Goal: Complete application form

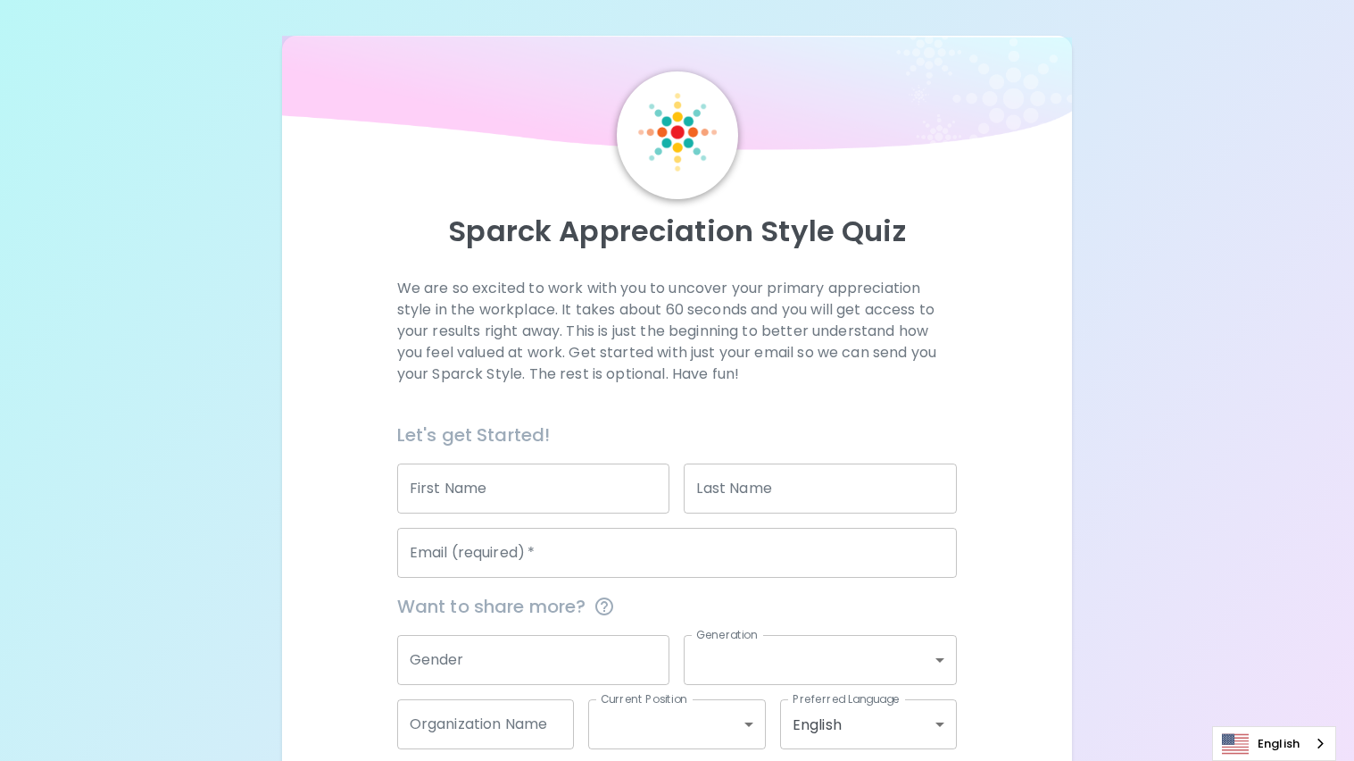
scroll to position [90, 0]
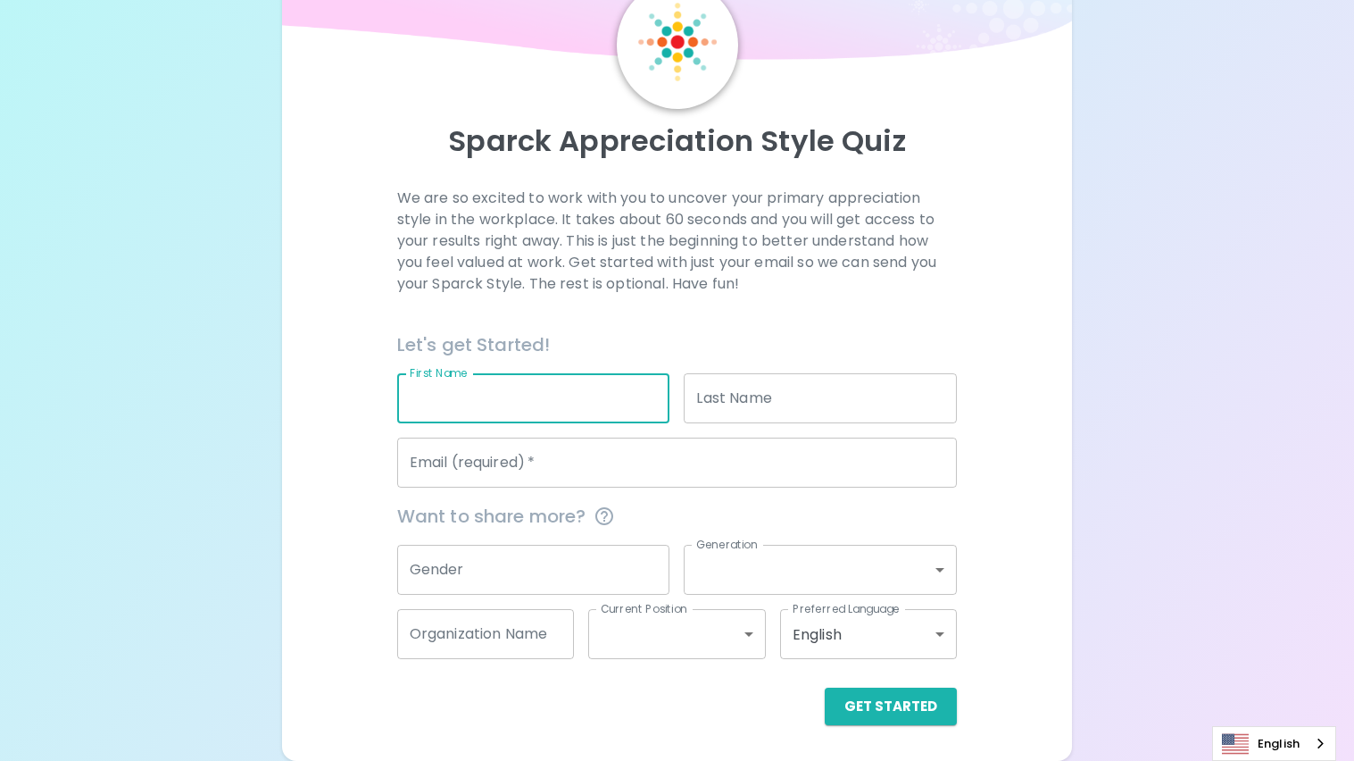
click at [498, 384] on input "First Name" at bounding box center [533, 398] width 273 height 50
type input "k"
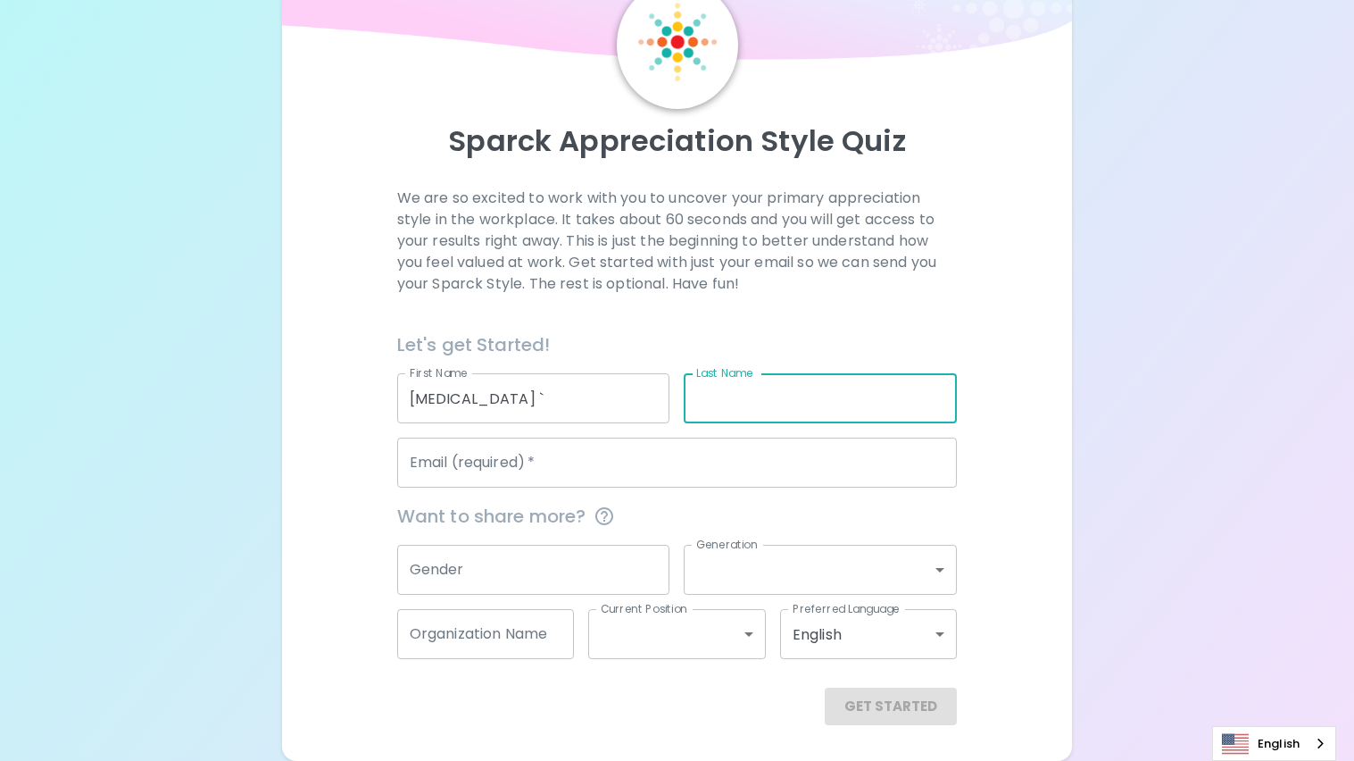
click at [500, 392] on input "[MEDICAL_DATA] `" at bounding box center [533, 398] width 273 height 50
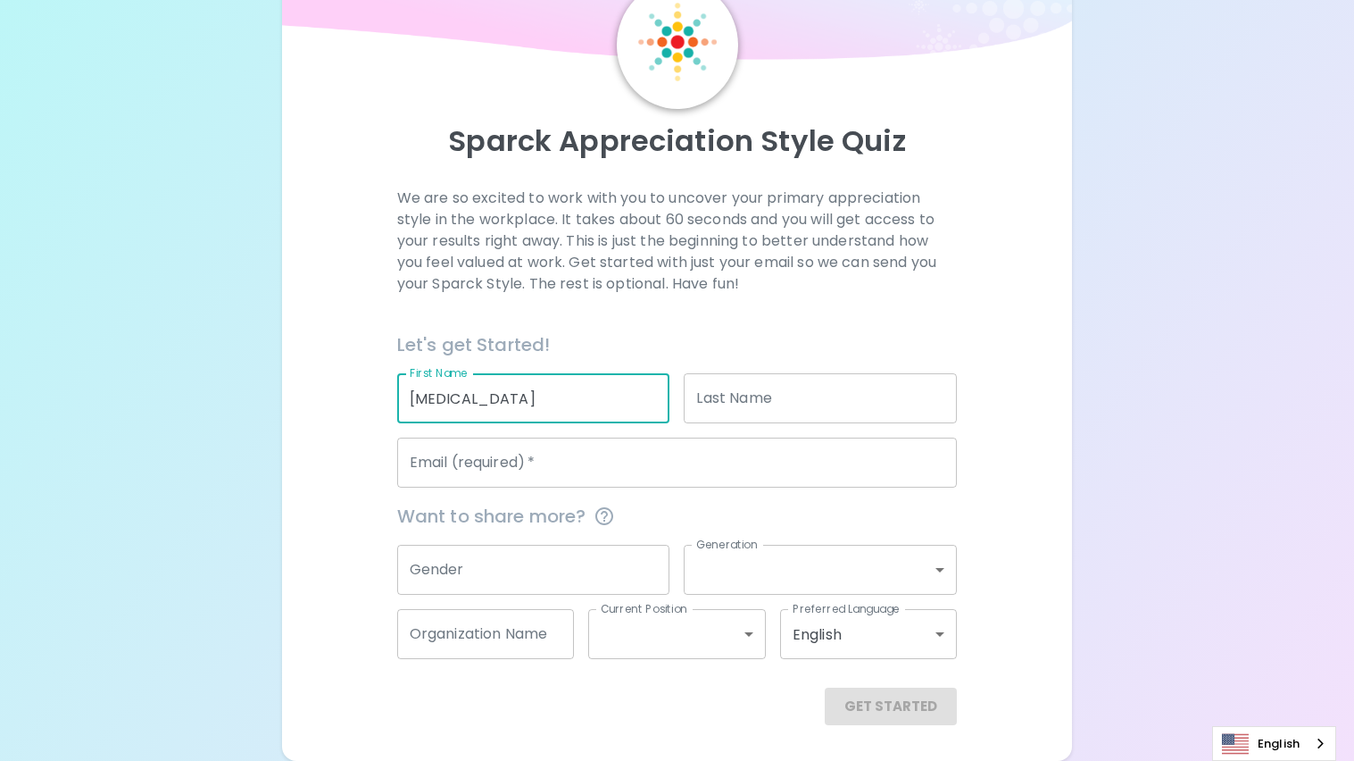
type input "[MEDICAL_DATA]"
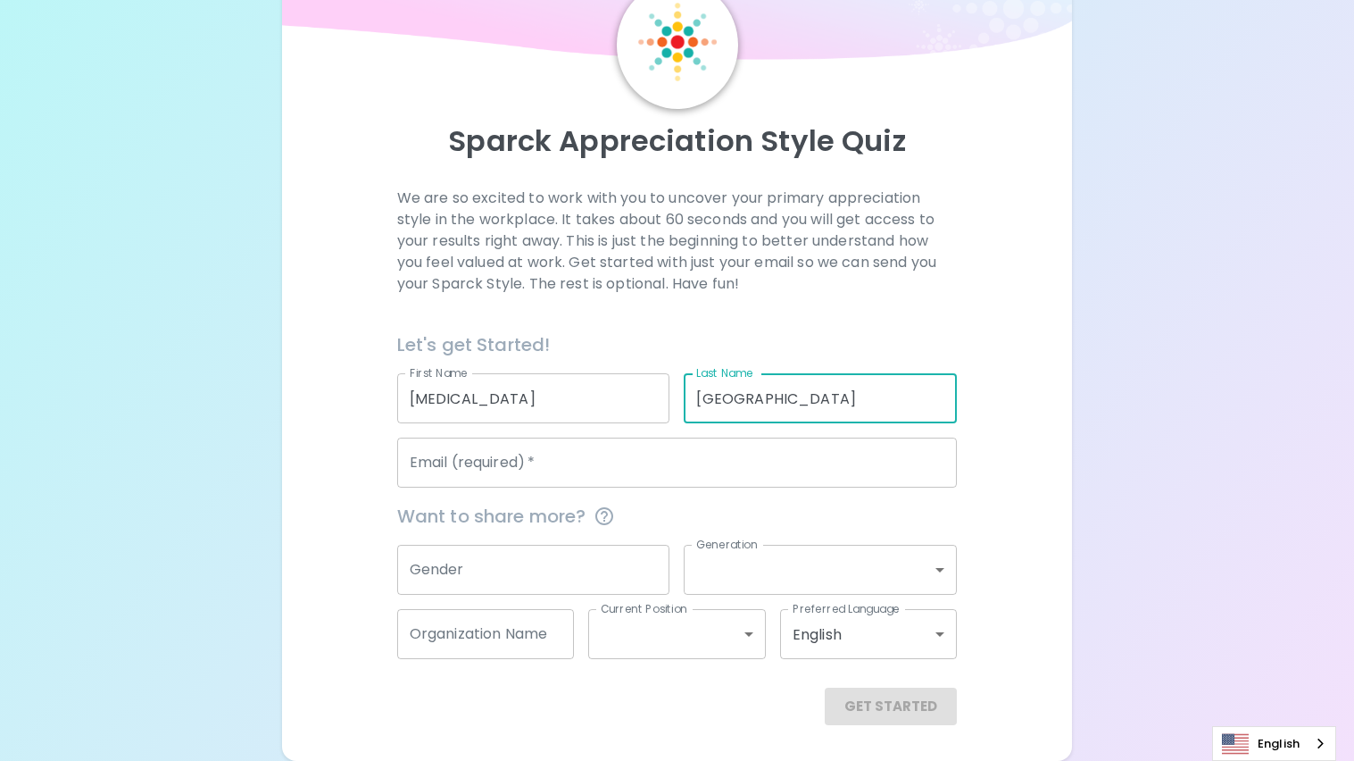
type input "[GEOGRAPHIC_DATA]"
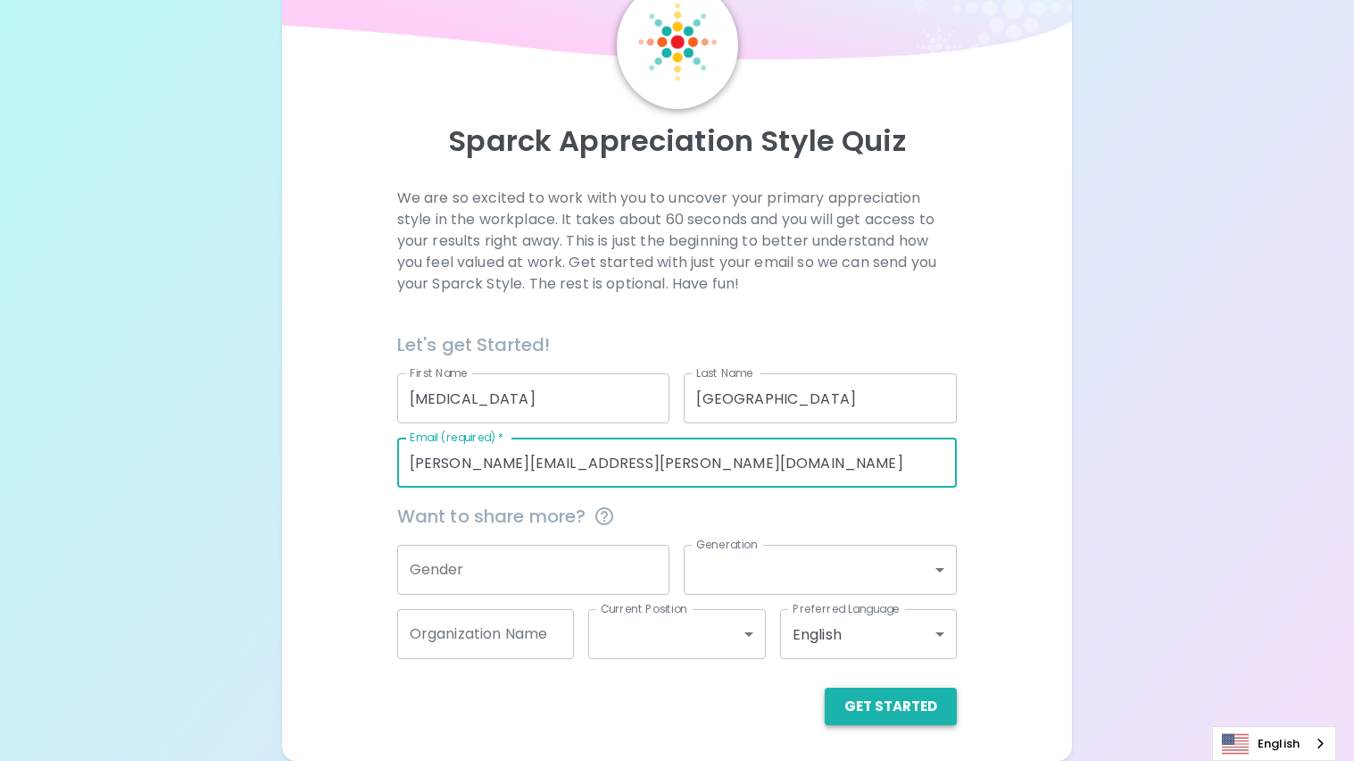
type input "[PERSON_NAME][EMAIL_ADDRESS][PERSON_NAME][DOMAIN_NAME]"
click at [856, 709] on button "Get Started" at bounding box center [891, 705] width 132 height 37
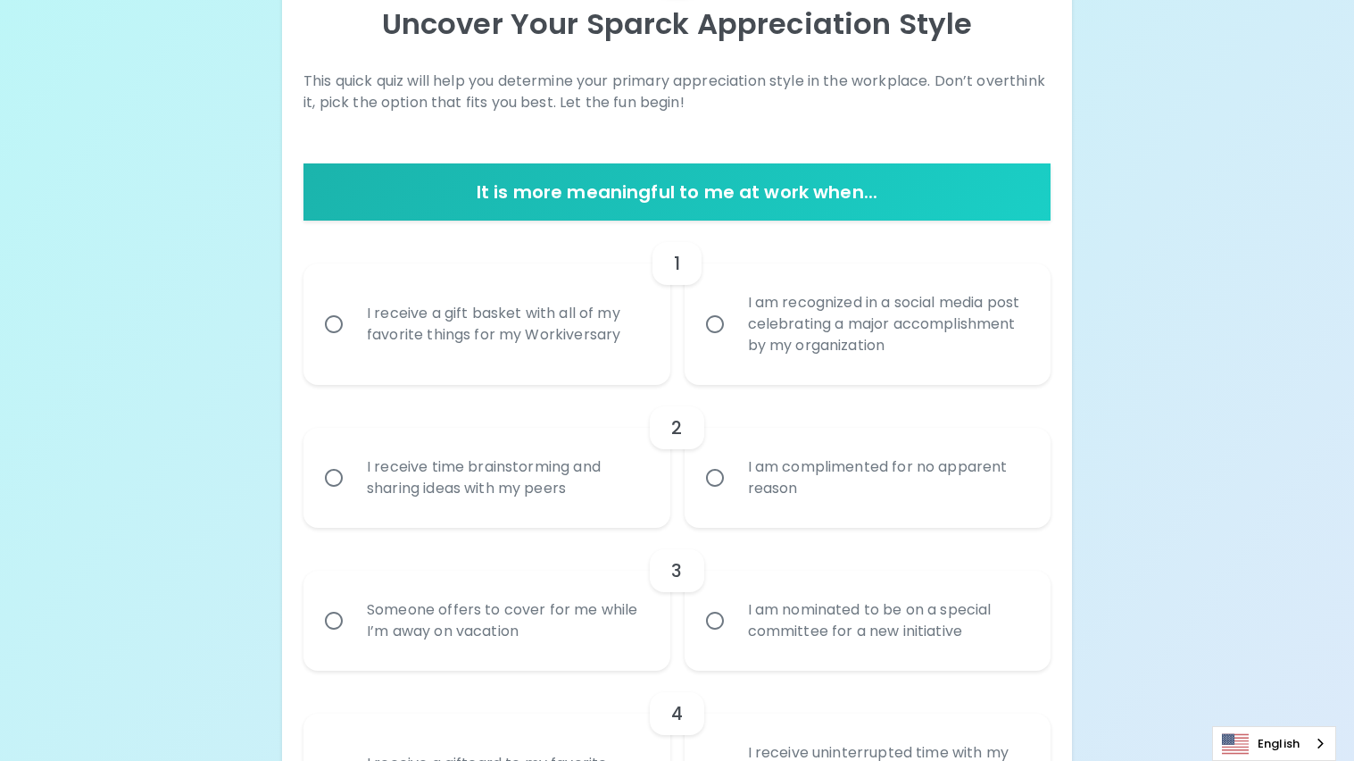
scroll to position [210, 0]
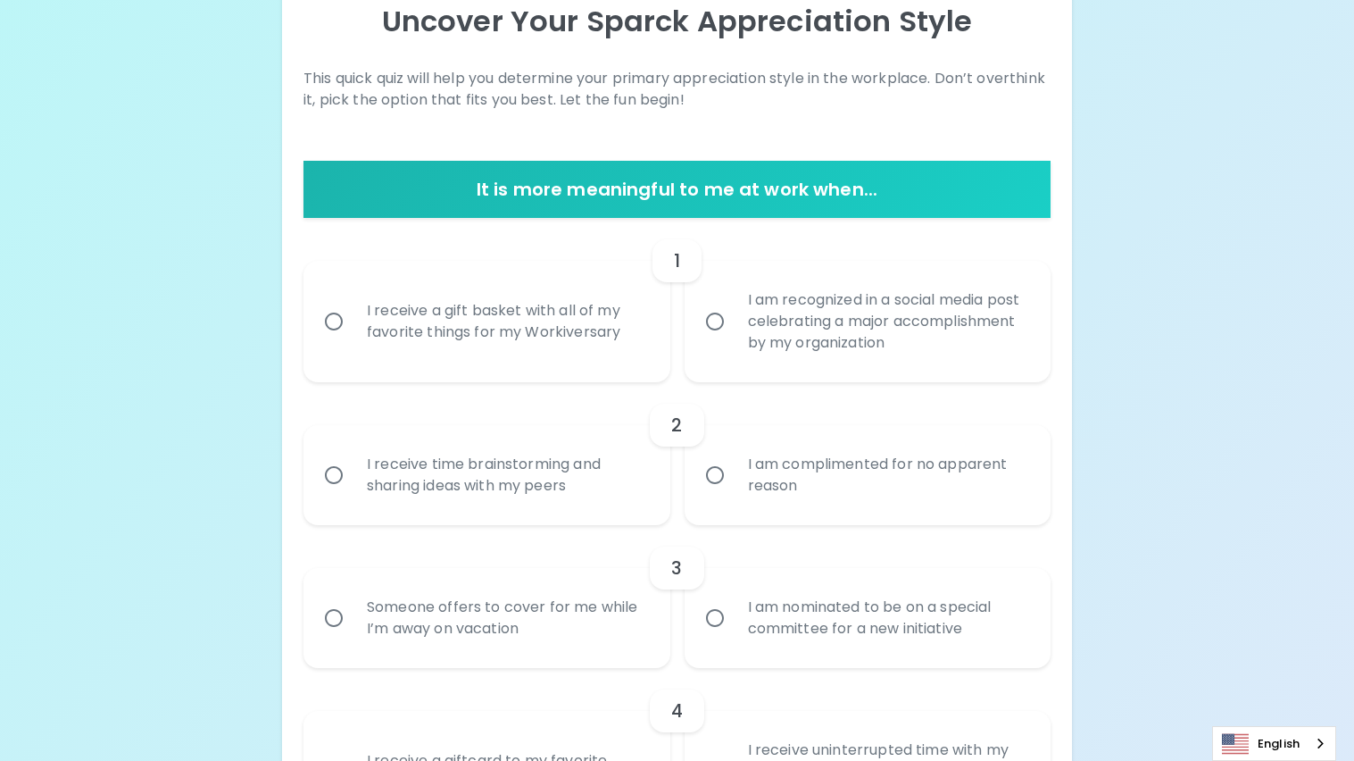
click at [745, 348] on div "I am recognized in a social media post celebrating a major accomplishment by my…" at bounding box center [887, 321] width 307 height 107
click at [734, 340] on input "I am recognized in a social media post celebrating a major accomplishment by my…" at bounding box center [714, 321] width 37 height 37
radio input "true"
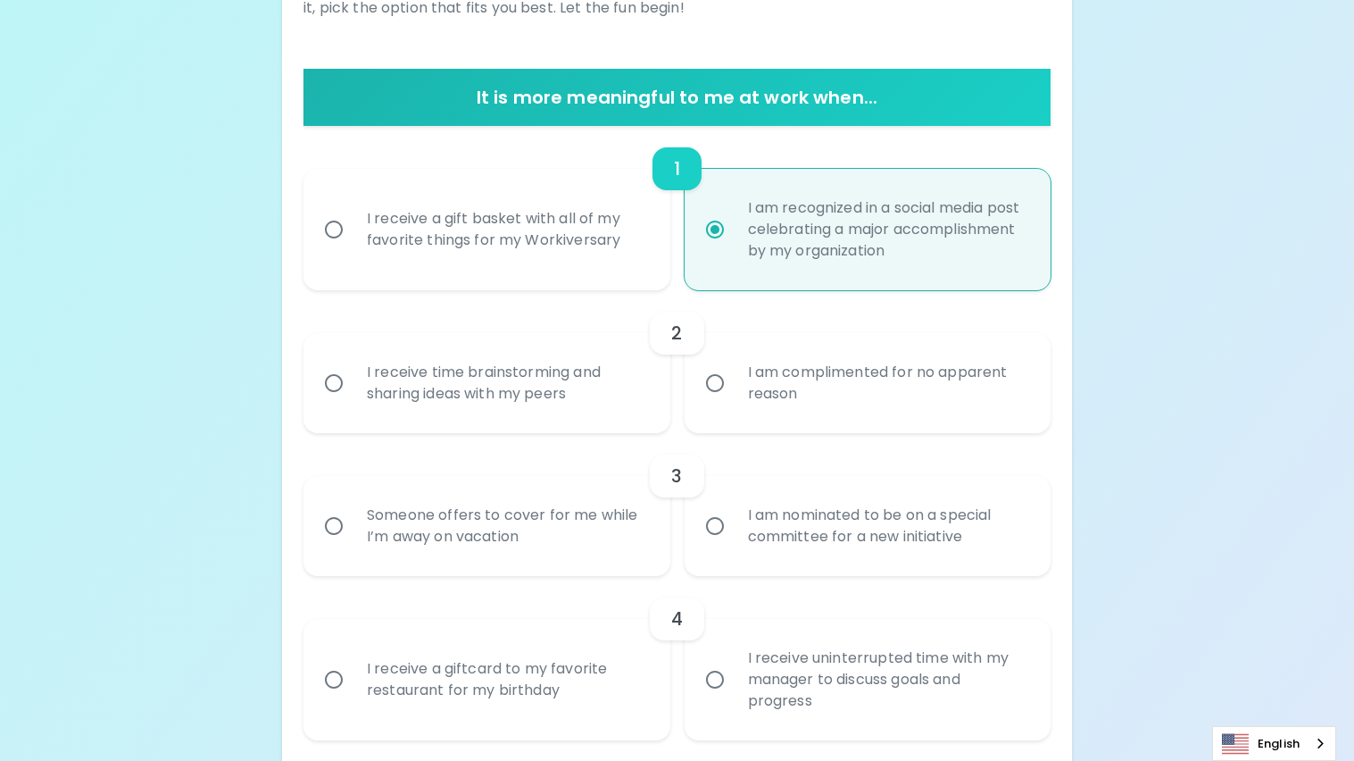
scroll to position [353, 0]
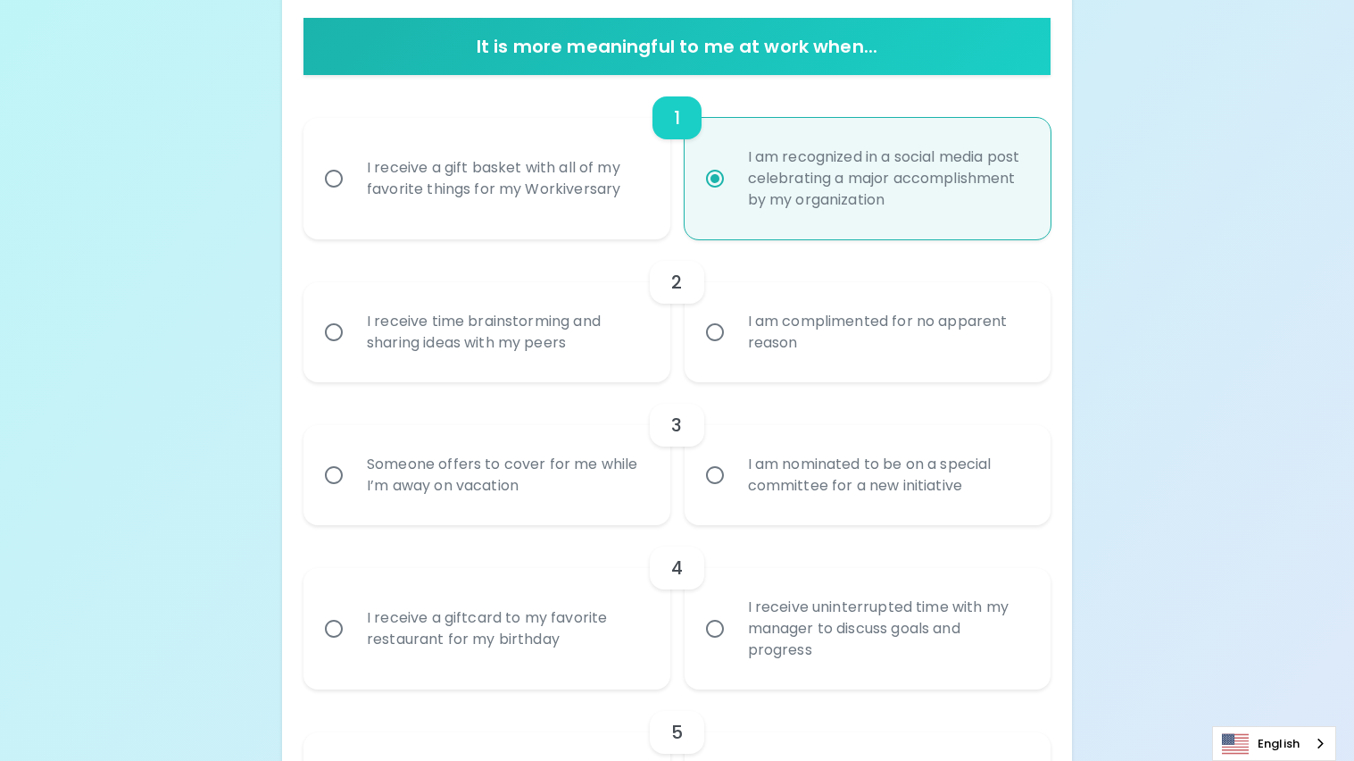
click at [543, 215] on div "I receive a gift basket with all of my favorite things for my Workiversary" at bounding box center [506, 179] width 307 height 86
click at [353, 197] on input "I receive a gift basket with all of my favorite things for my Workiversary" at bounding box center [333, 178] width 37 height 37
radio input "true"
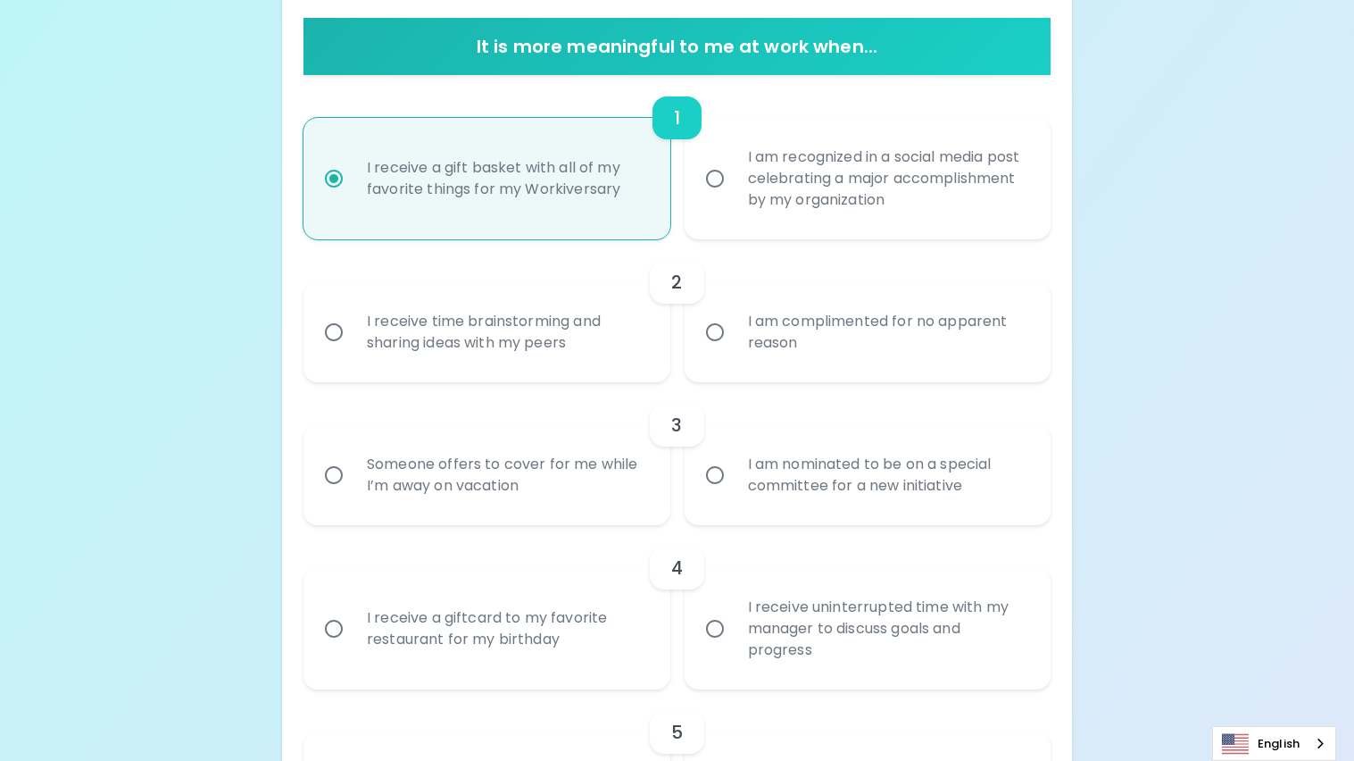
click at [720, 333] on input "I am complimented for no apparent reason" at bounding box center [714, 331] width 37 height 37
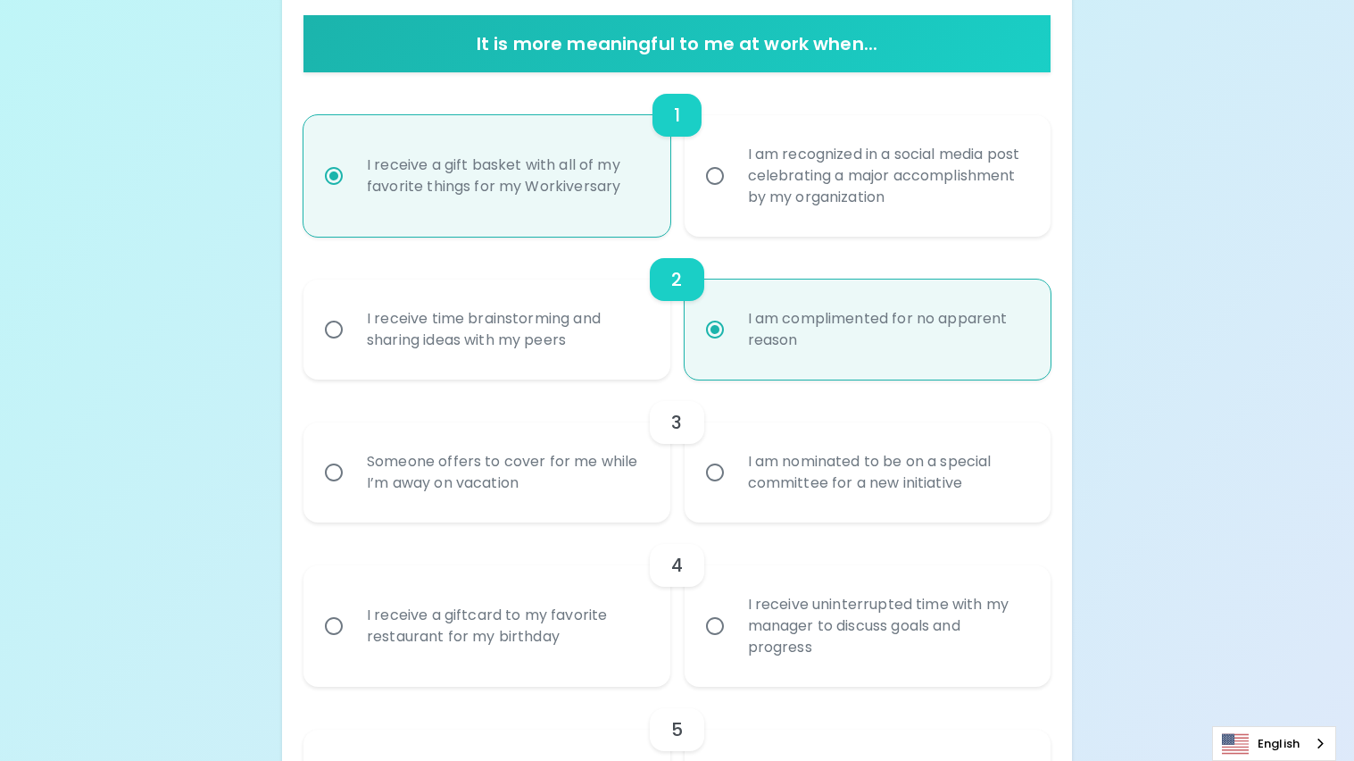
scroll to position [361, 0]
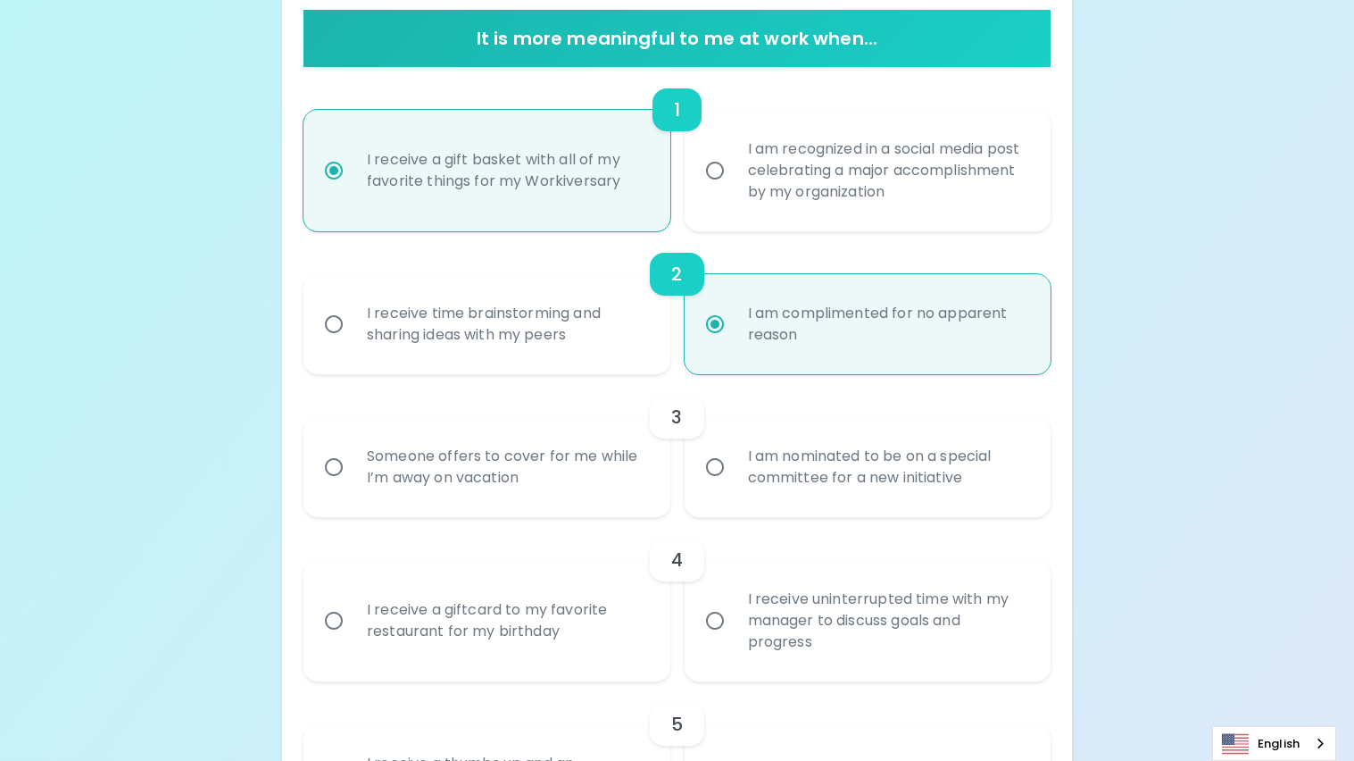
radio input "true"
click at [559, 457] on div "Someone offers to cover for me while I’m away on vacation" at bounding box center [506, 467] width 307 height 86
click at [353, 457] on input "Someone offers to cover for me while I’m away on vacation" at bounding box center [333, 466] width 37 height 37
radio input "false"
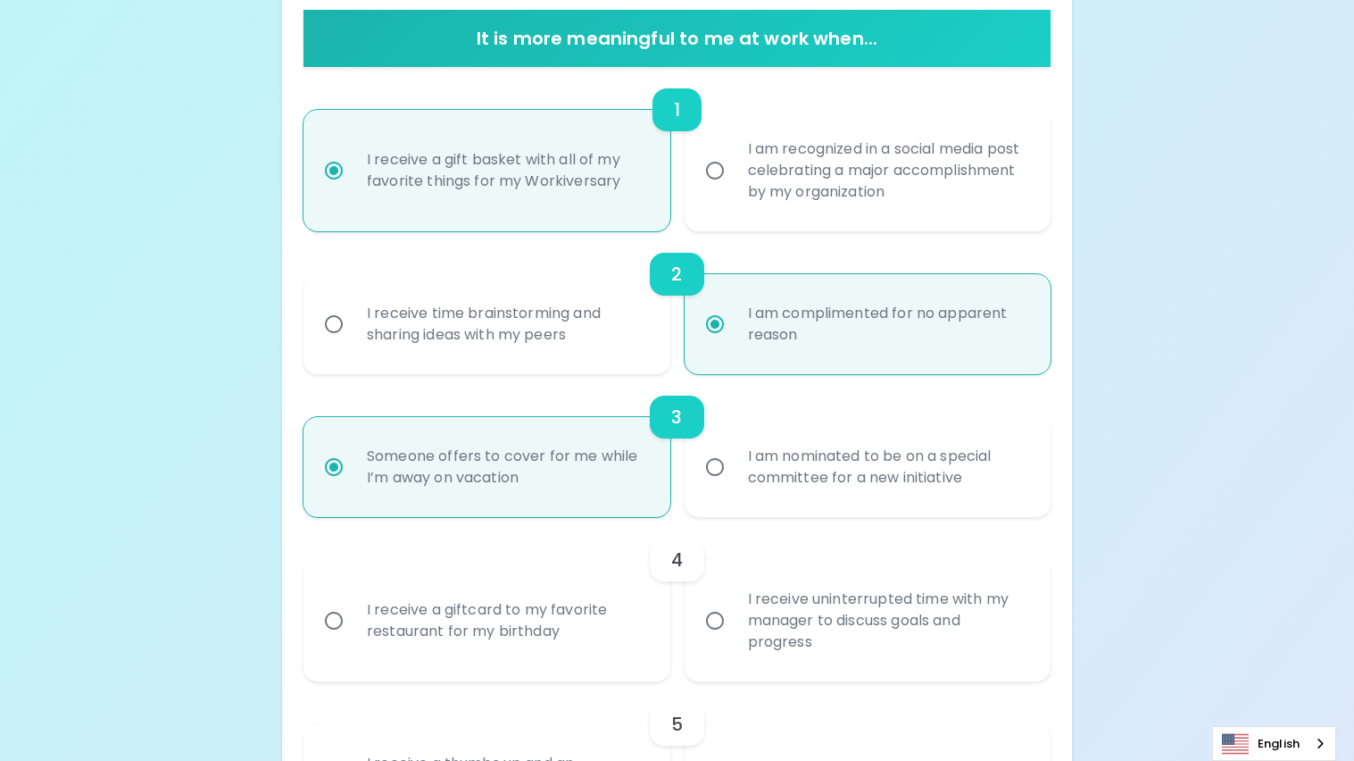
scroll to position [503, 0]
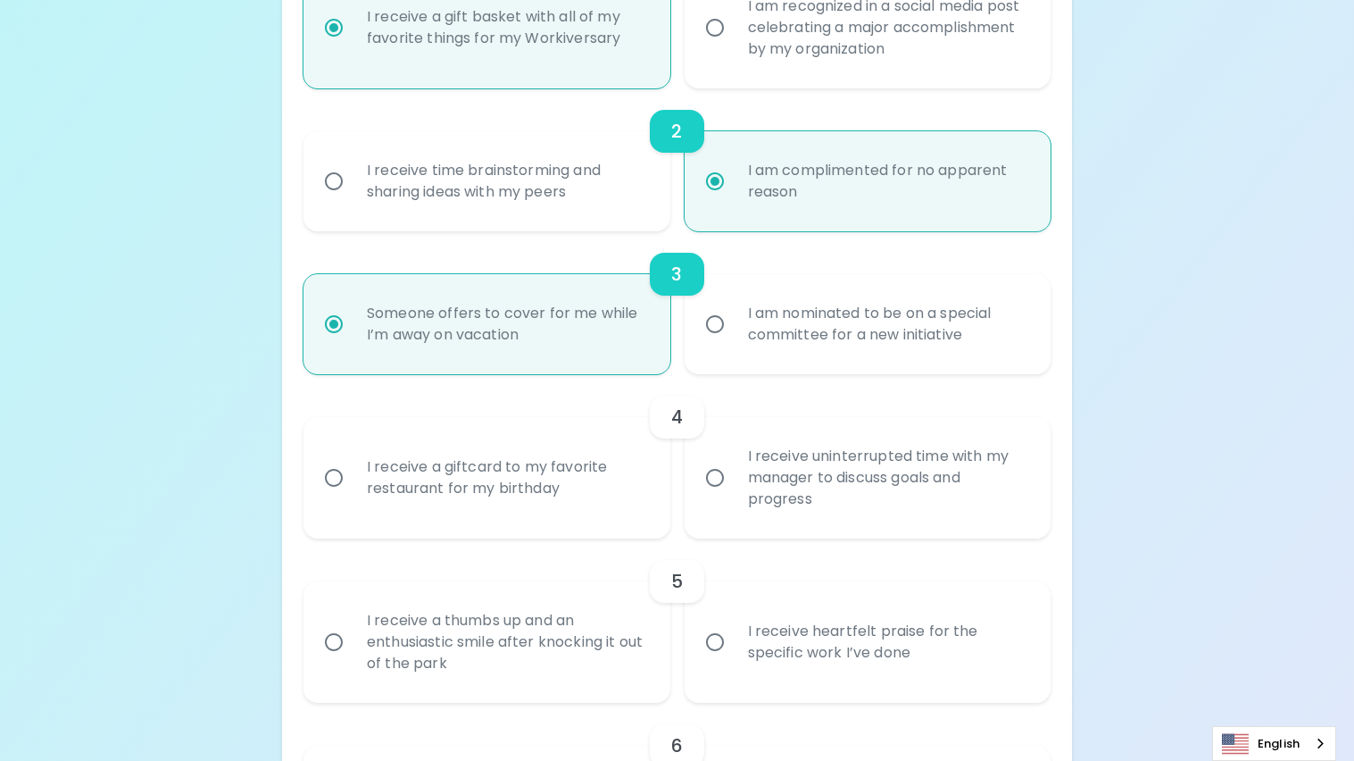
radio input "true"
click at [606, 482] on div "I receive a giftcard to my favorite restaurant for my birthday" at bounding box center [506, 478] width 307 height 86
click at [353, 482] on input "I receive a giftcard to my favorite restaurant for my birthday" at bounding box center [333, 477] width 37 height 37
radio input "false"
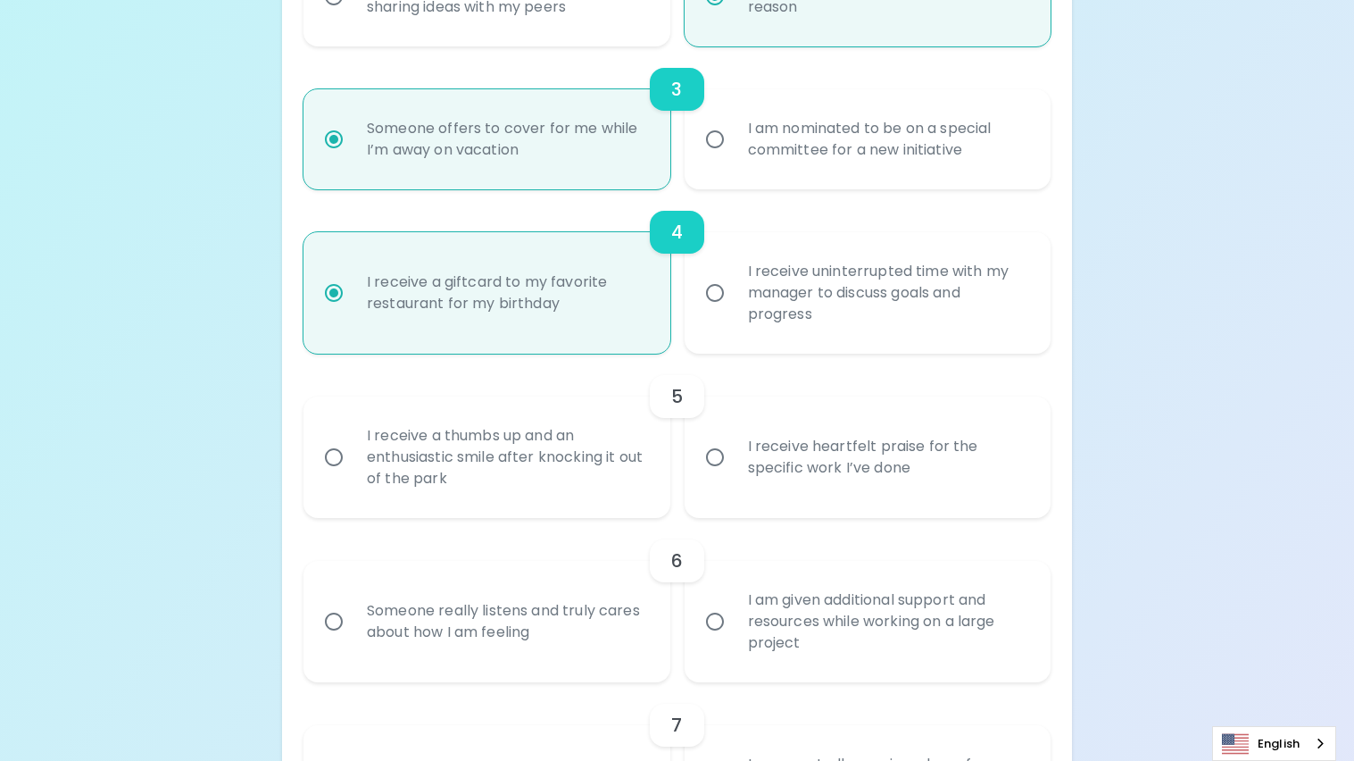
scroll to position [691, 0]
radio input "true"
click at [810, 473] on div "I receive heartfelt praise for the specific work I’ve done" at bounding box center [887, 455] width 307 height 86
click at [734, 473] on input "I receive heartfelt praise for the specific work I’ve done" at bounding box center [714, 454] width 37 height 37
radio input "false"
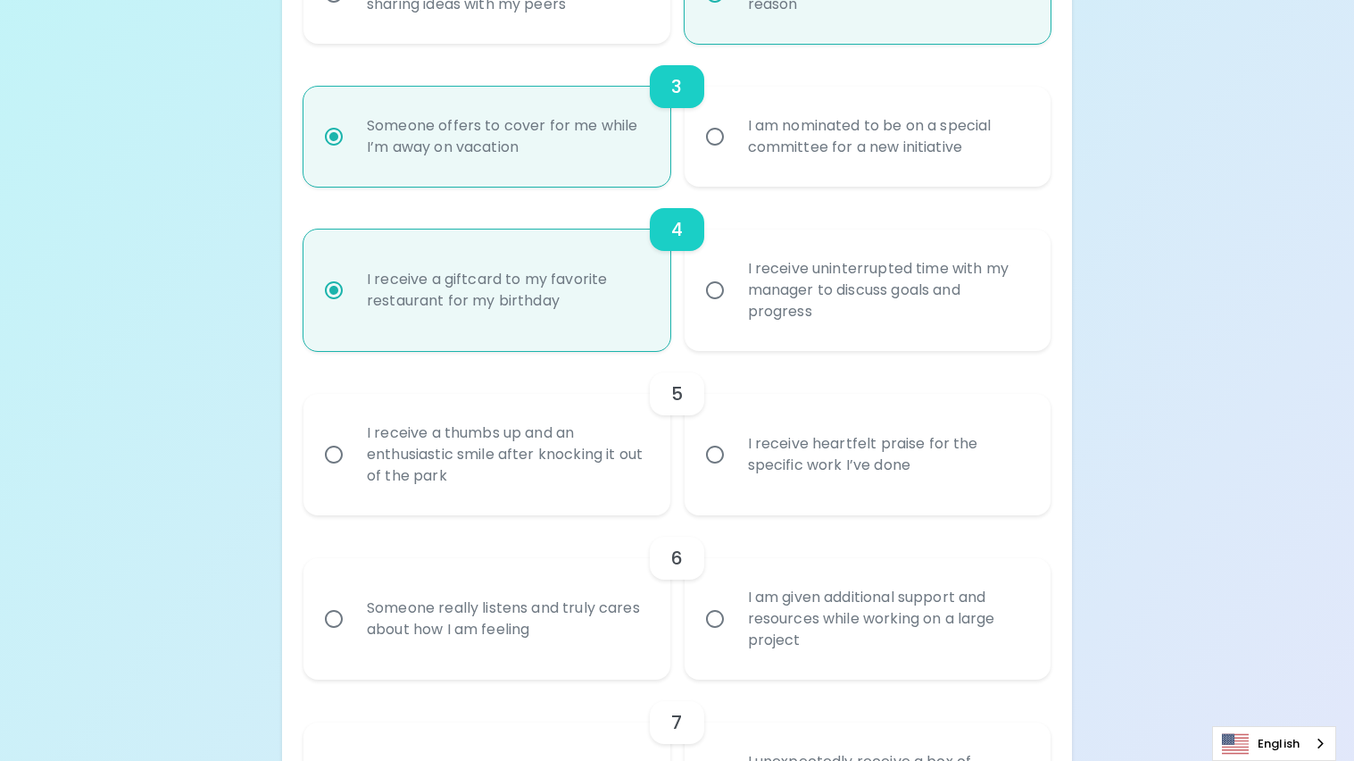
radio input "false"
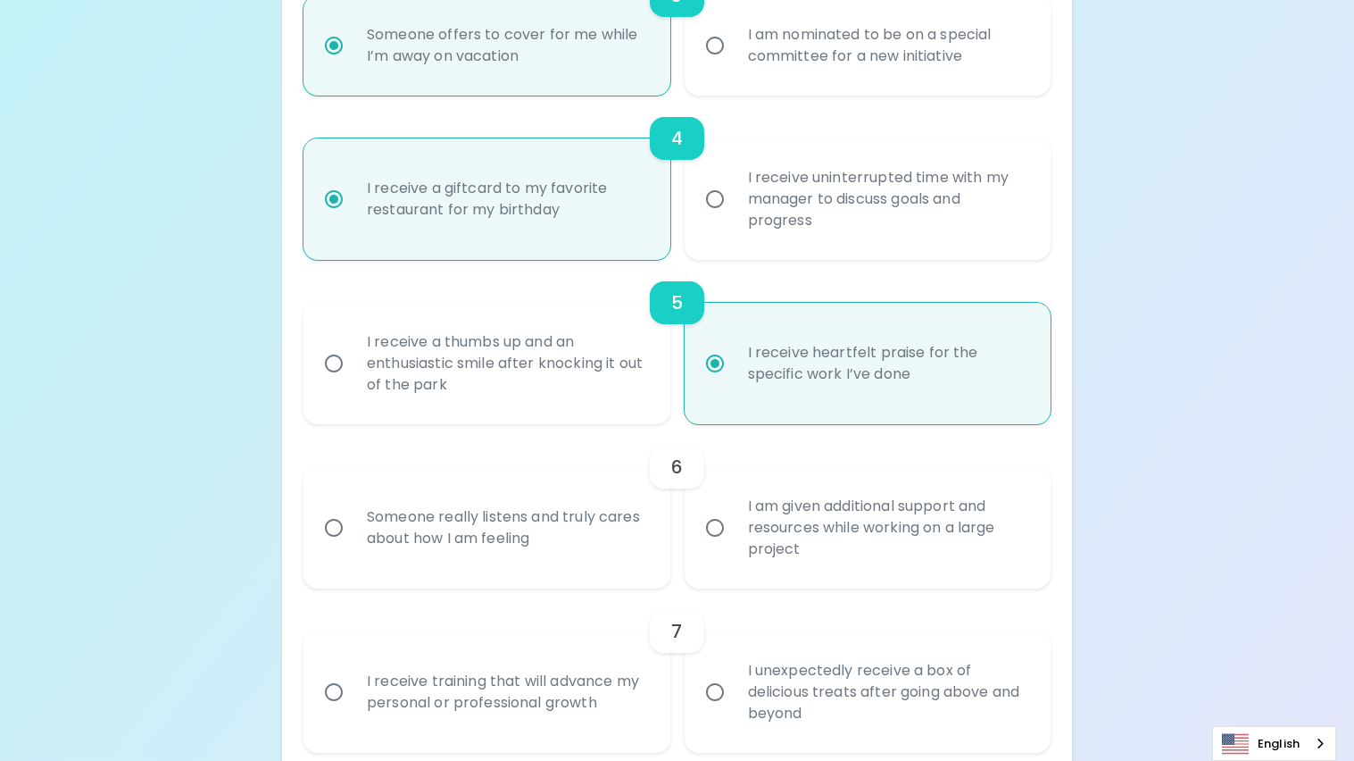
scroll to position [833, 0]
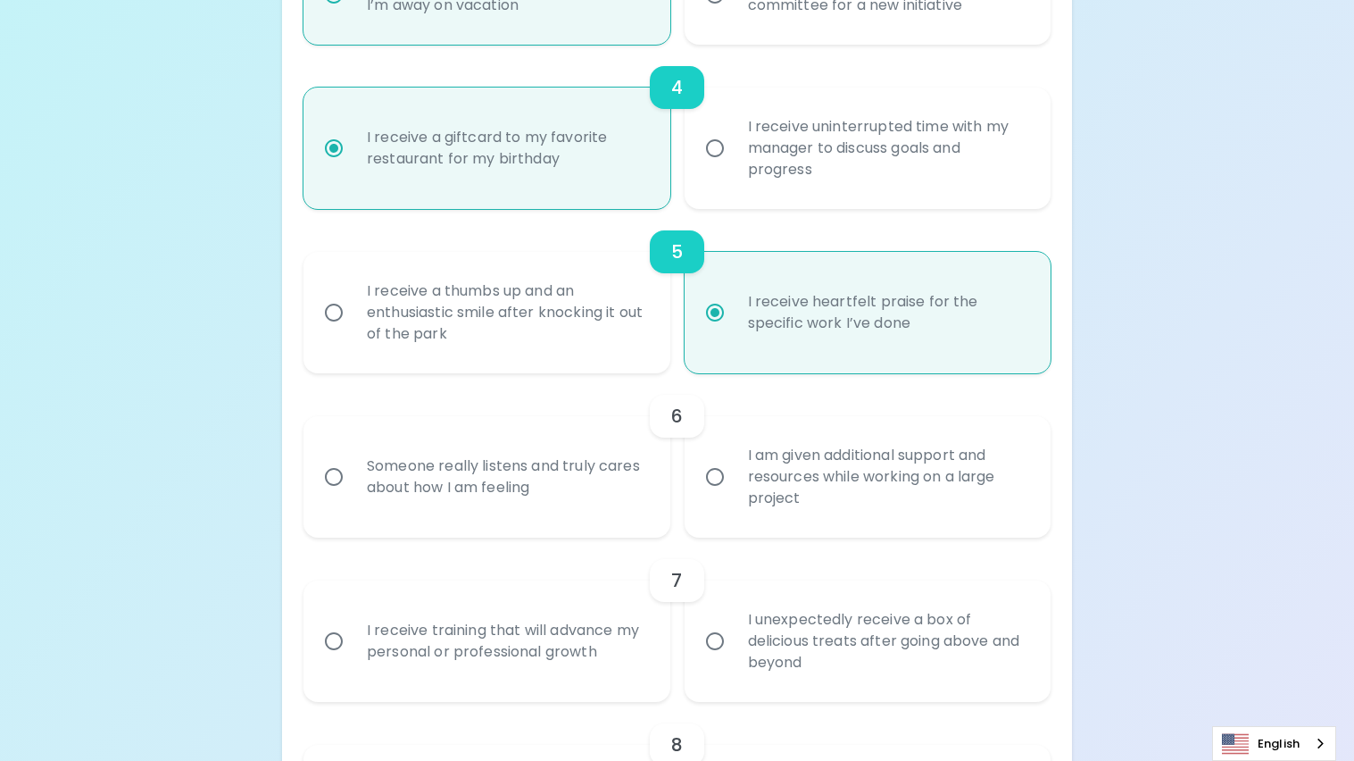
radio input "true"
click at [576, 493] on div "Someone really listens and truly cares about how I am feeling" at bounding box center [506, 477] width 307 height 86
click at [353, 493] on input "Someone really listens and truly cares about how I am feeling" at bounding box center [333, 476] width 37 height 37
radio input "false"
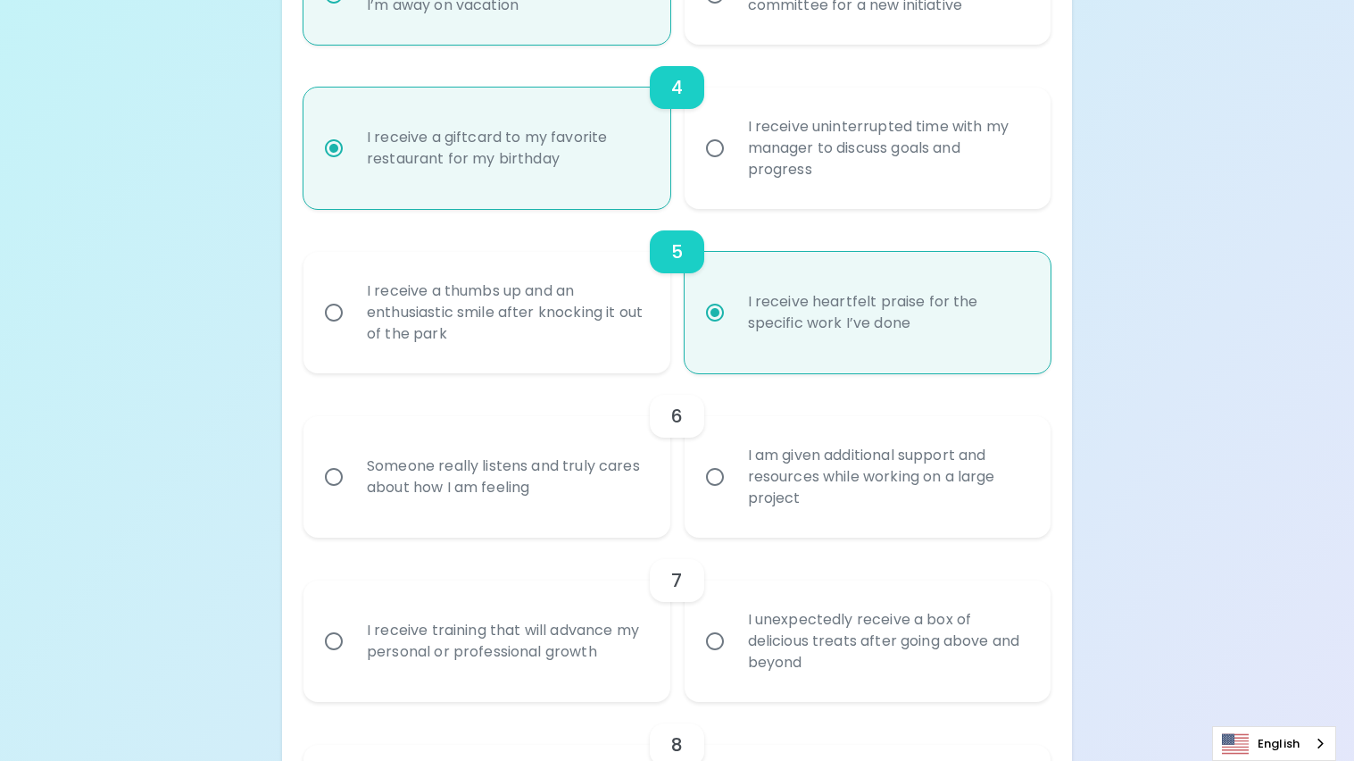
radio input "false"
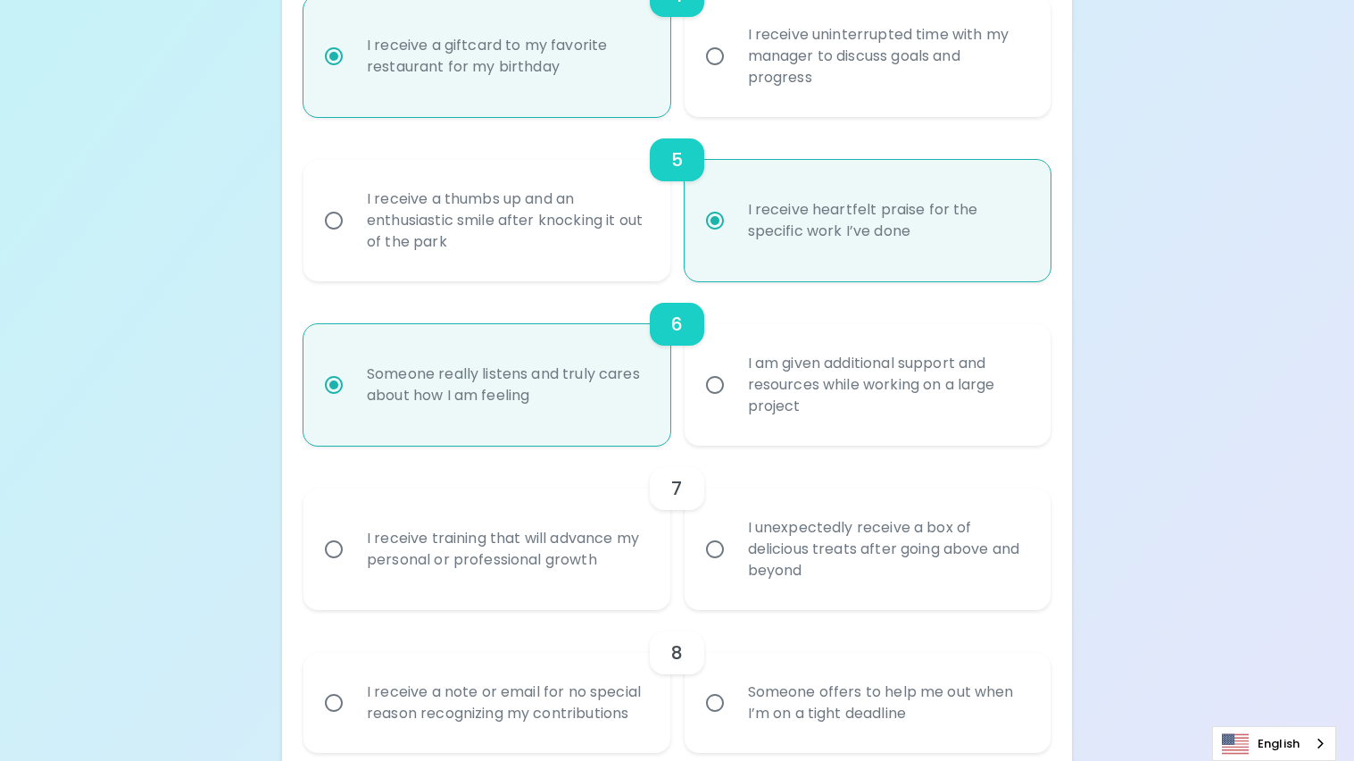
scroll to position [976, 0]
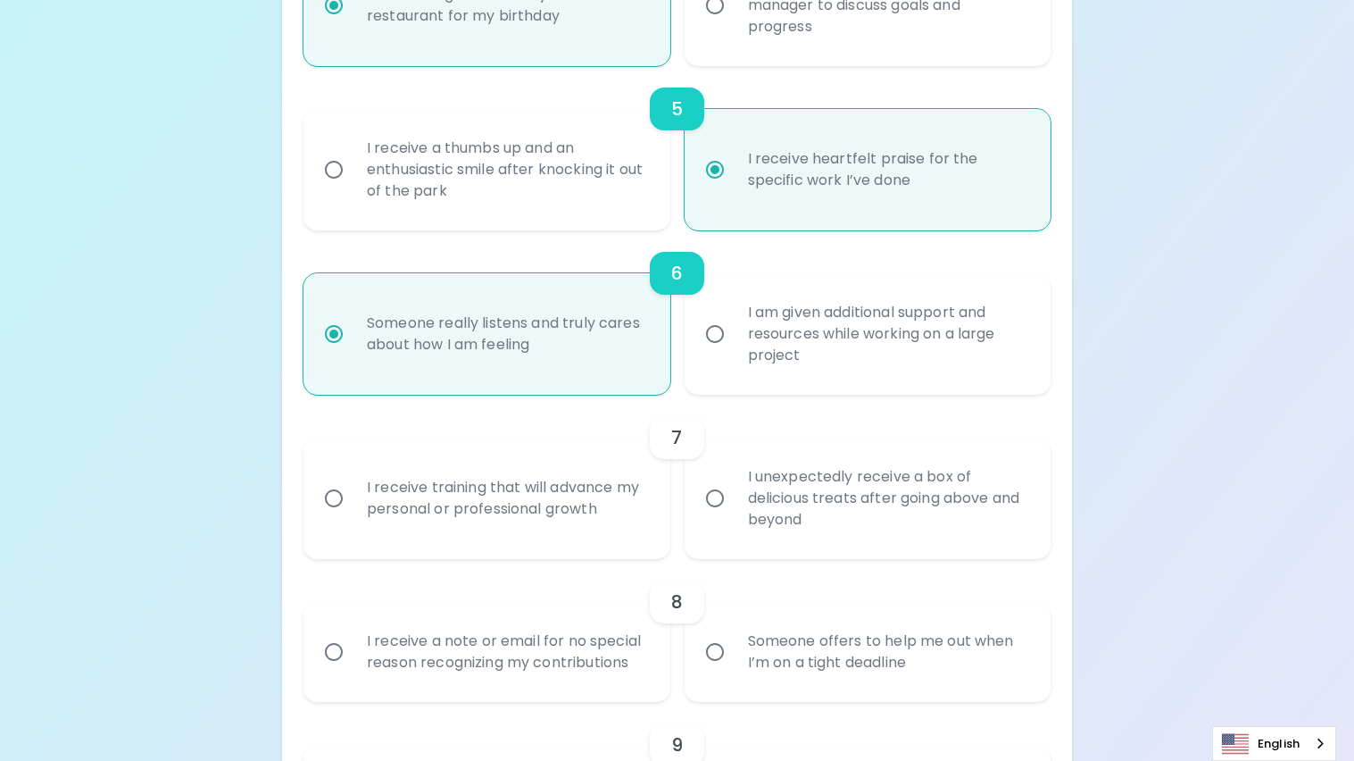
radio input "true"
click at [707, 515] on input "I unexpectedly receive a box of delicious treats after going above and beyond" at bounding box center [714, 497] width 37 height 37
radio input "false"
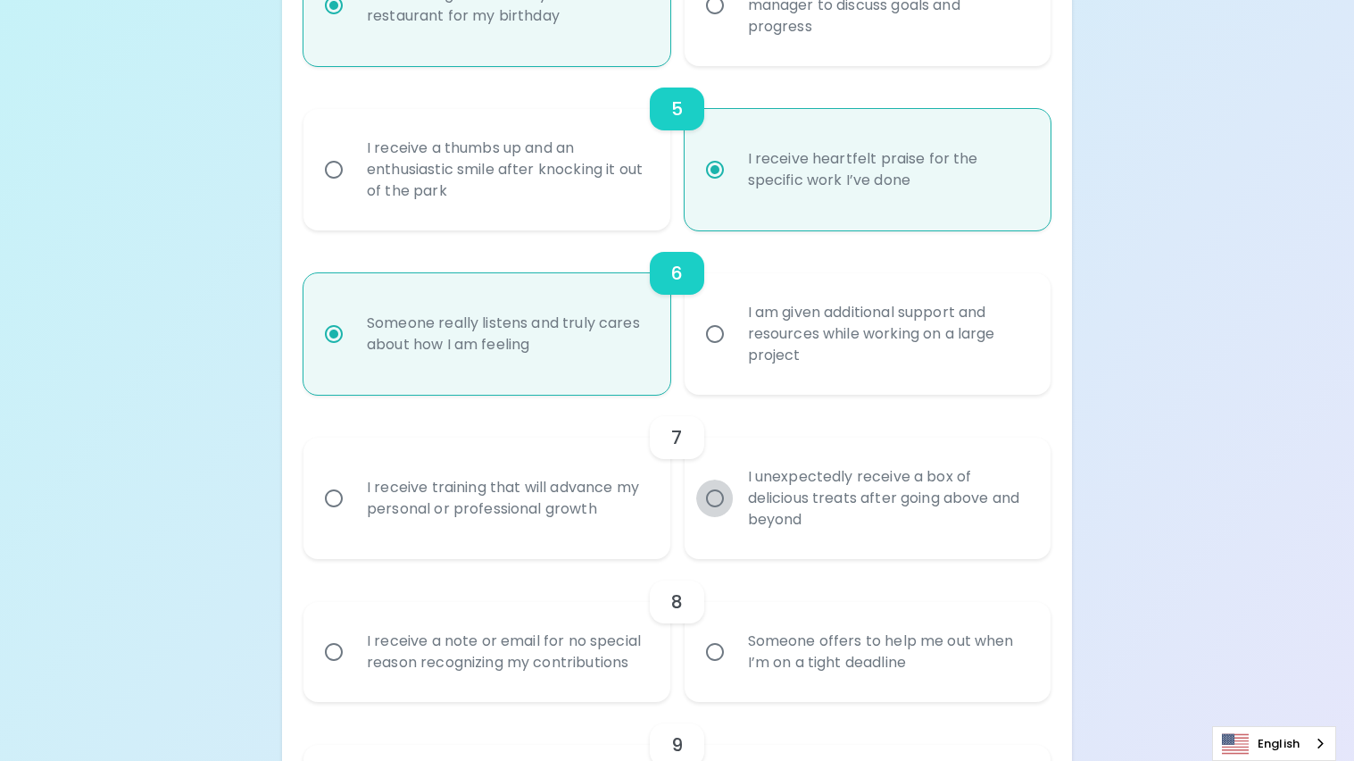
radio input "false"
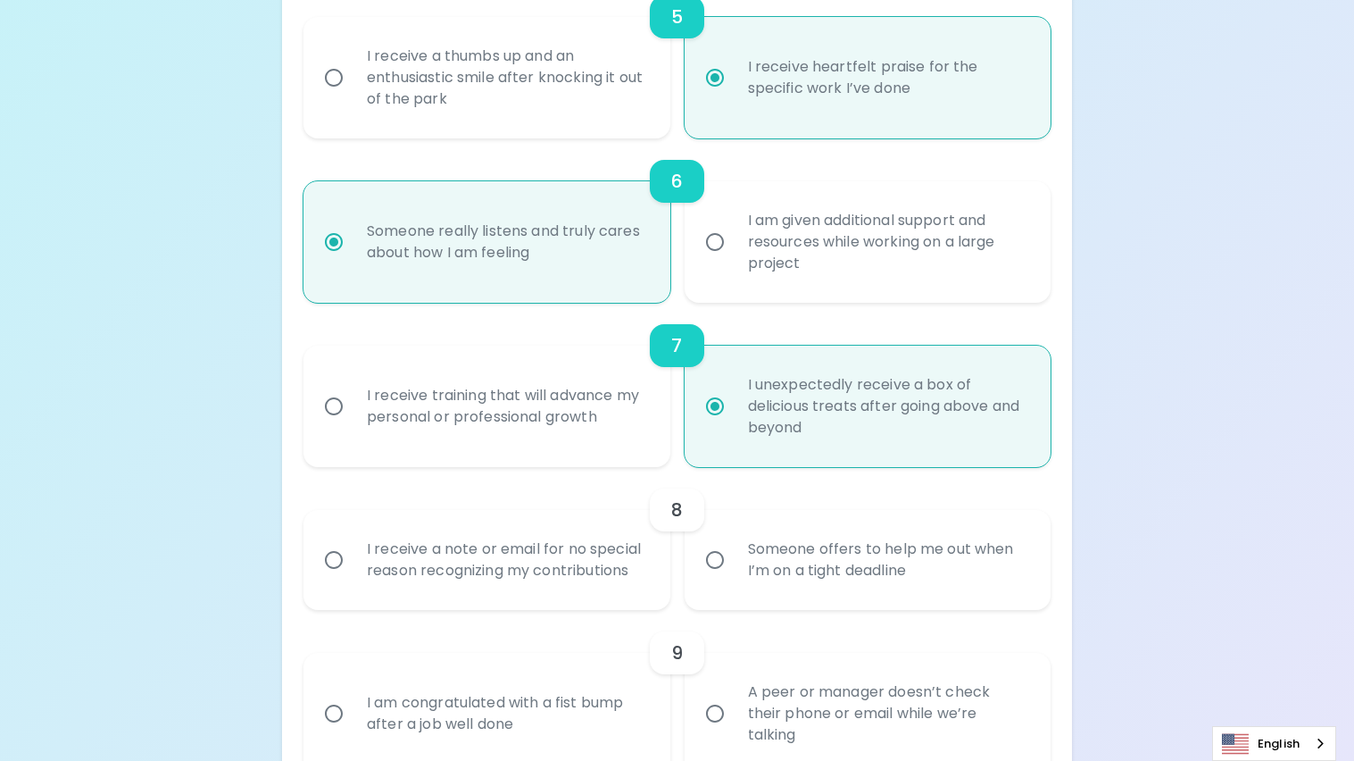
scroll to position [1118, 0]
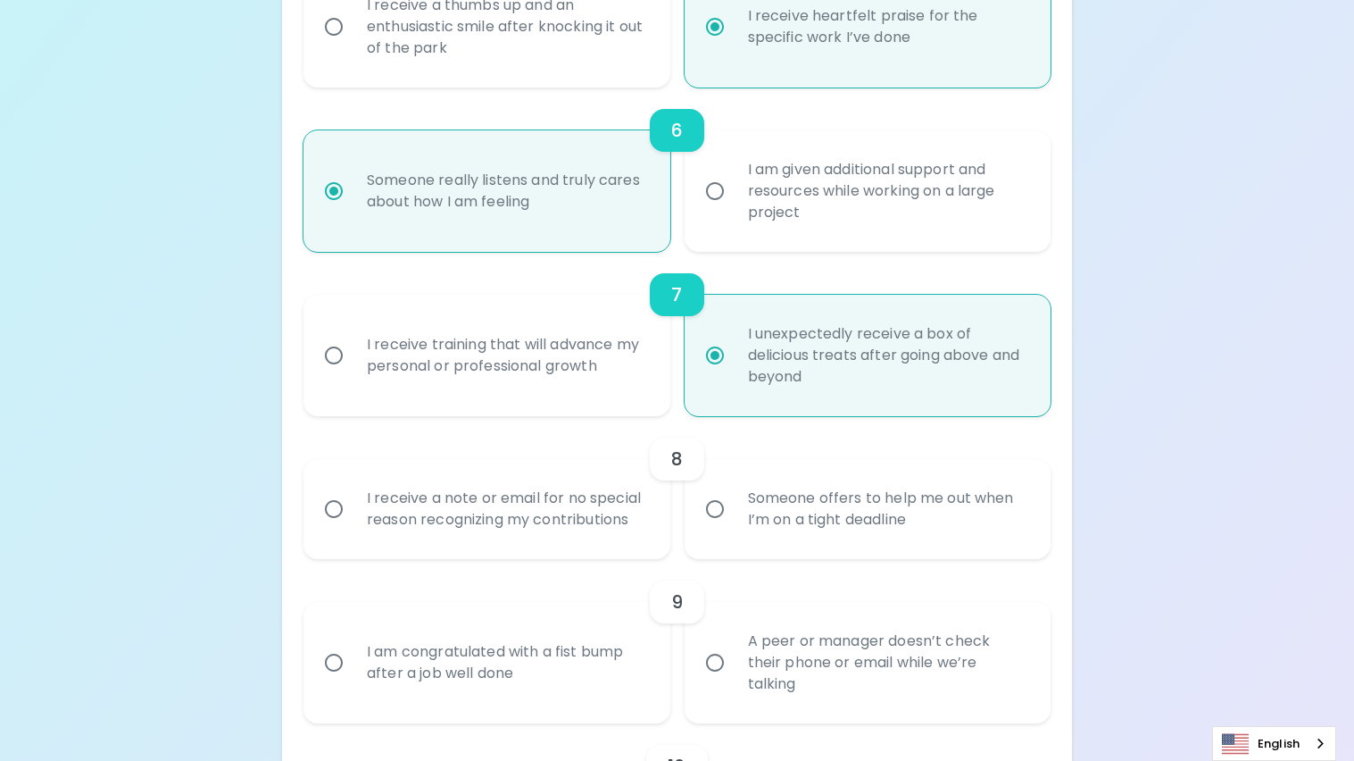
radio input "true"
click at [637, 523] on div "I receive a note or email for no special reason recognizing my contributions" at bounding box center [506, 509] width 307 height 86
click at [353, 523] on input "I receive a note or email for no special reason recognizing my contributions" at bounding box center [333, 508] width 37 height 37
radio input "false"
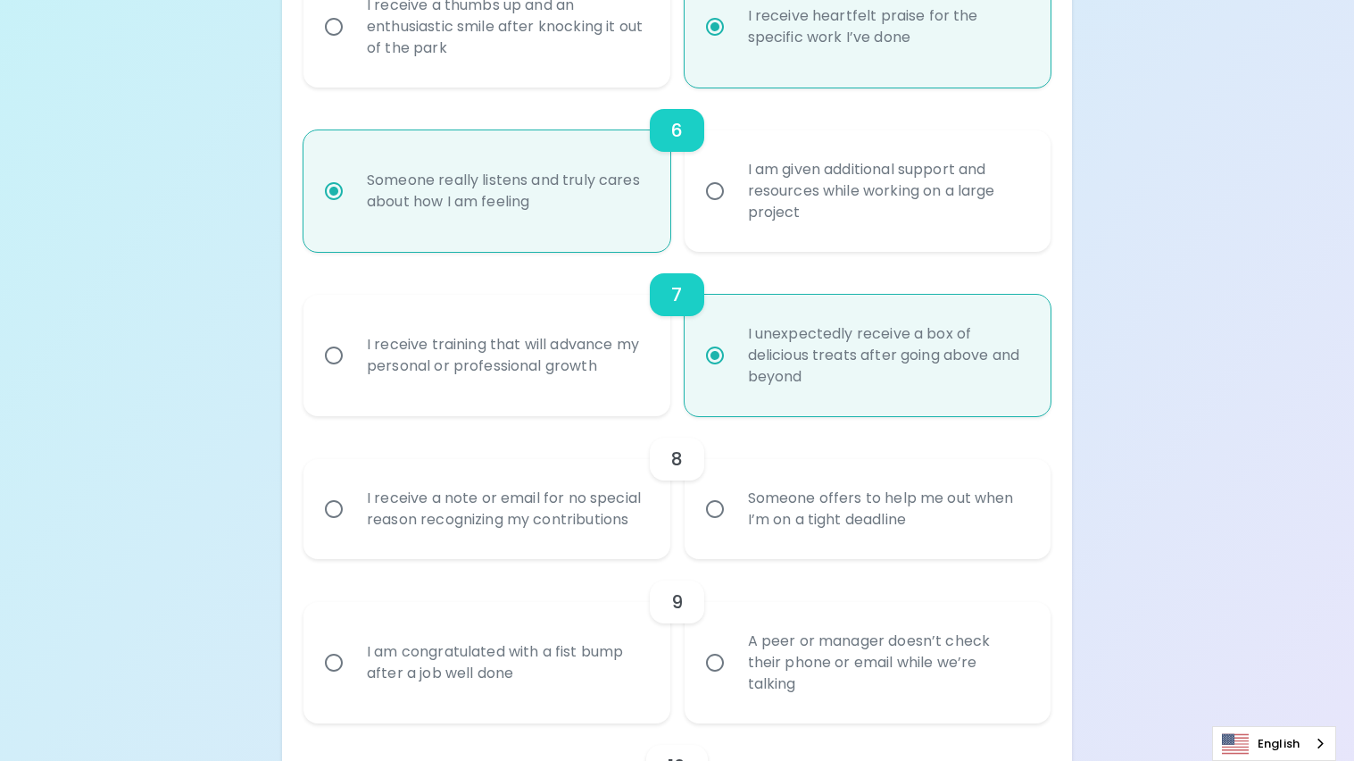
radio input "false"
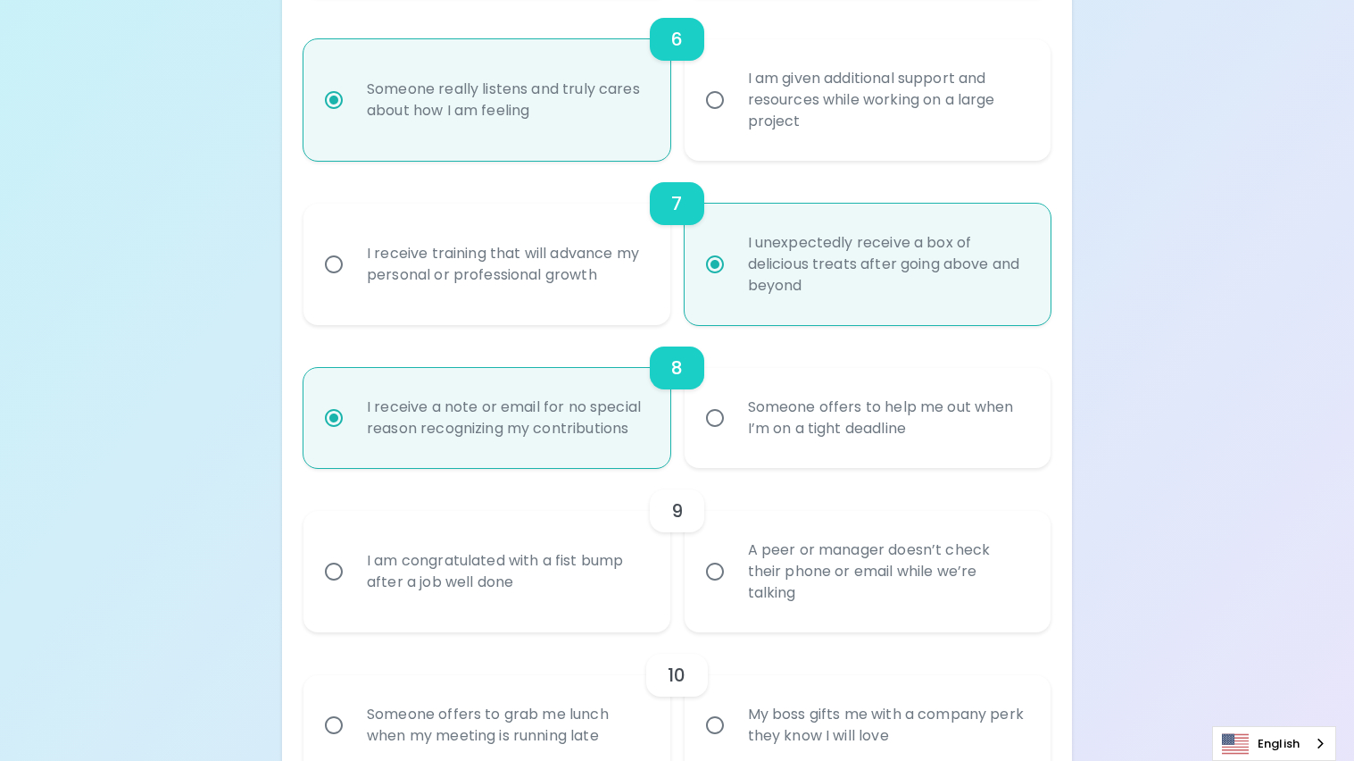
scroll to position [1261, 0]
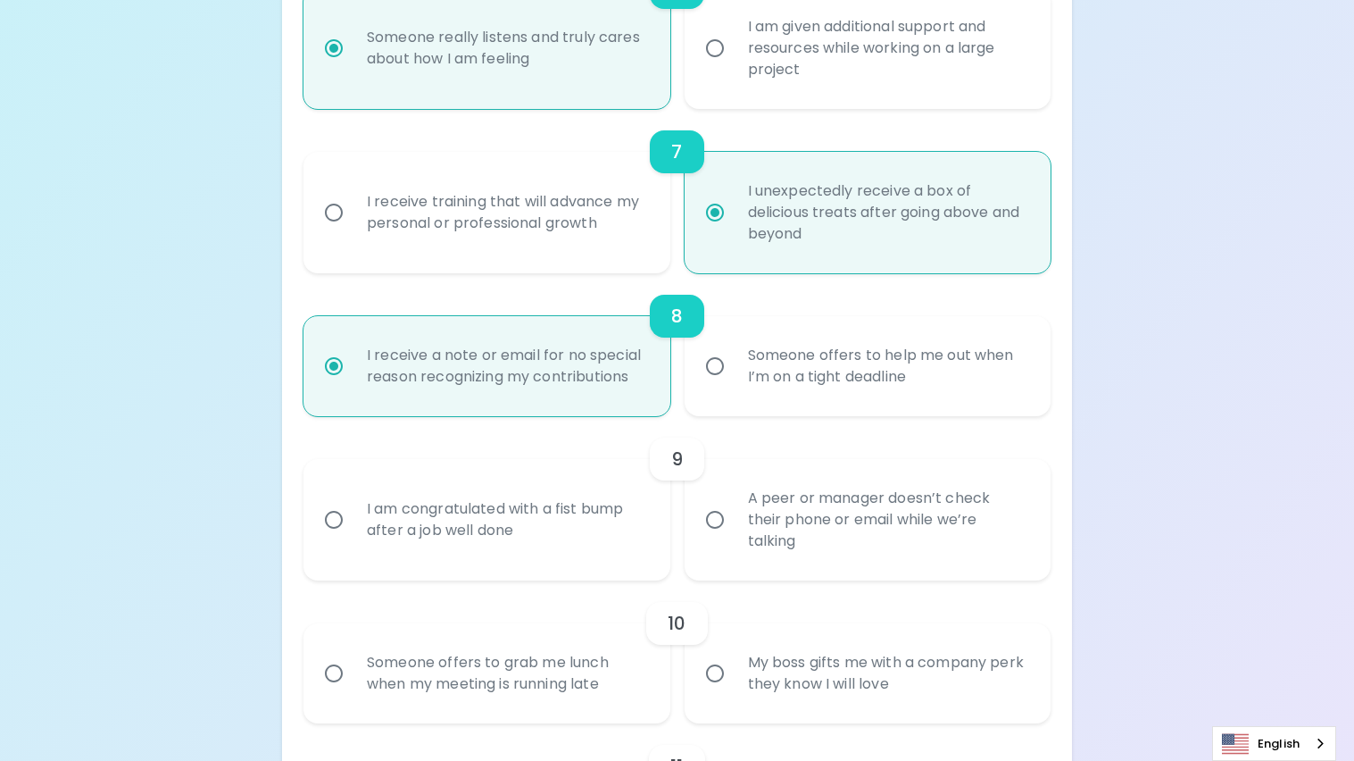
radio input "true"
click at [624, 514] on div "I am congratulated with a fist bump after a job well done" at bounding box center [506, 520] width 307 height 86
click at [353, 514] on input "I am congratulated with a fist bump after a job well done" at bounding box center [333, 519] width 37 height 37
radio input "false"
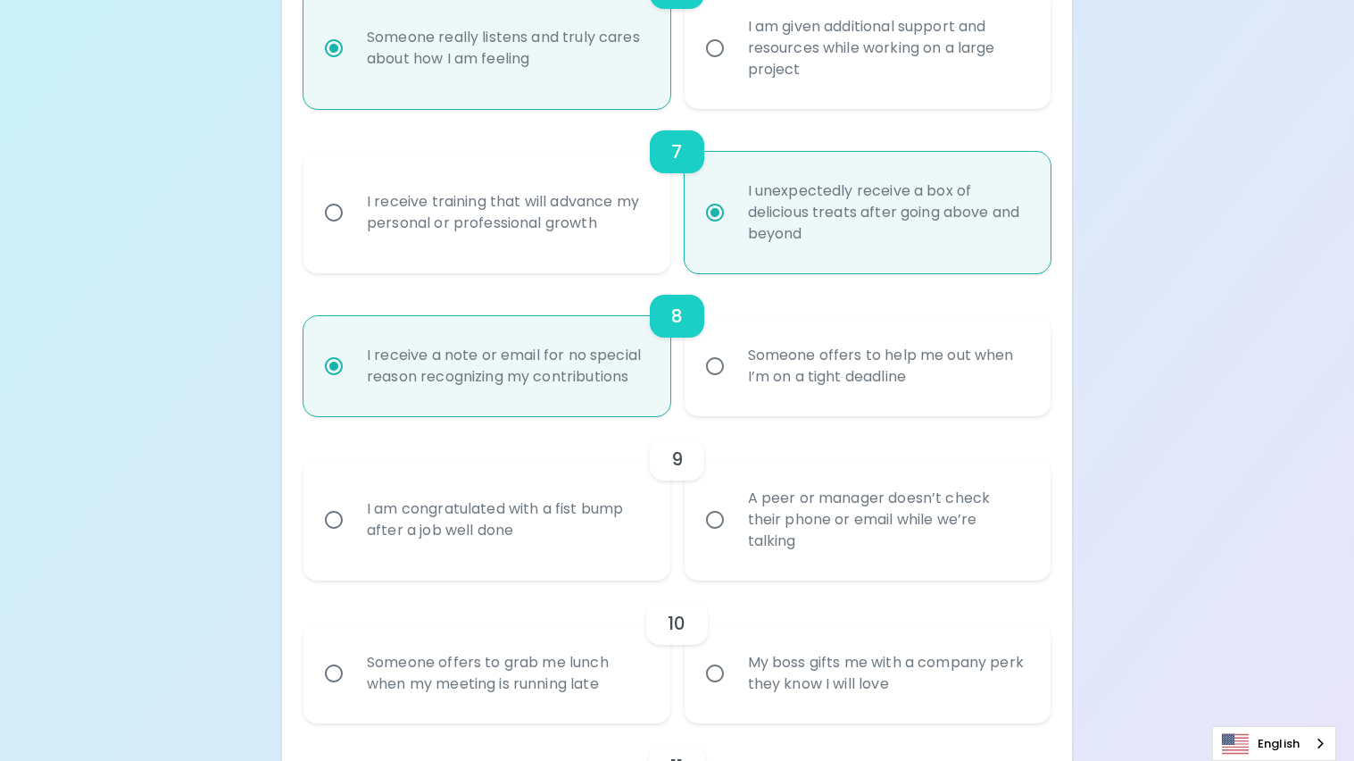
radio input "false"
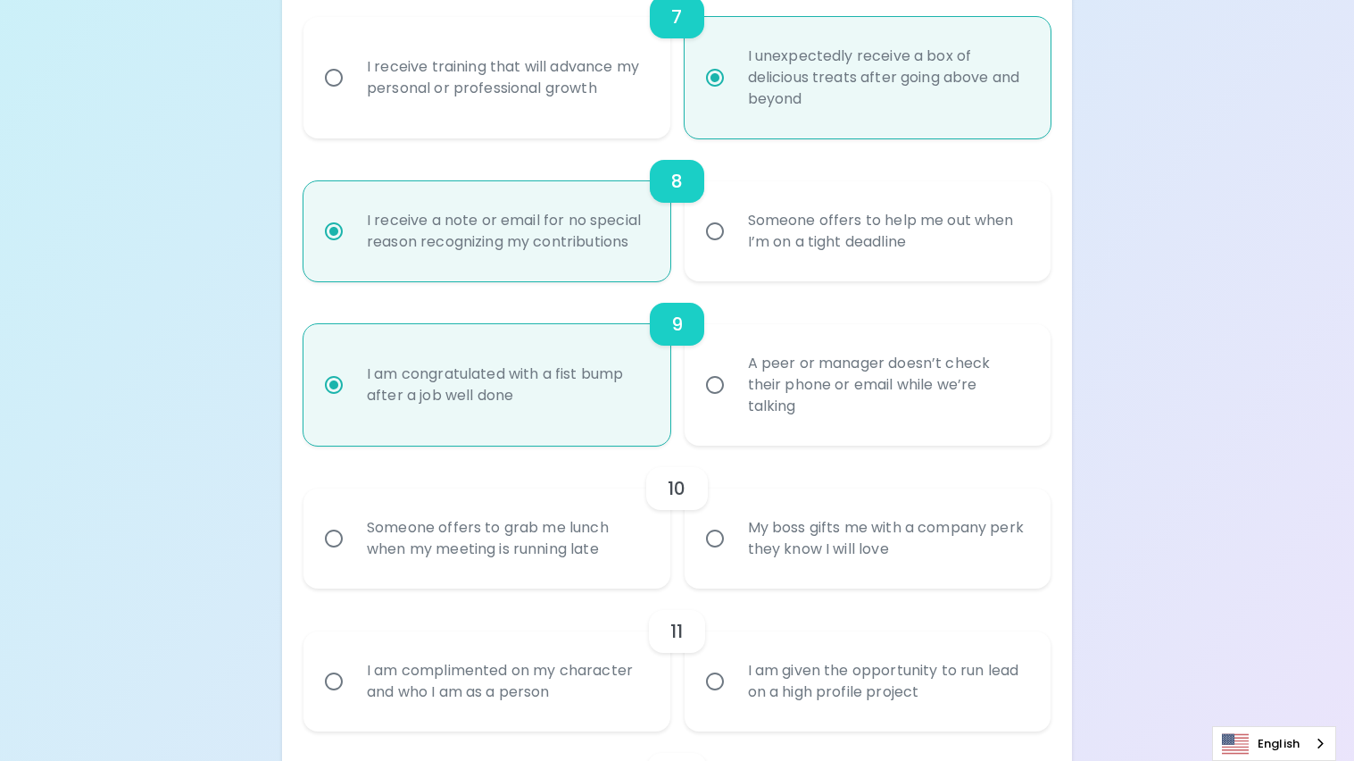
scroll to position [1404, 0]
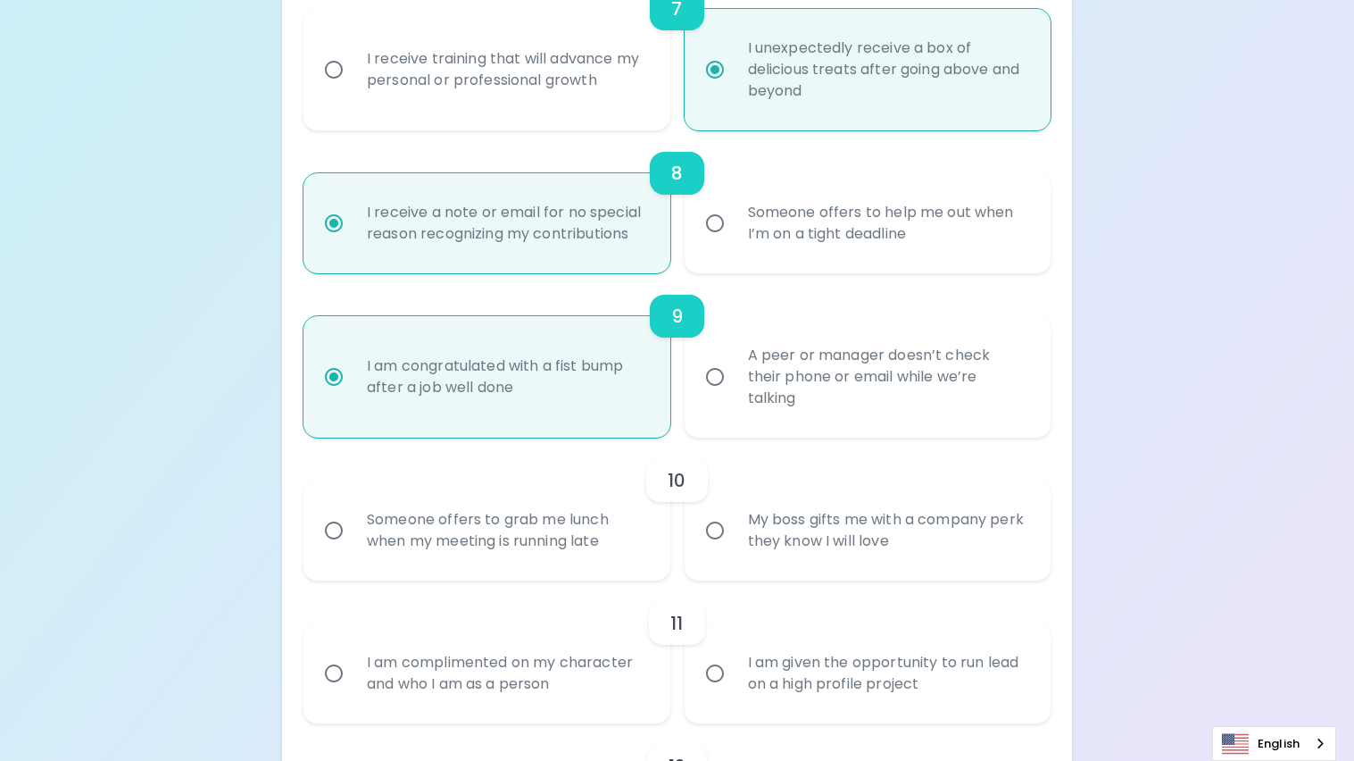
radio input "true"
click at [611, 515] on div "Someone offers to grab me lunch when my meeting is running late" at bounding box center [506, 530] width 307 height 86
click at [353, 515] on input "Someone offers to grab me lunch when my meeting is running late" at bounding box center [333, 529] width 37 height 37
radio input "false"
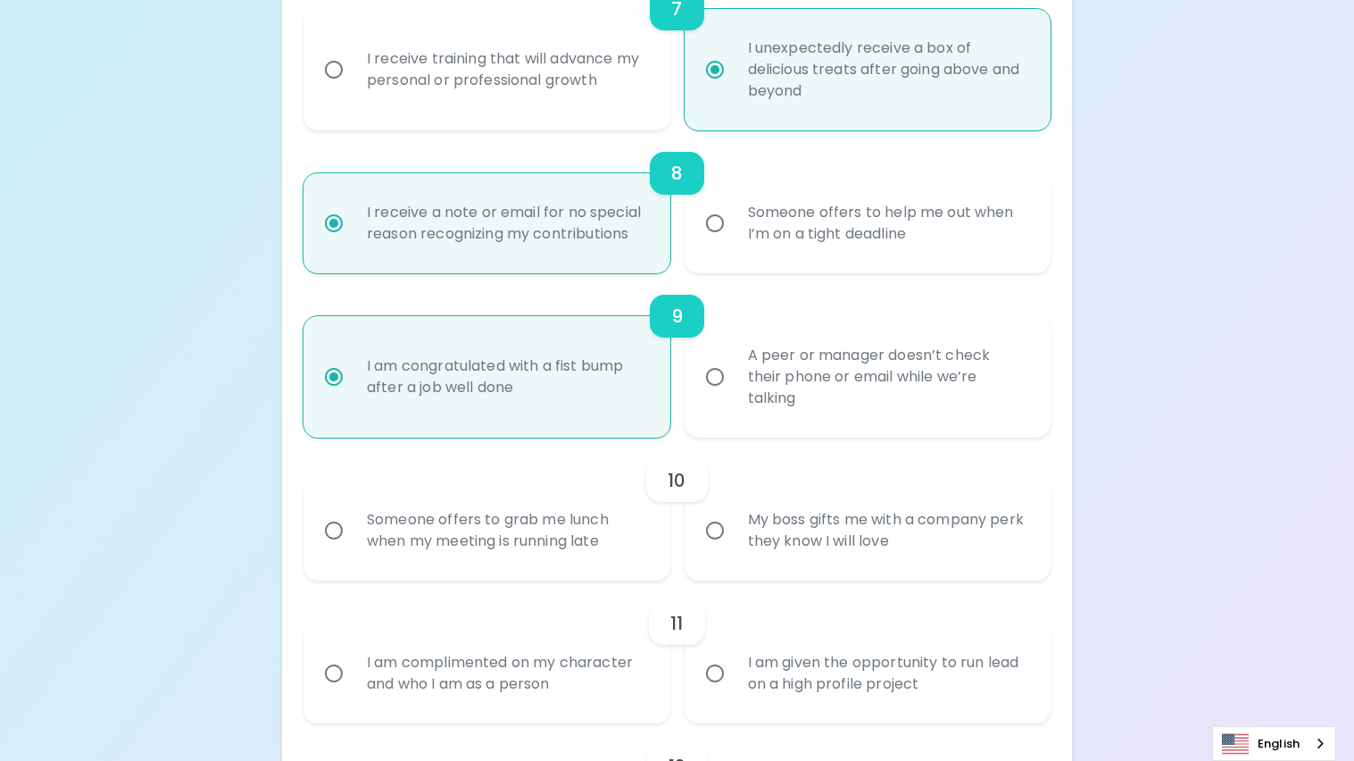
radio input "false"
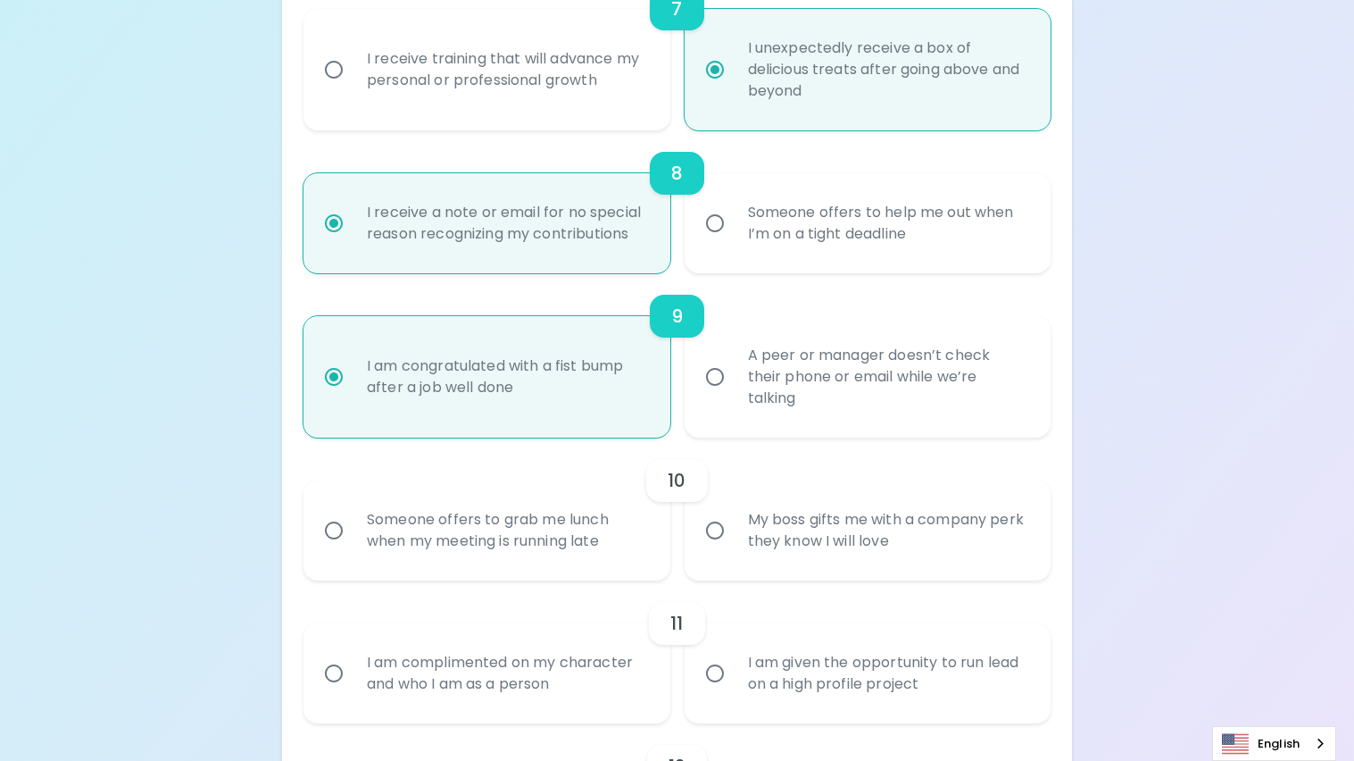
radio input "false"
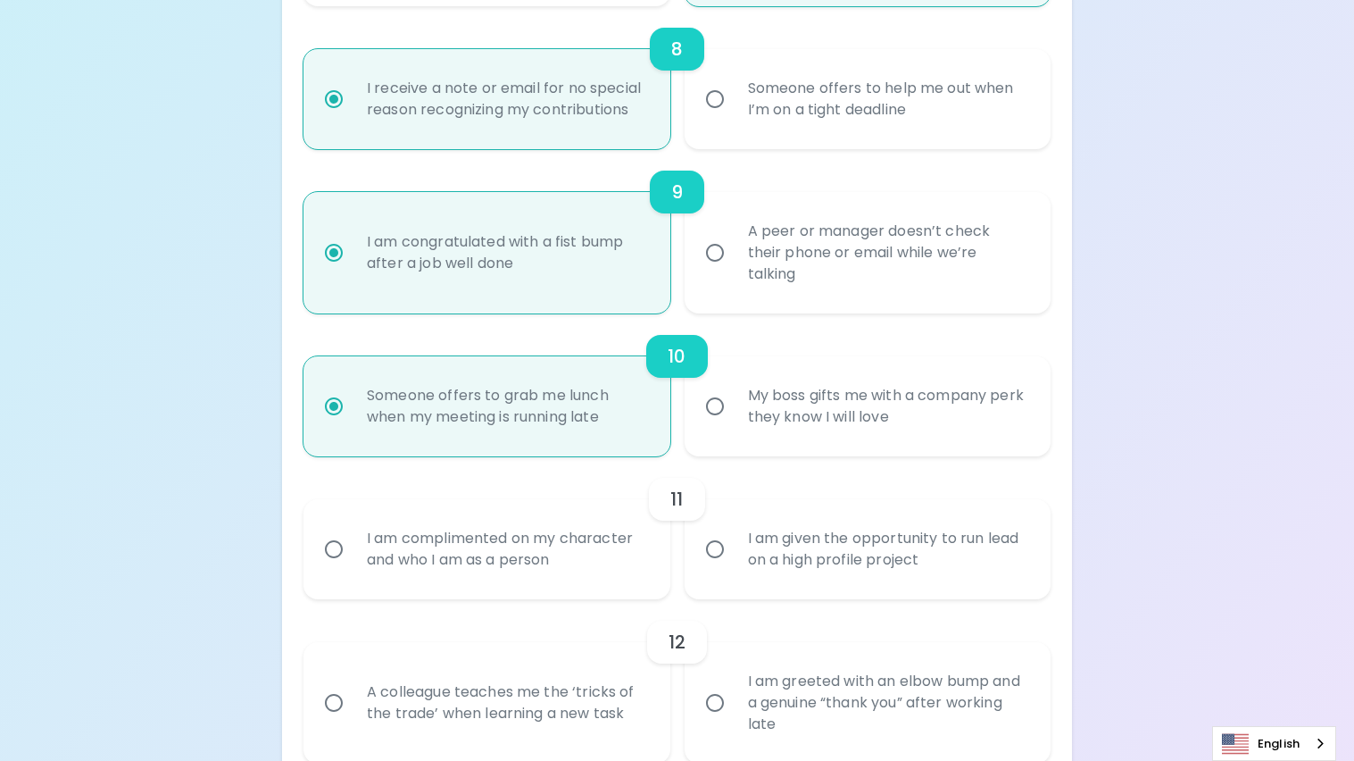
scroll to position [1547, 0]
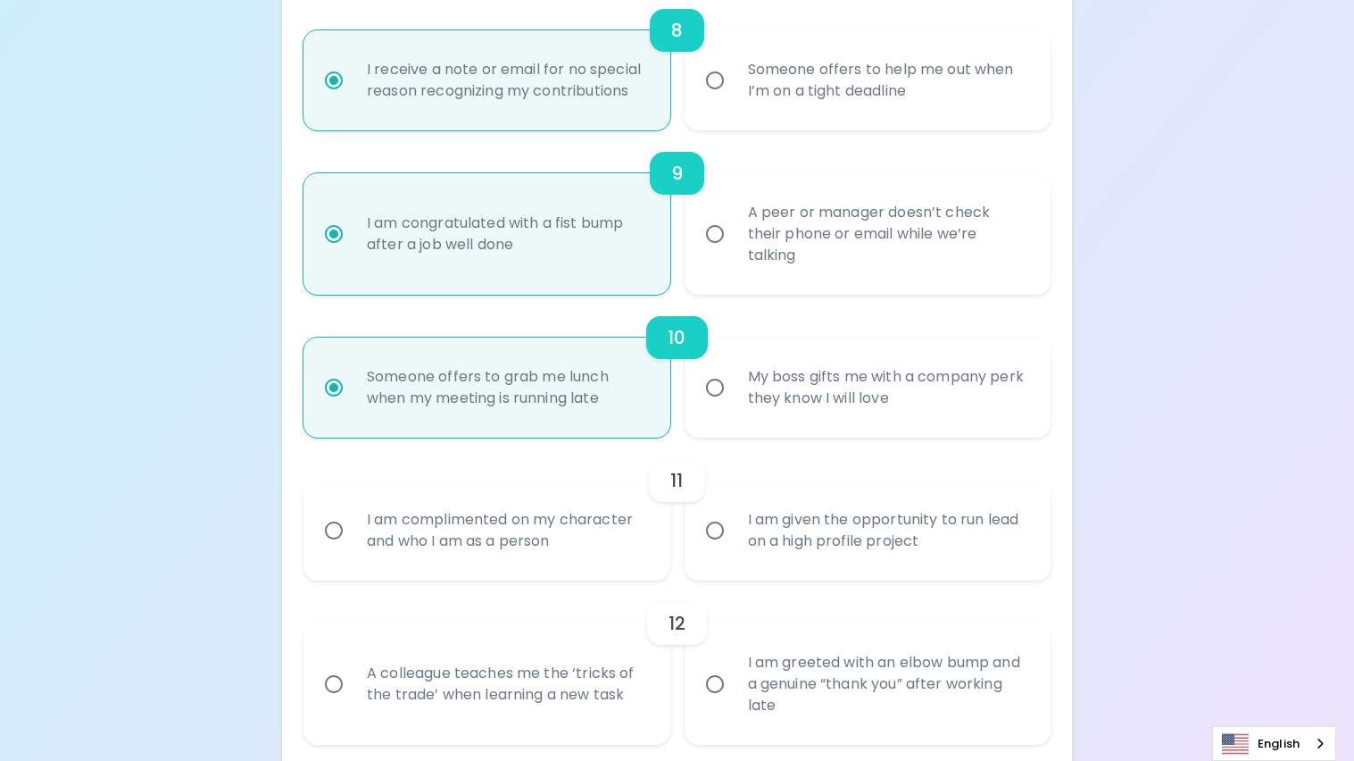
radio input "true"
click at [632, 532] on div "I am complimented on my character and who I am as a person" at bounding box center [506, 530] width 307 height 86
click at [353, 532] on input "I am complimented on my character and who I am as a person" at bounding box center [333, 529] width 37 height 37
radio input "false"
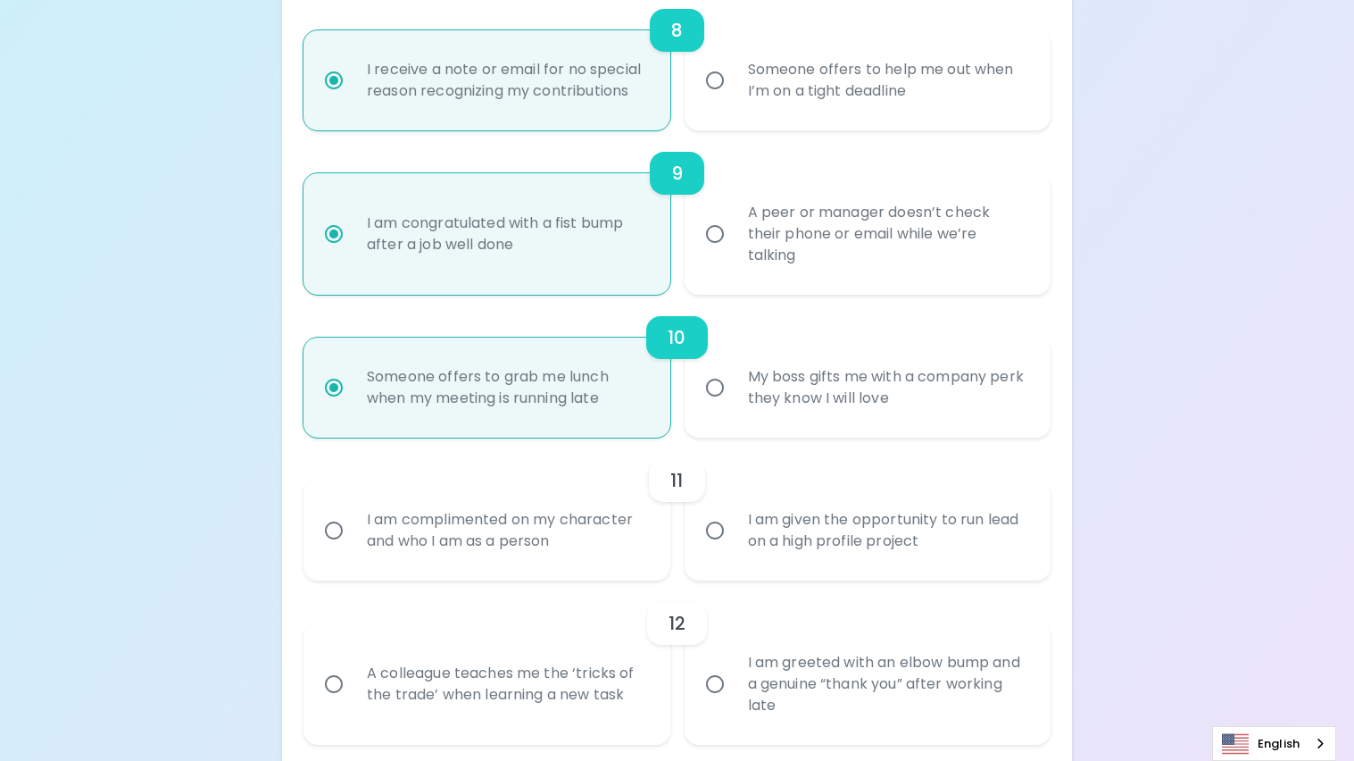
radio input "false"
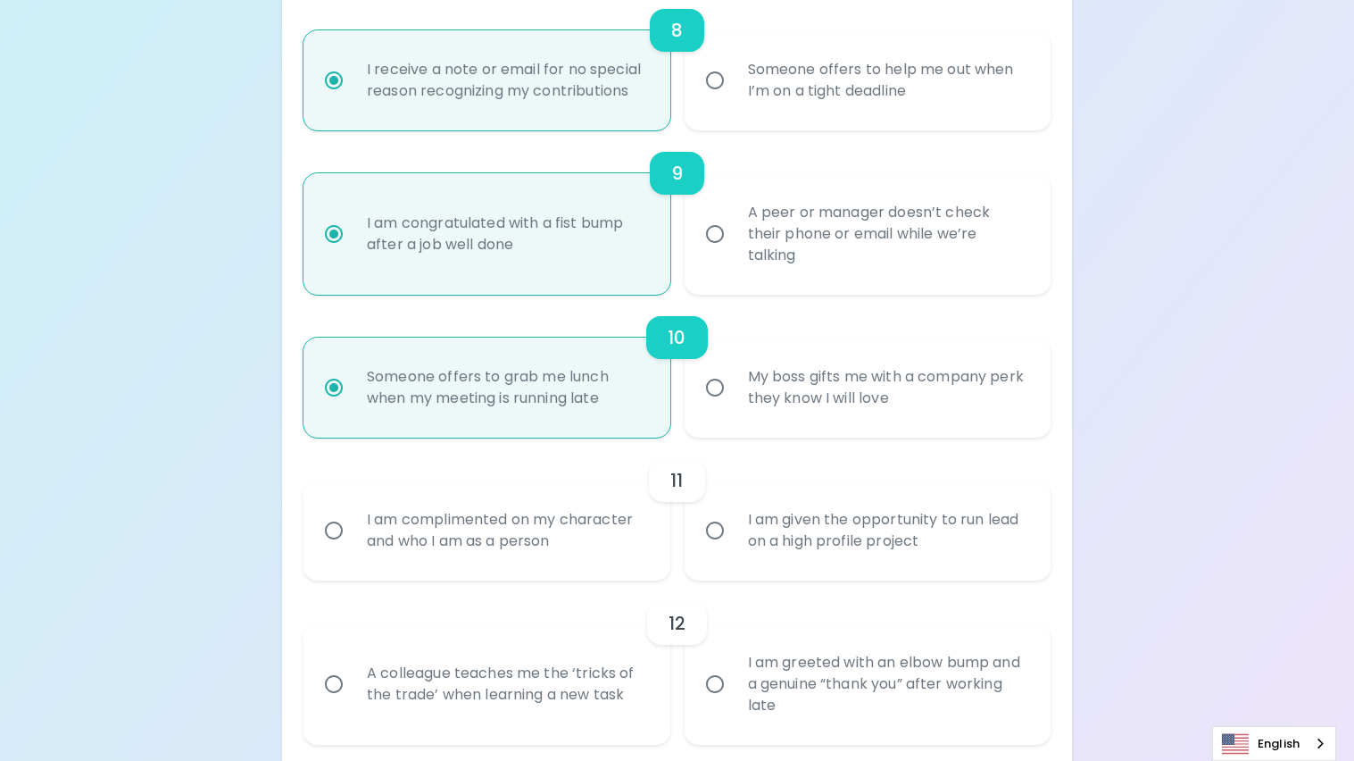
radio input "false"
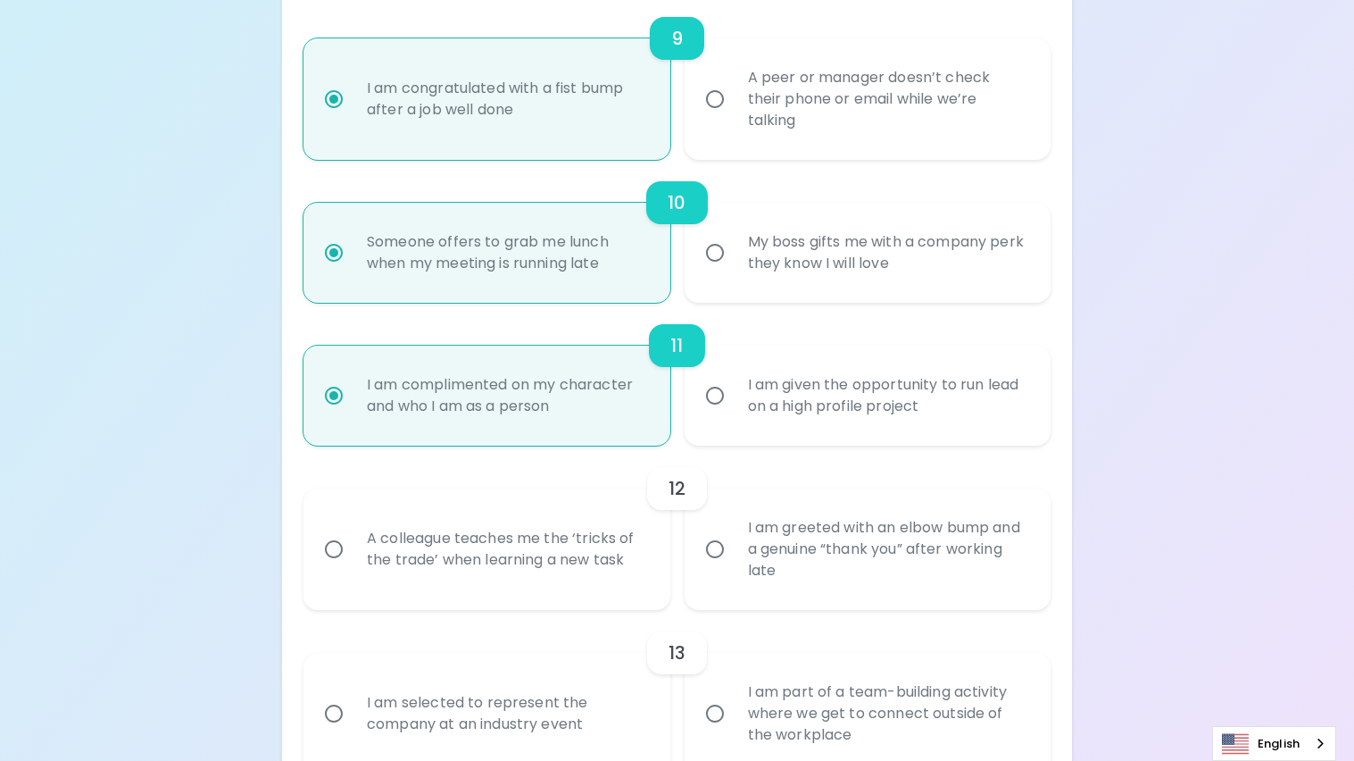
scroll to position [1690, 0]
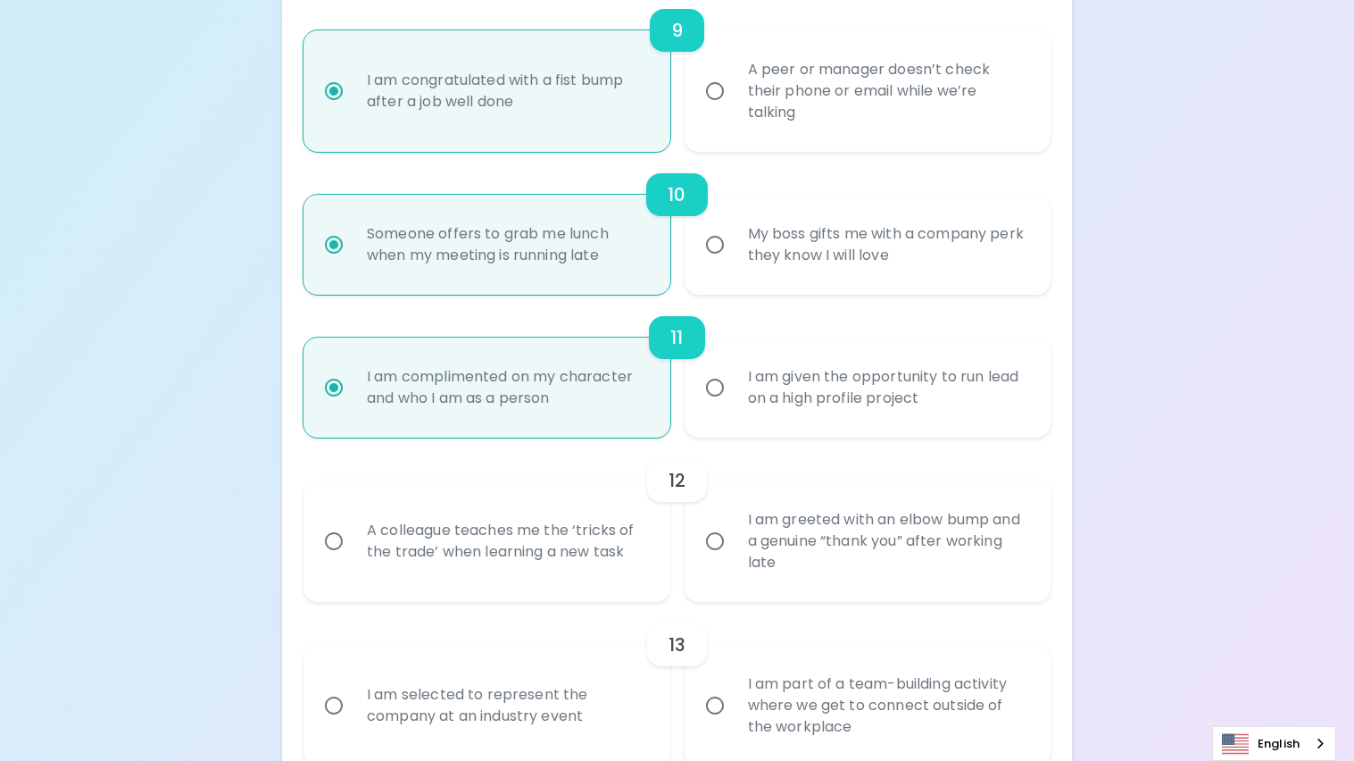
radio input "true"
click at [634, 536] on div "A colleague teaches me the ‘tricks of the trade’ when learning a new task" at bounding box center [506, 541] width 307 height 86
click at [353, 536] on input "A colleague teaches me the ‘tricks of the trade’ when learning a new task" at bounding box center [333, 540] width 37 height 37
radio input "false"
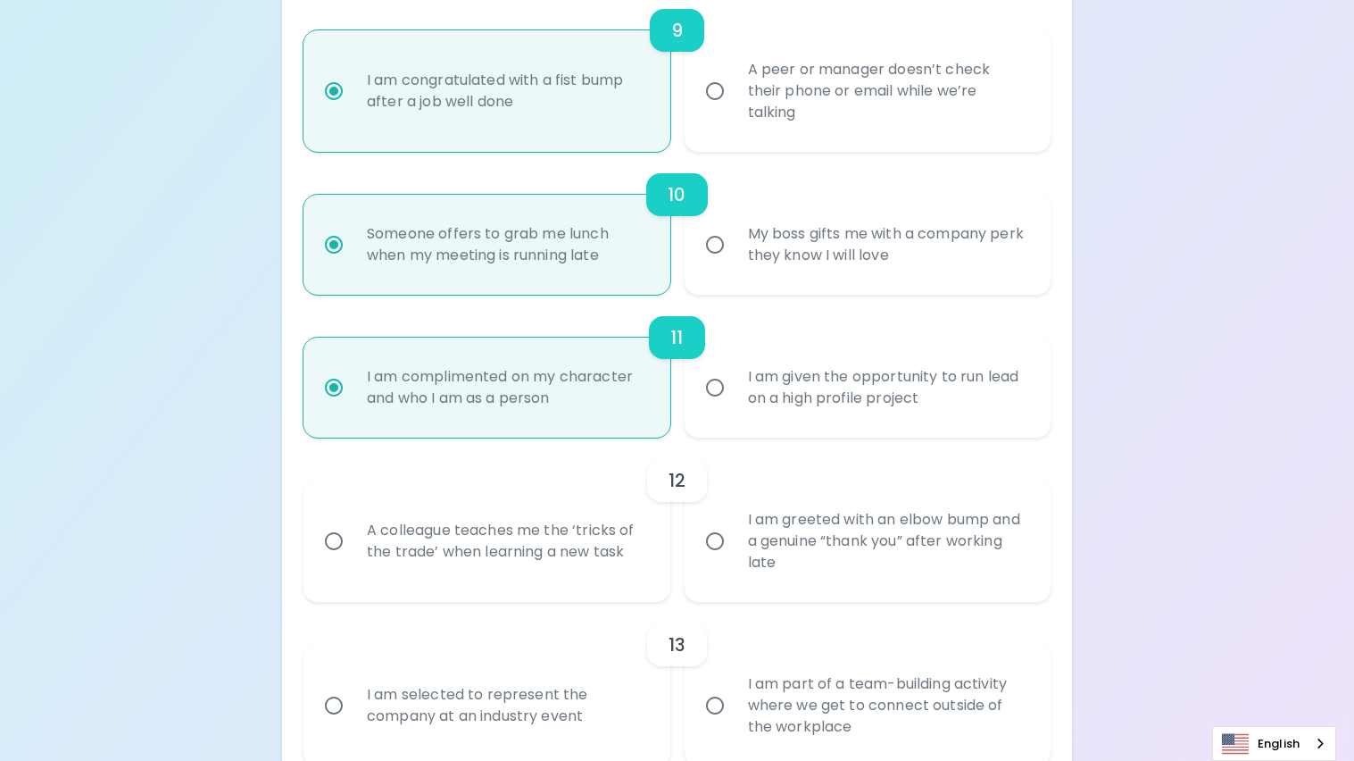
radio input "false"
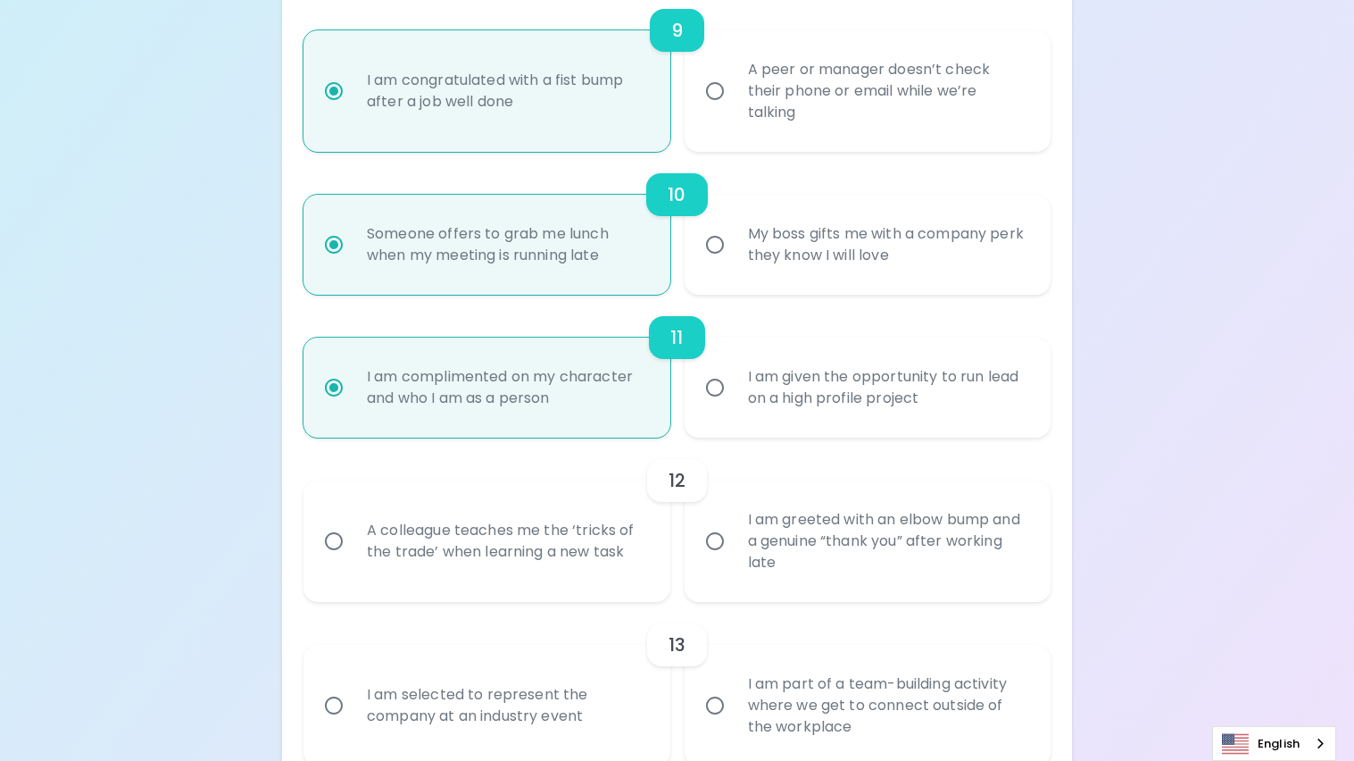
radio input "false"
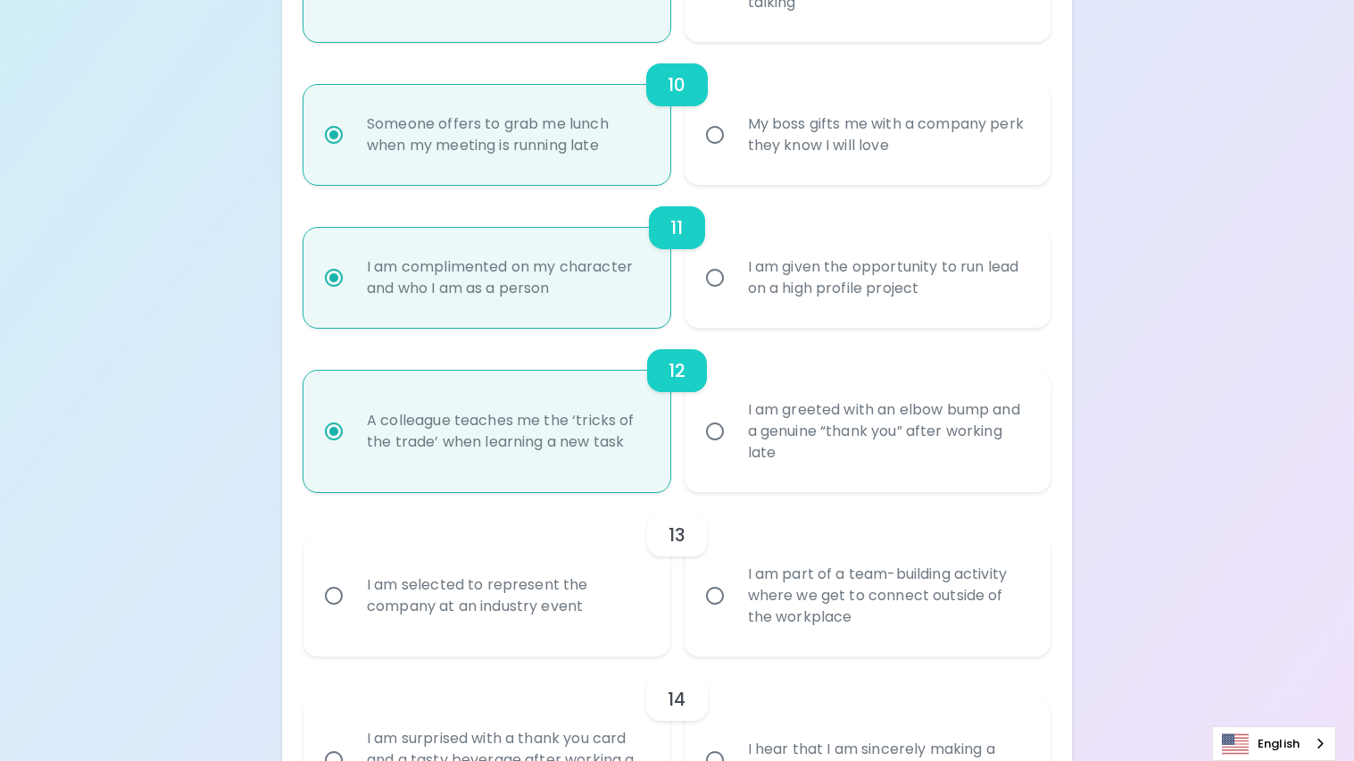
scroll to position [1833, 0]
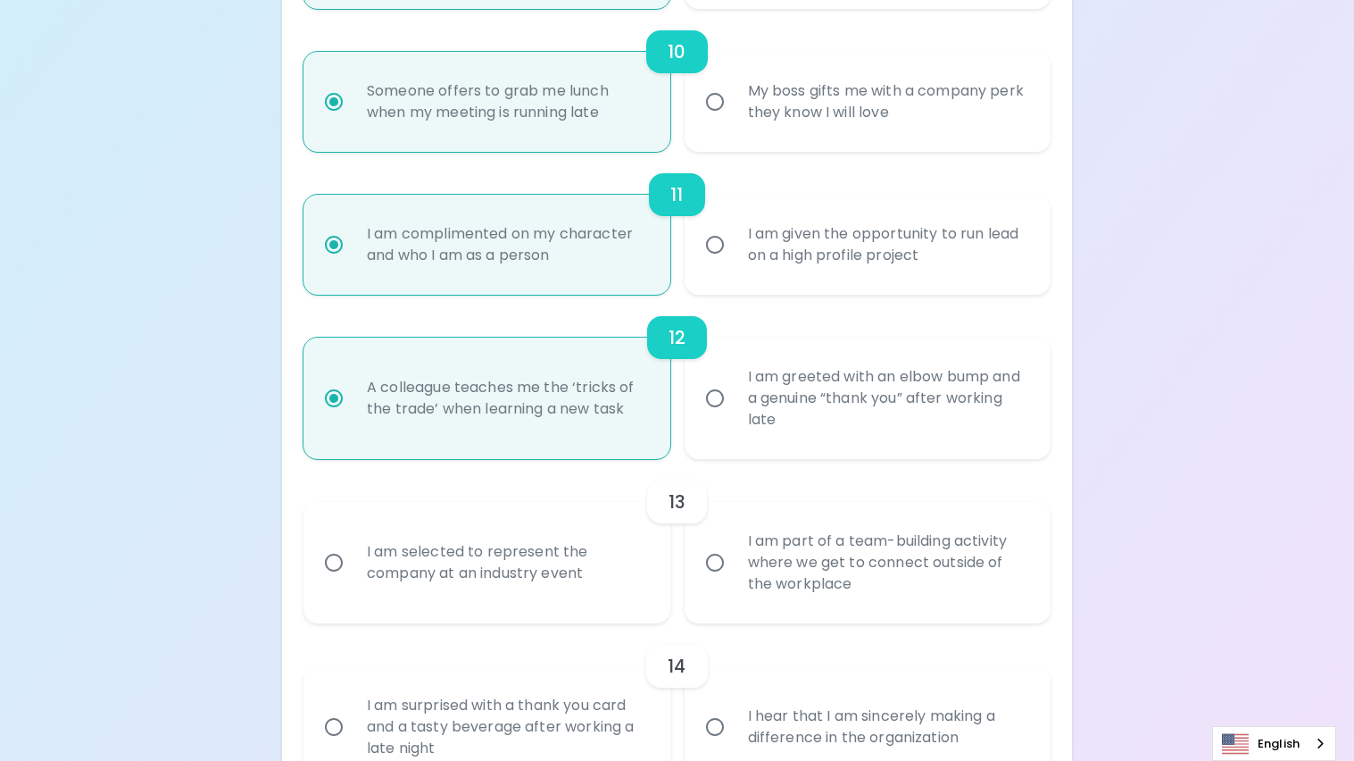
radio input "true"
click at [608, 554] on div "I am selected to represent the company at an industry event" at bounding box center [506, 563] width 307 height 86
click at [353, 554] on input "I am selected to represent the company at an industry event" at bounding box center [333, 562] width 37 height 37
radio input "false"
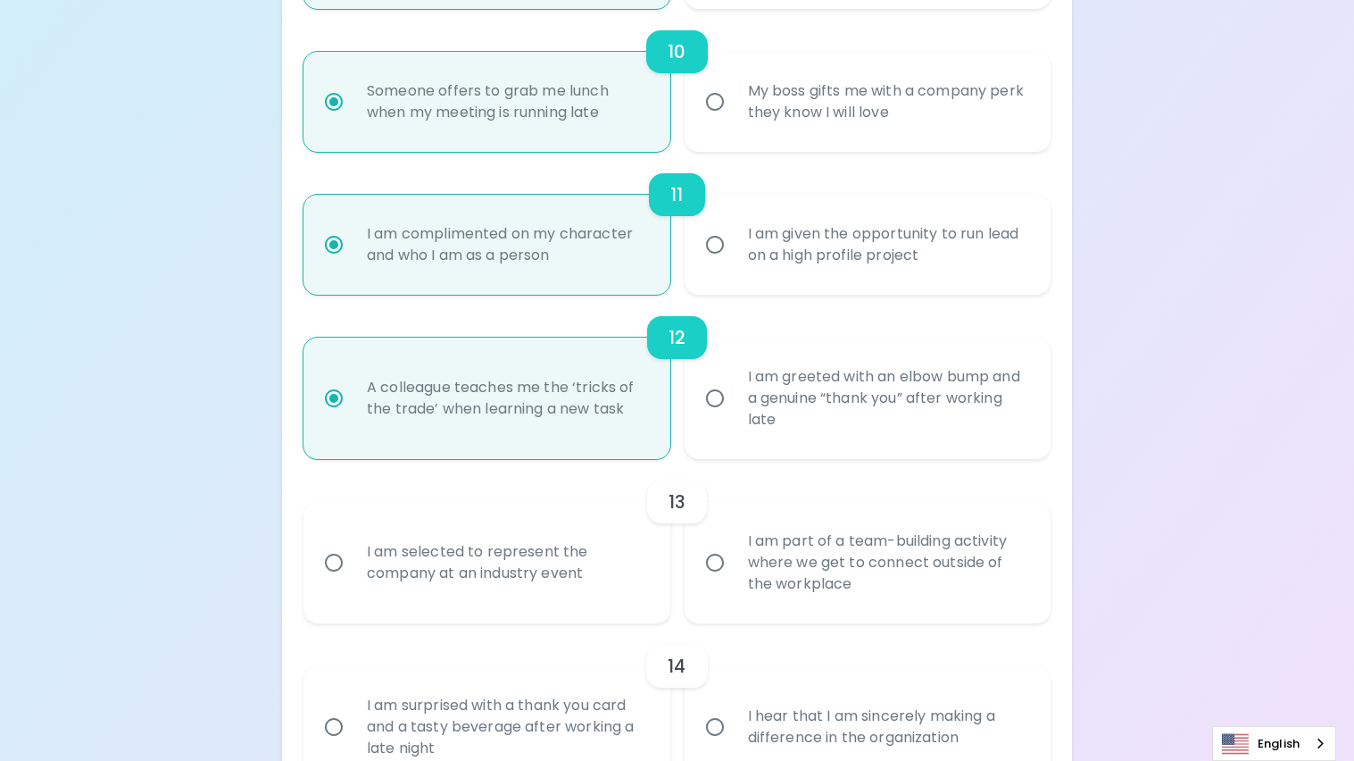
radio input "false"
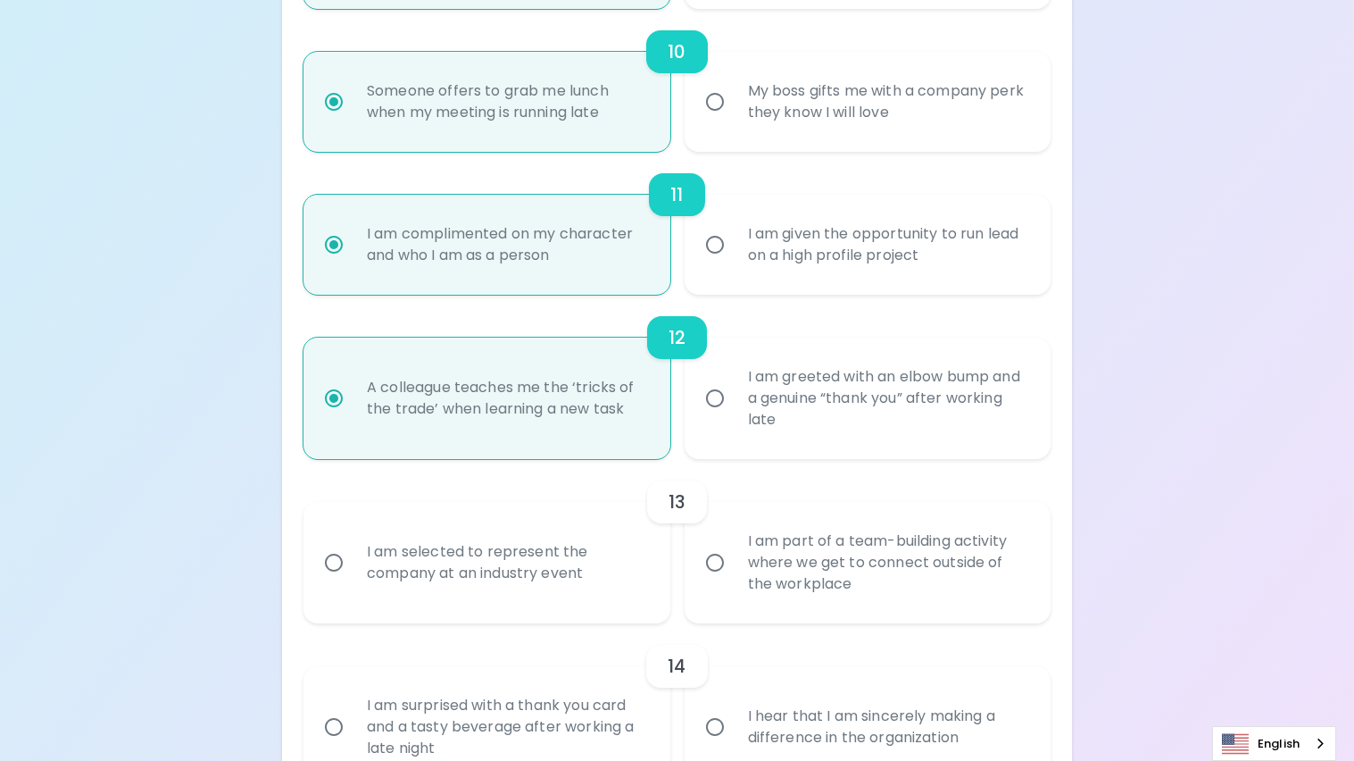
radio input "false"
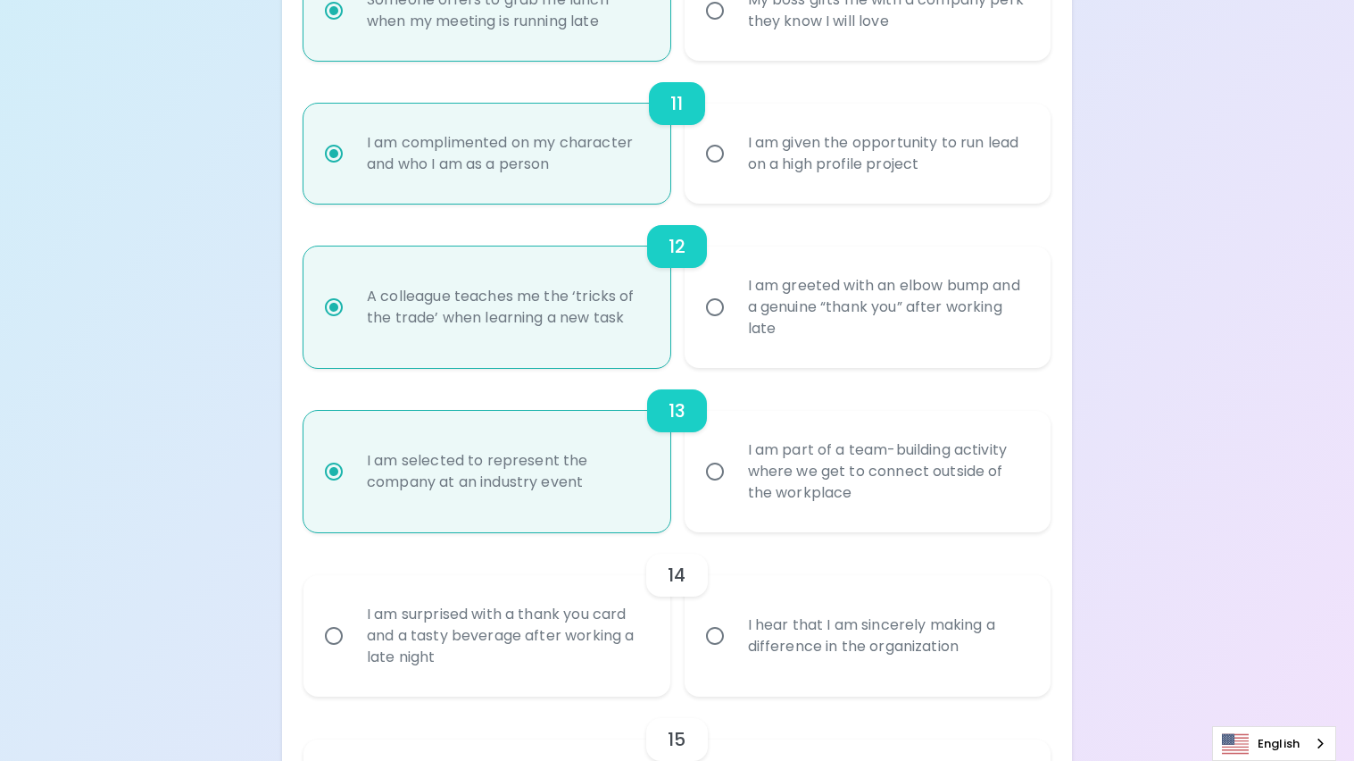
scroll to position [1975, 0]
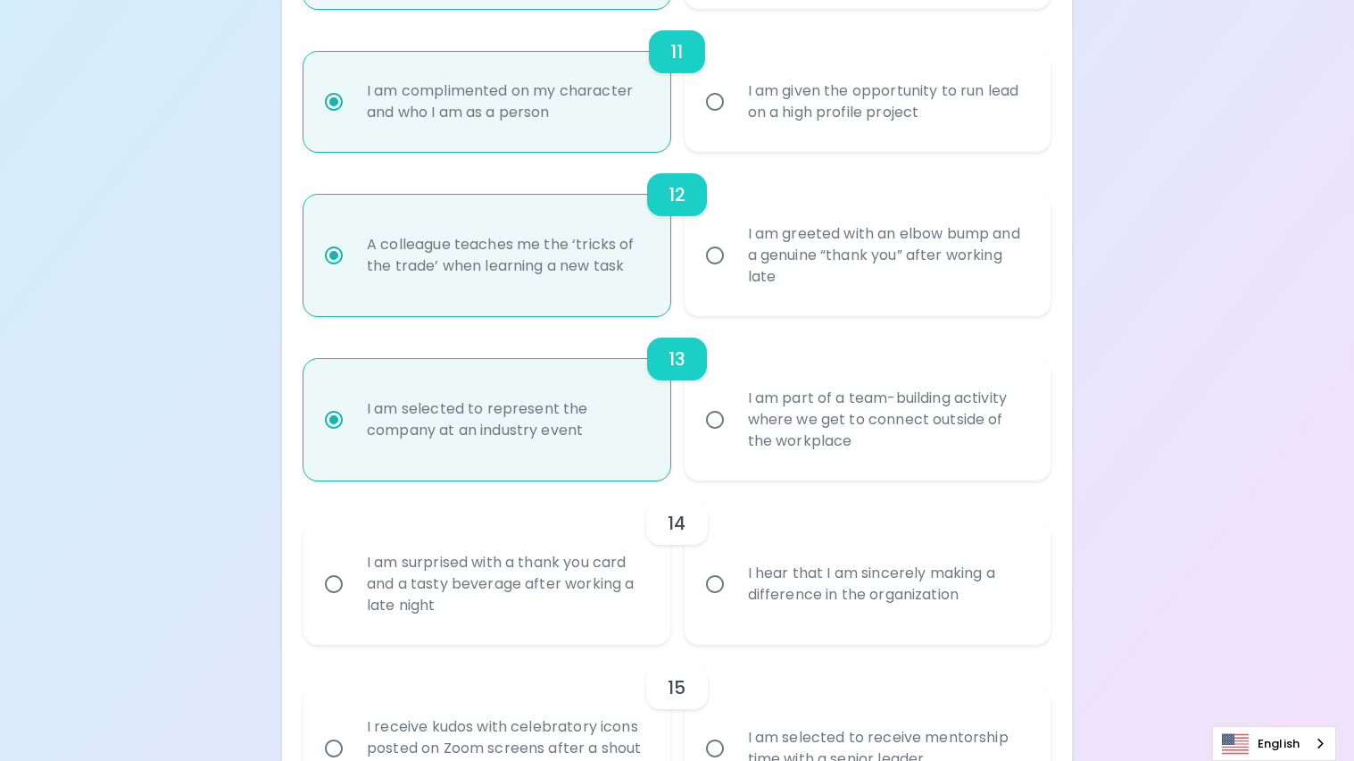
radio input "true"
click at [631, 587] on div "I am surprised with a thank you card and a tasty beverage after working a late …" at bounding box center [506, 583] width 307 height 107
click at [353, 587] on input "I am surprised with a thank you card and a tasty beverage after working a late …" at bounding box center [333, 583] width 37 height 37
radio input "false"
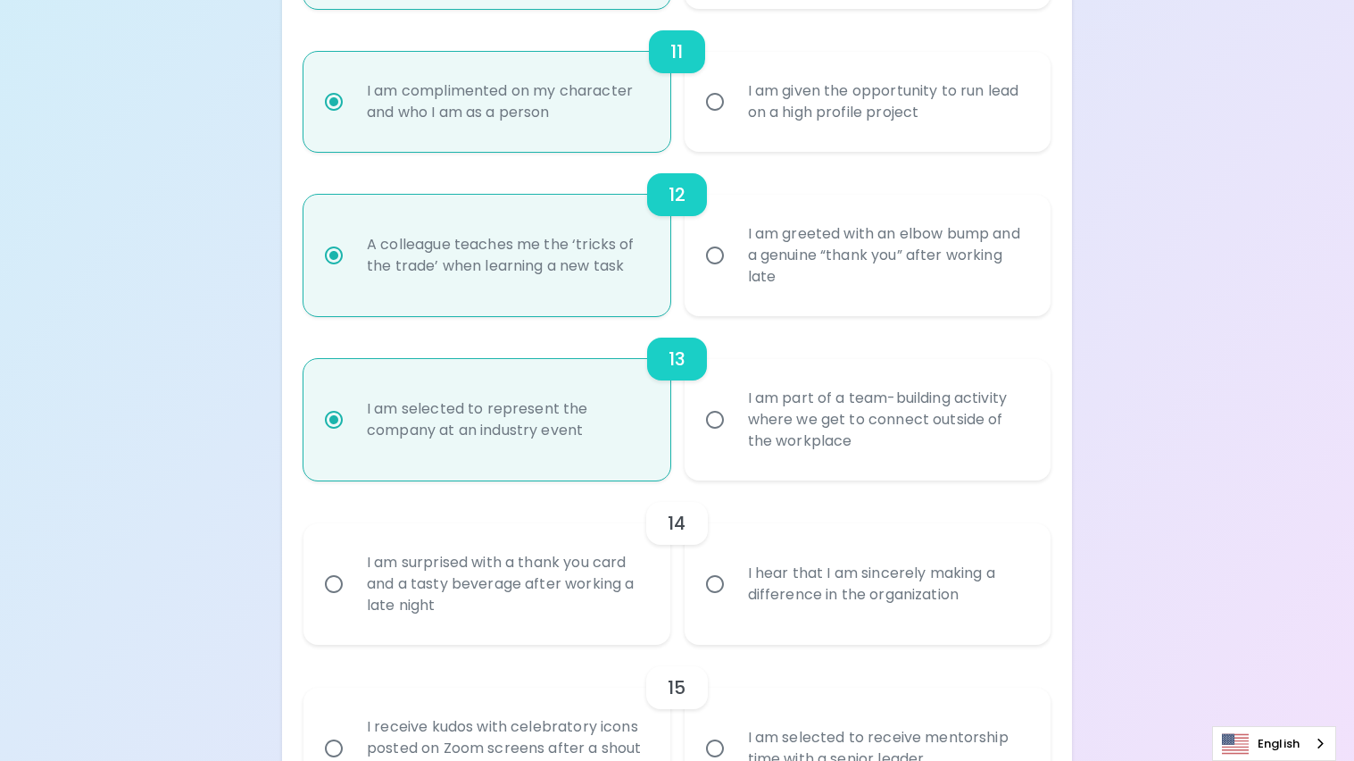
radio input "false"
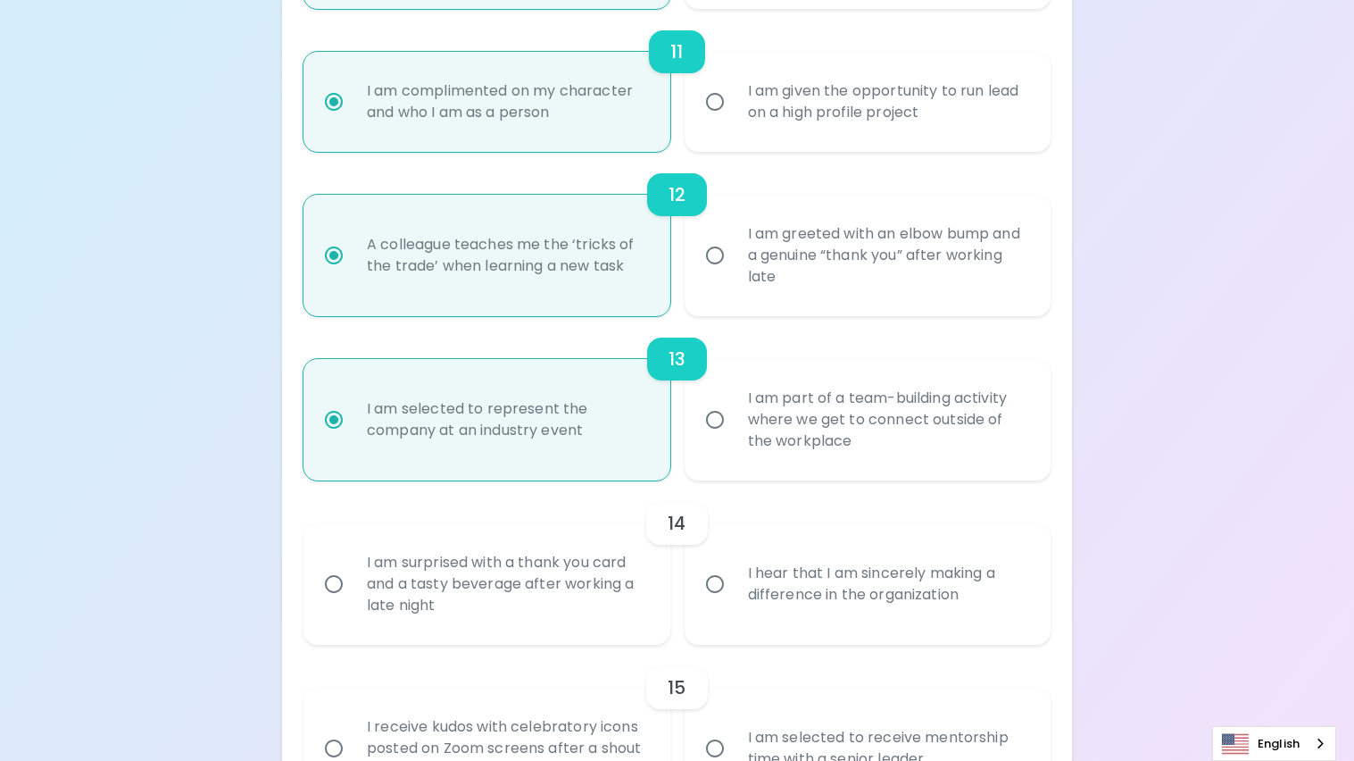
radio input "false"
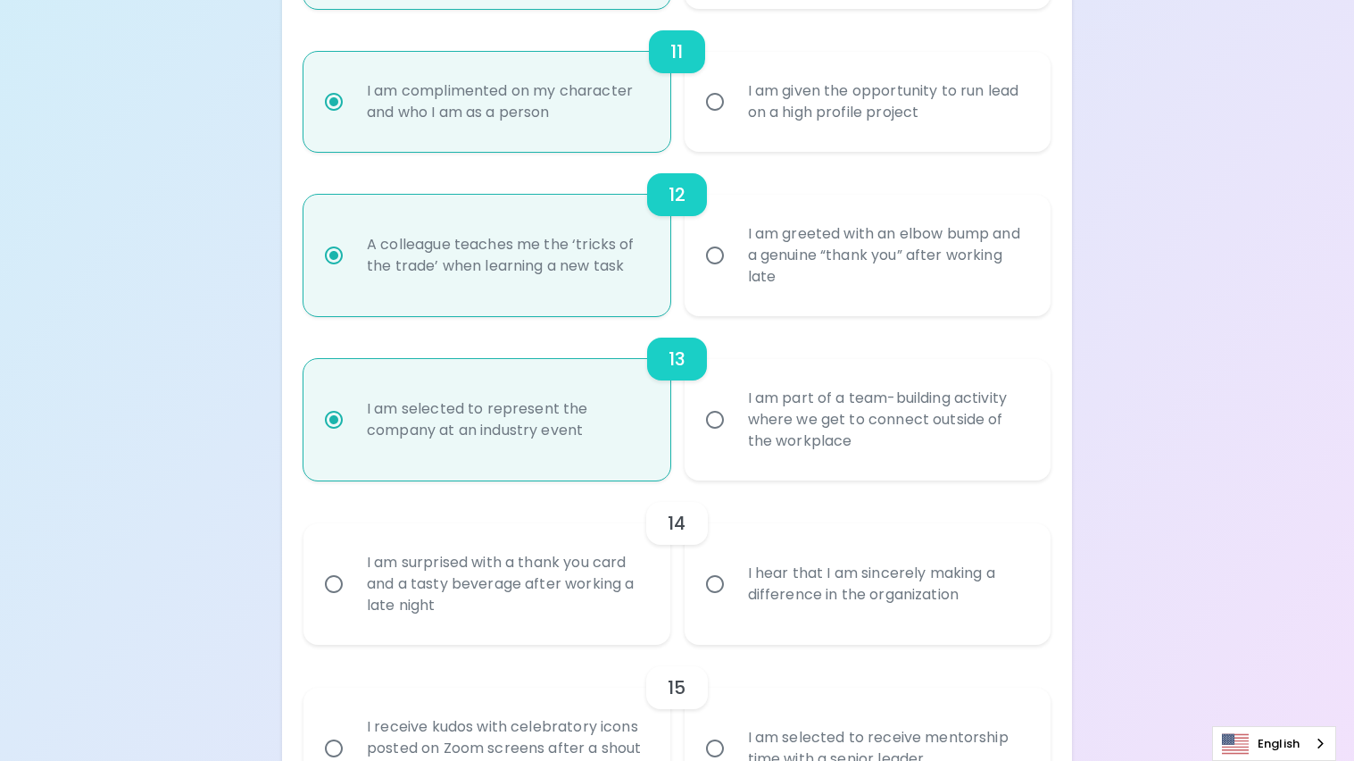
radio input "false"
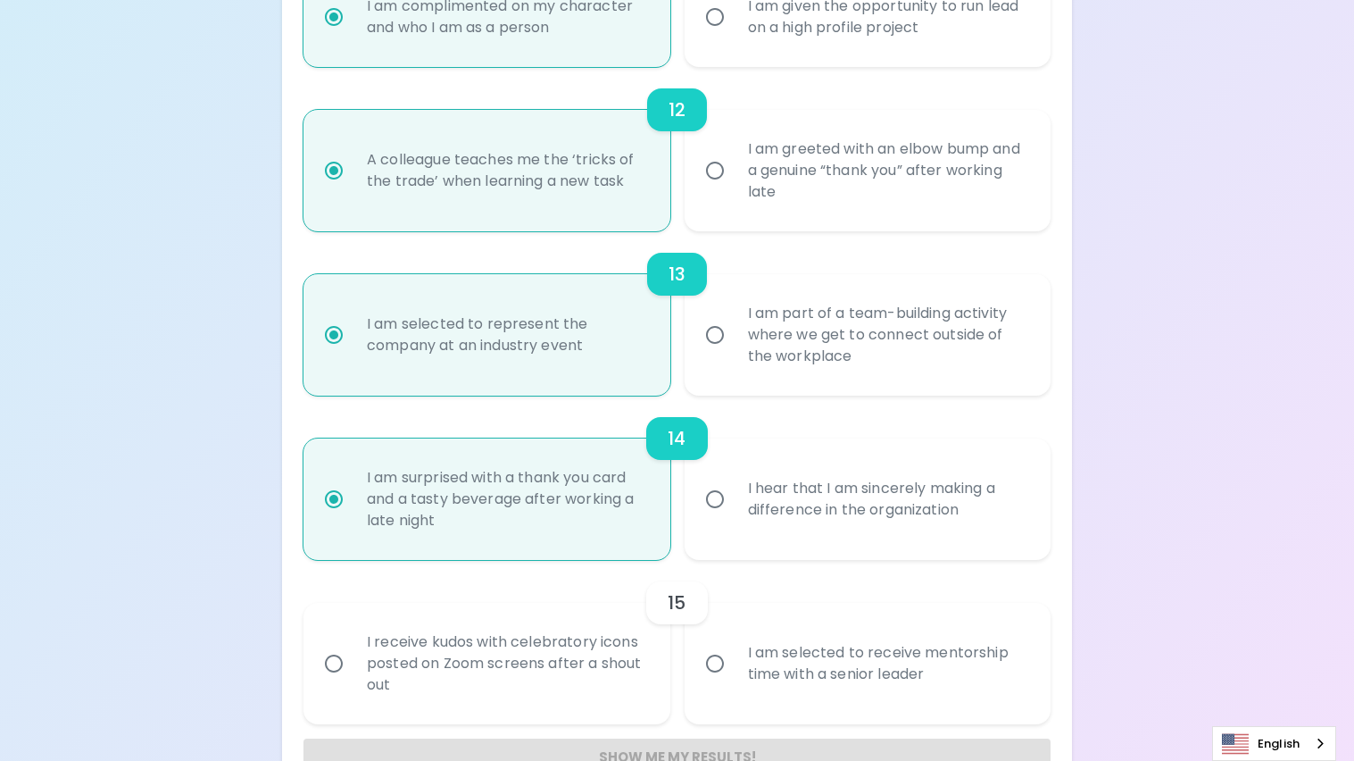
scroll to position [2090, 0]
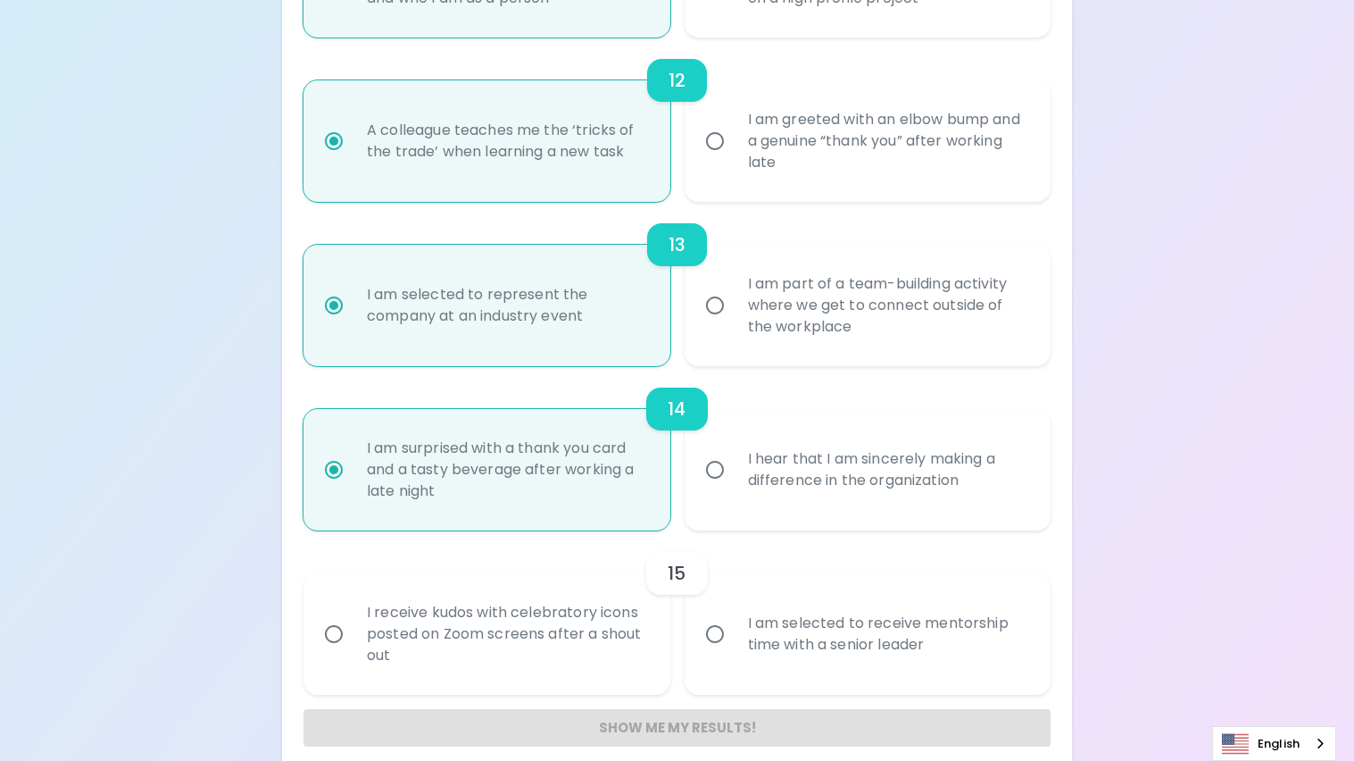
click at [769, 469] on div "I hear that I am sincerely making a difference in the organization" at bounding box center [887, 470] width 307 height 86
click at [734, 469] on input "I hear that I am sincerely making a difference in the organization" at bounding box center [714, 469] width 37 height 37
radio input "false"
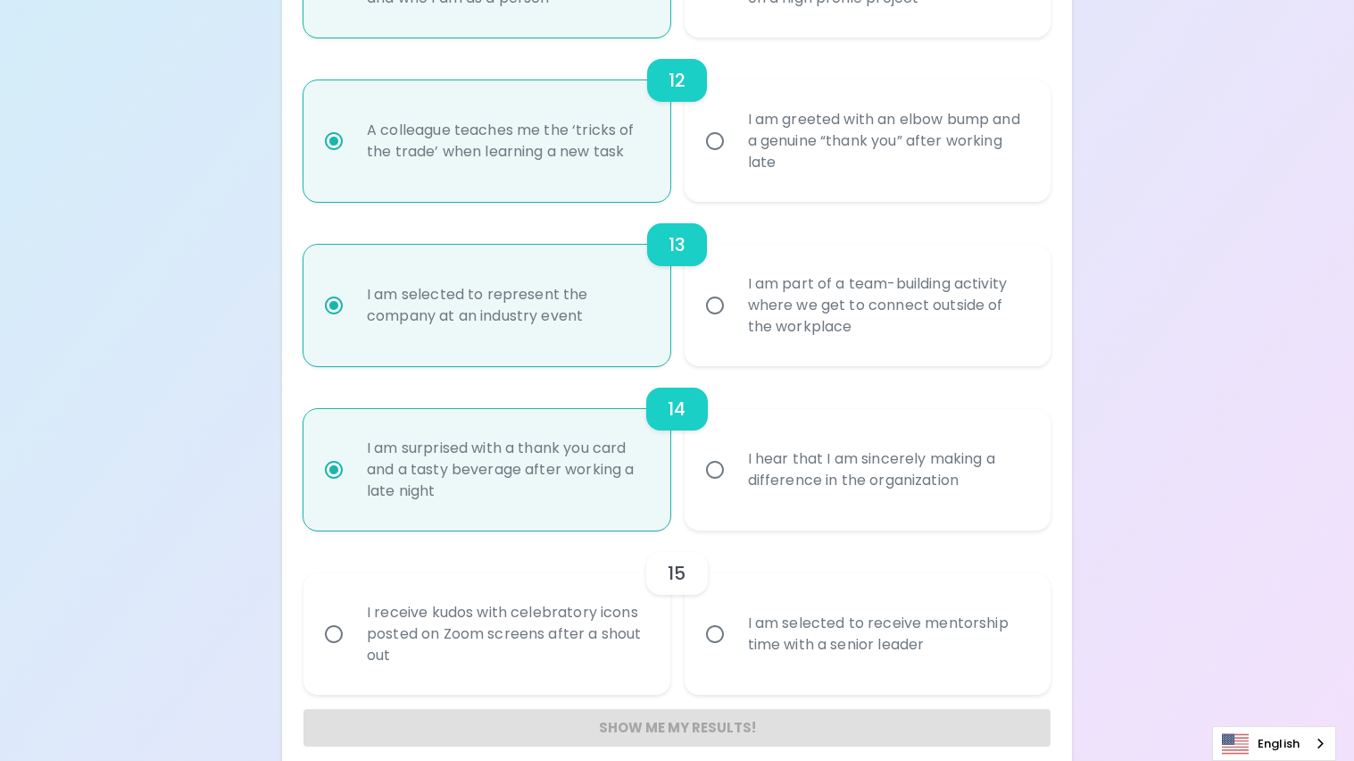
radio input "false"
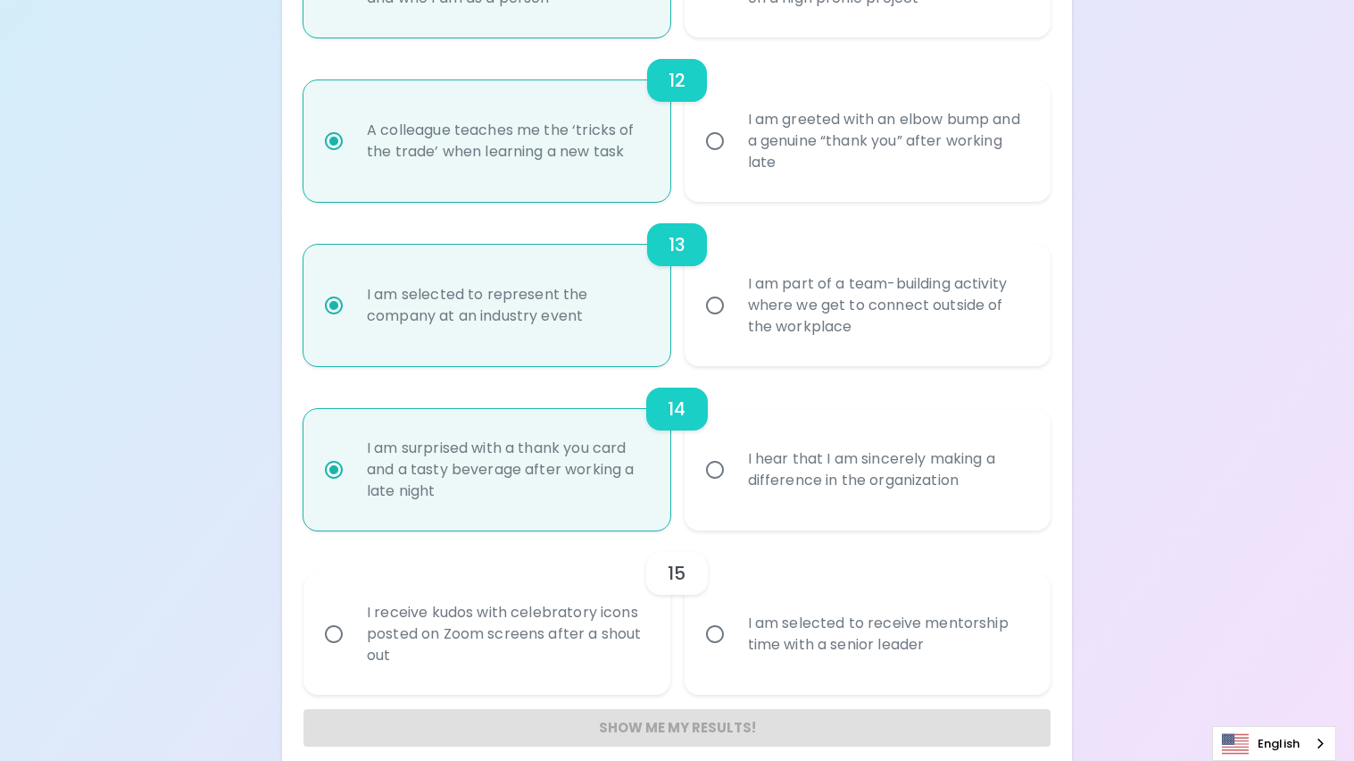
radio input "false"
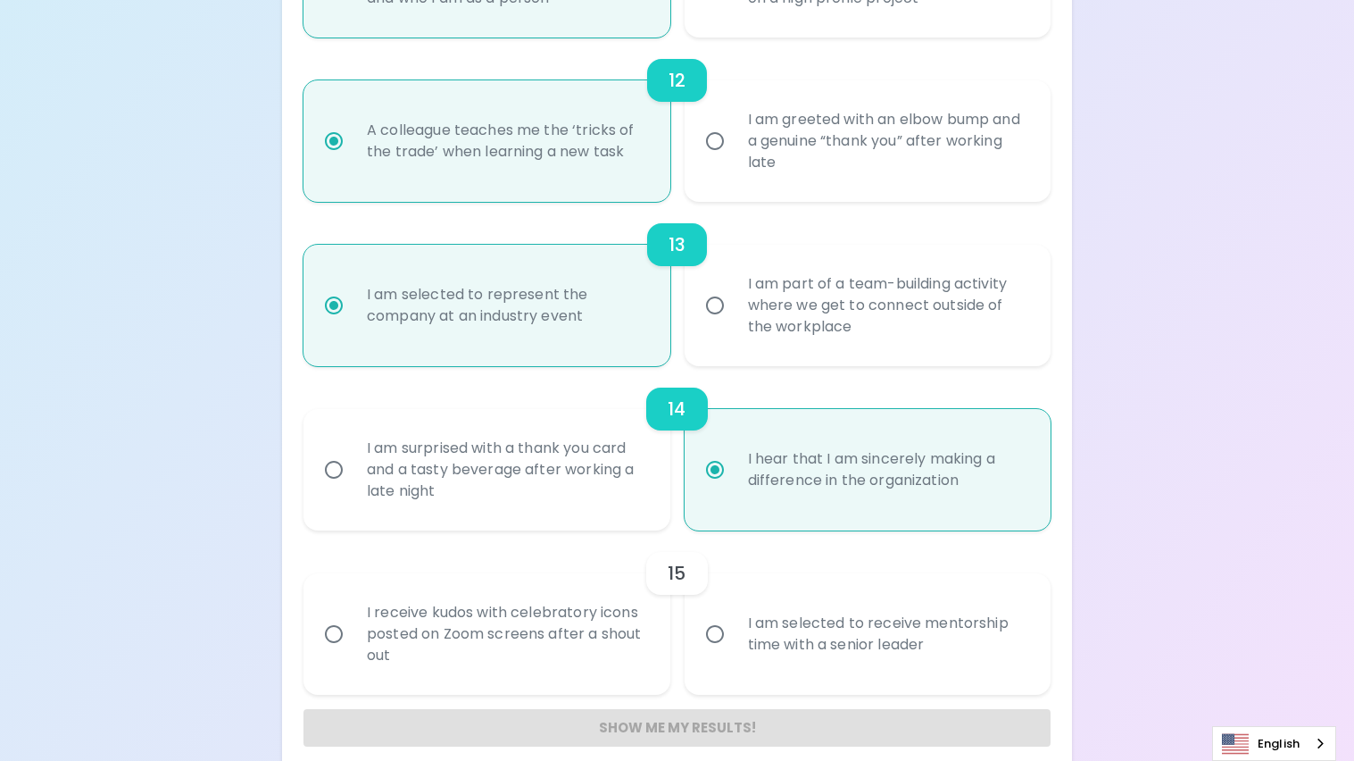
radio input "true"
click at [537, 624] on div "I receive kudos with celebratory icons posted on Zoom screens after a shout out" at bounding box center [506, 633] width 307 height 107
click at [353, 624] on input "I receive kudos with celebratory icons posted on Zoom screens after a shout out" at bounding box center [333, 633] width 37 height 37
radio input "false"
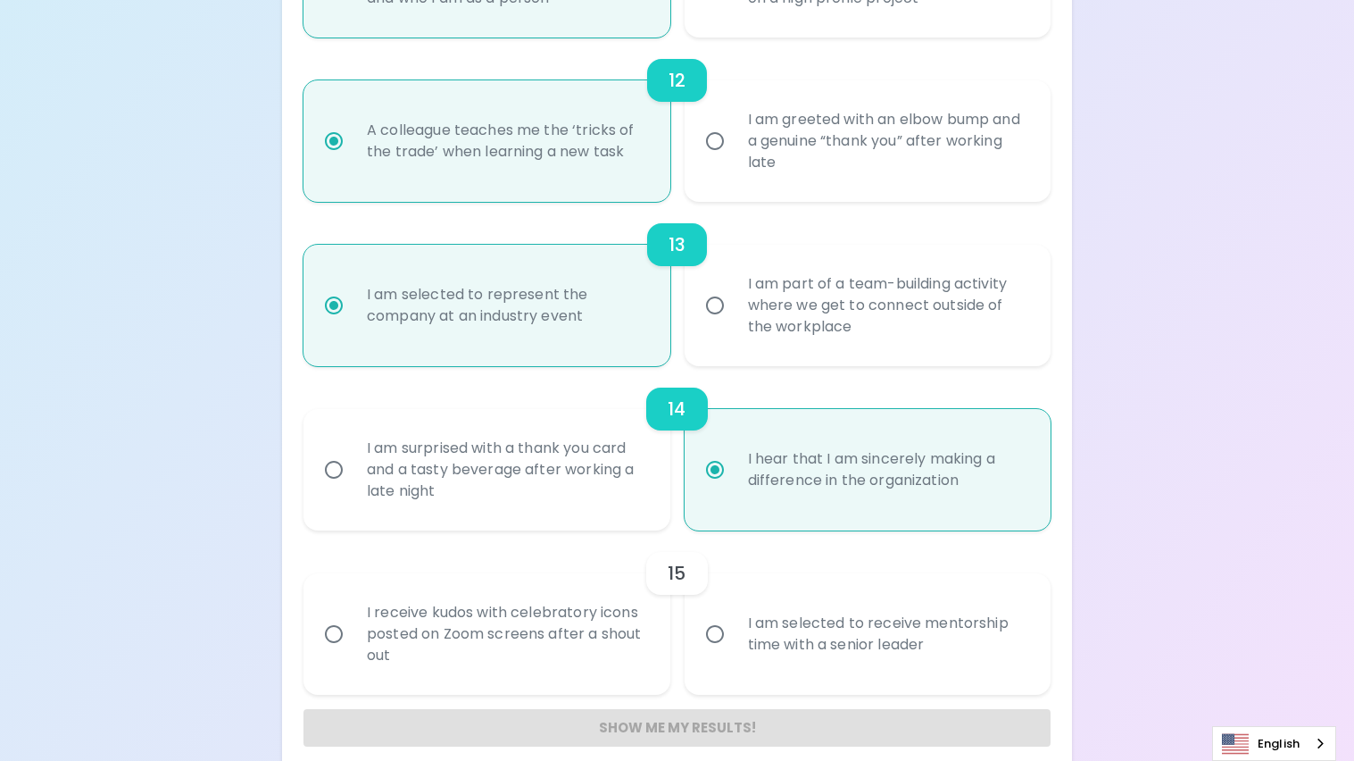
radio input "false"
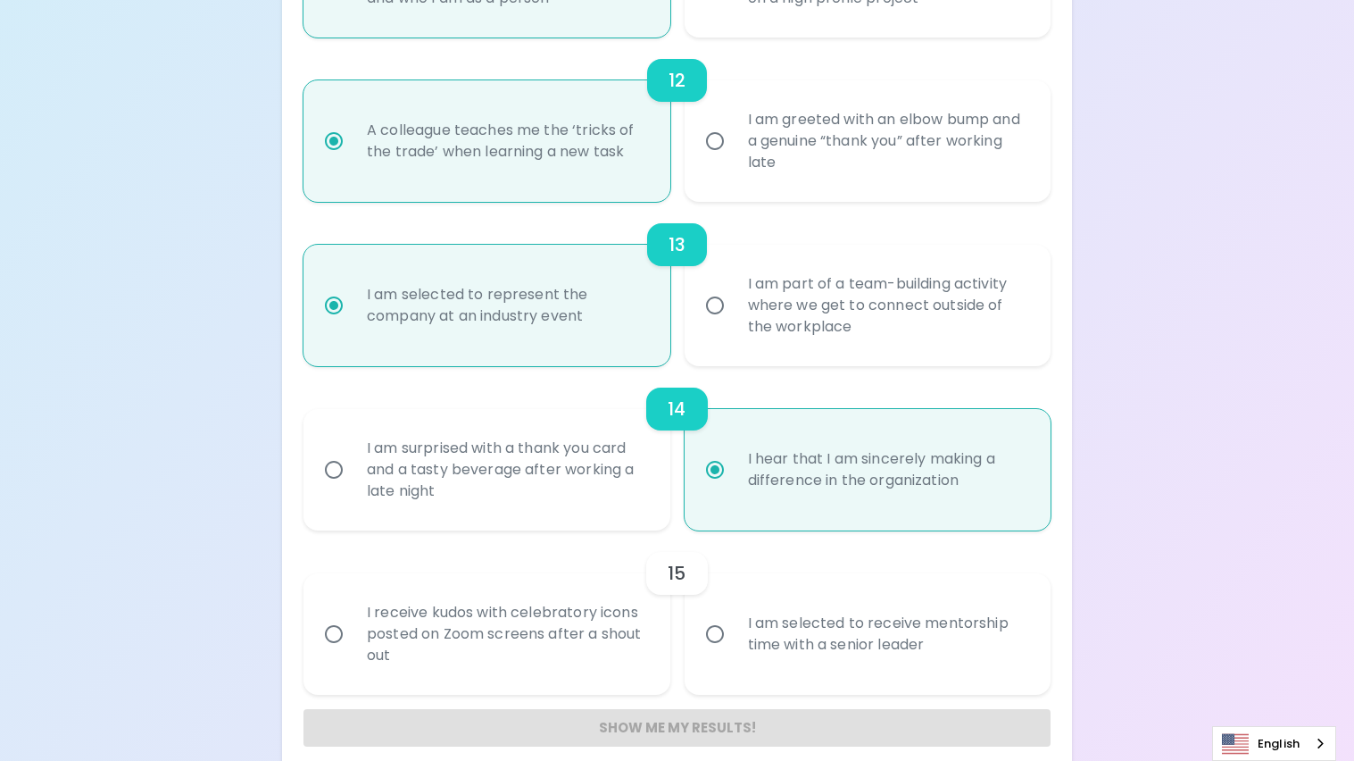
radio input "false"
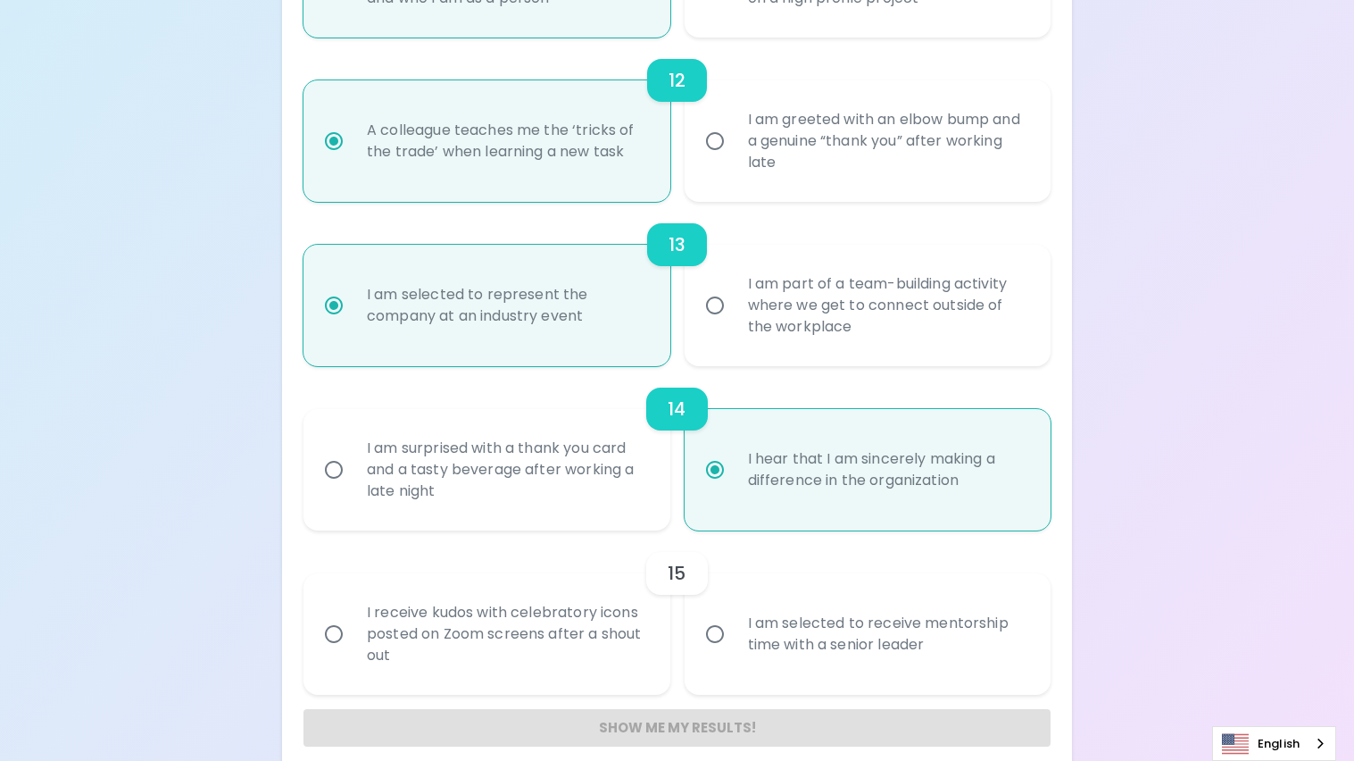
radio input "false"
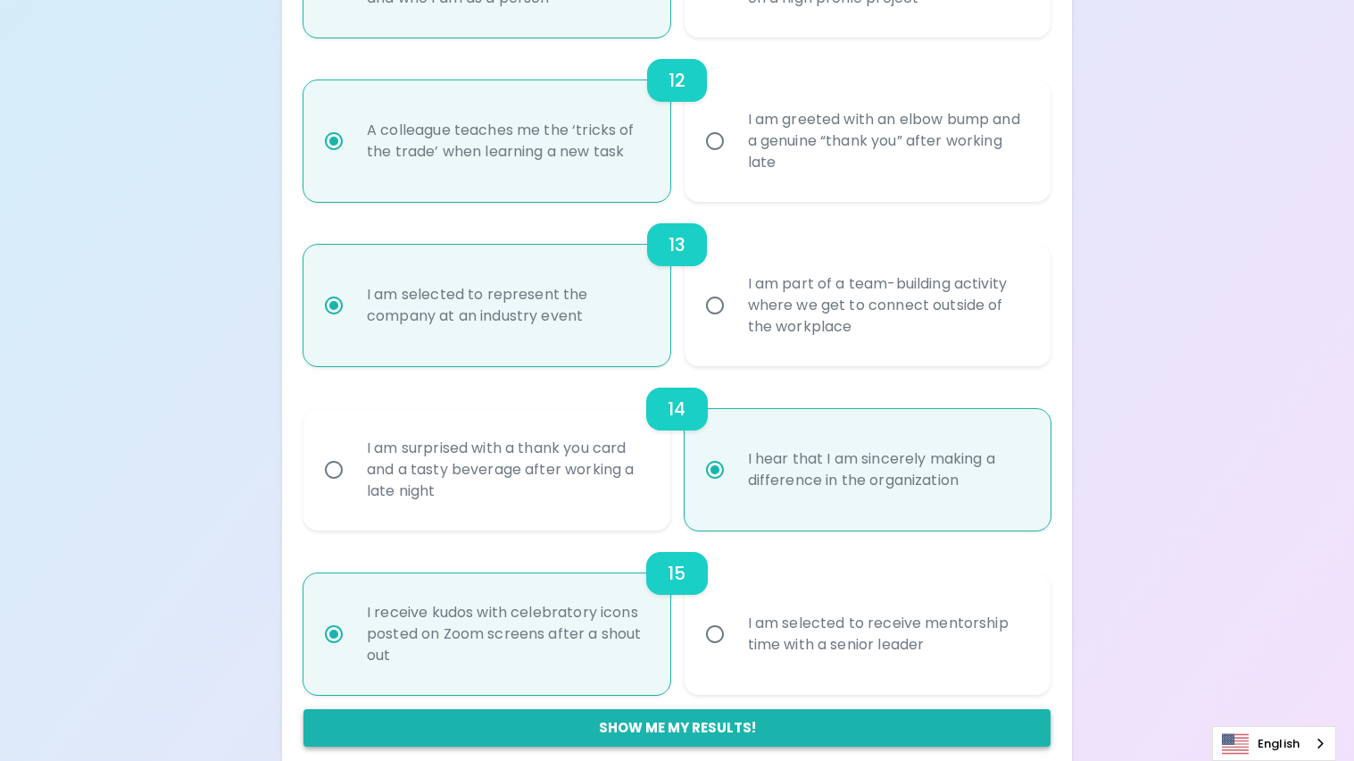
radio input "true"
click at [627, 709] on button "Show me my results!" at bounding box center [677, 727] width 747 height 37
radio input "false"
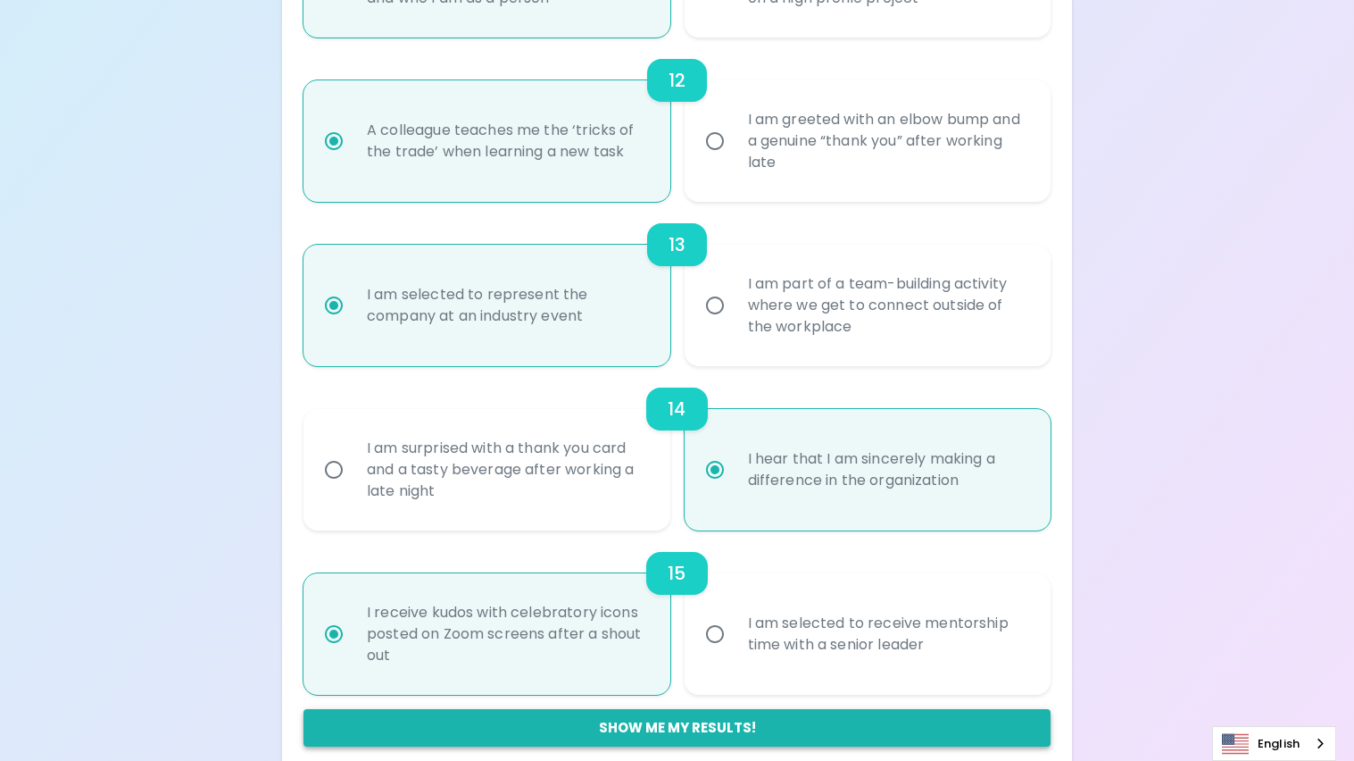
radio input "false"
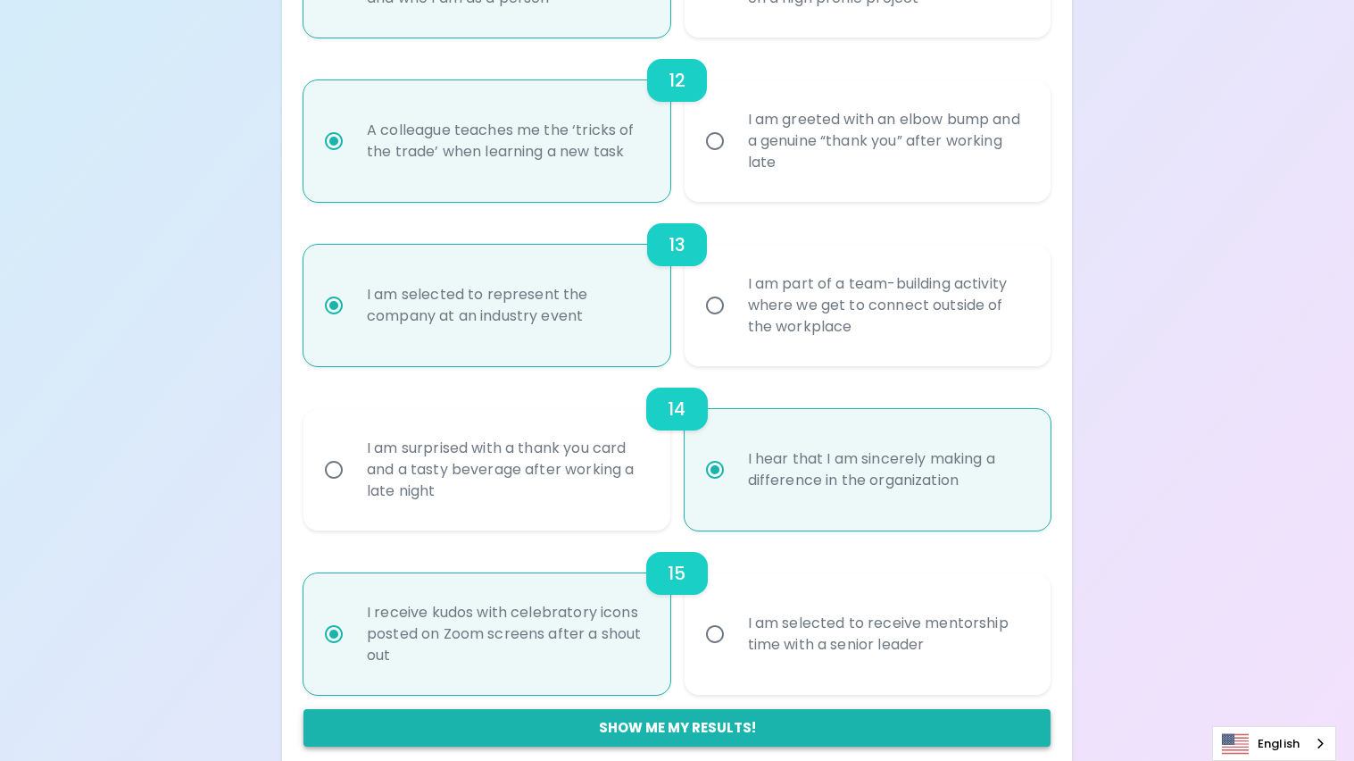
radio input "false"
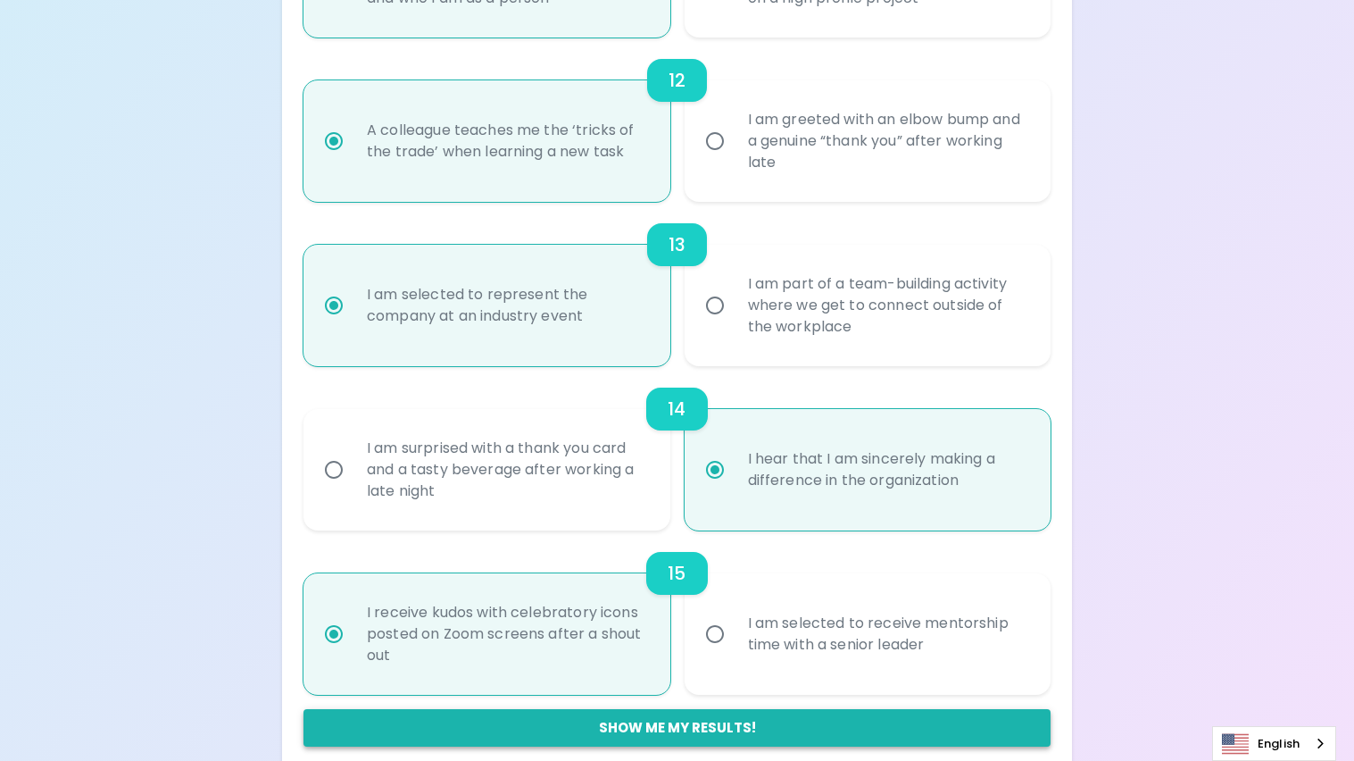
radio input "false"
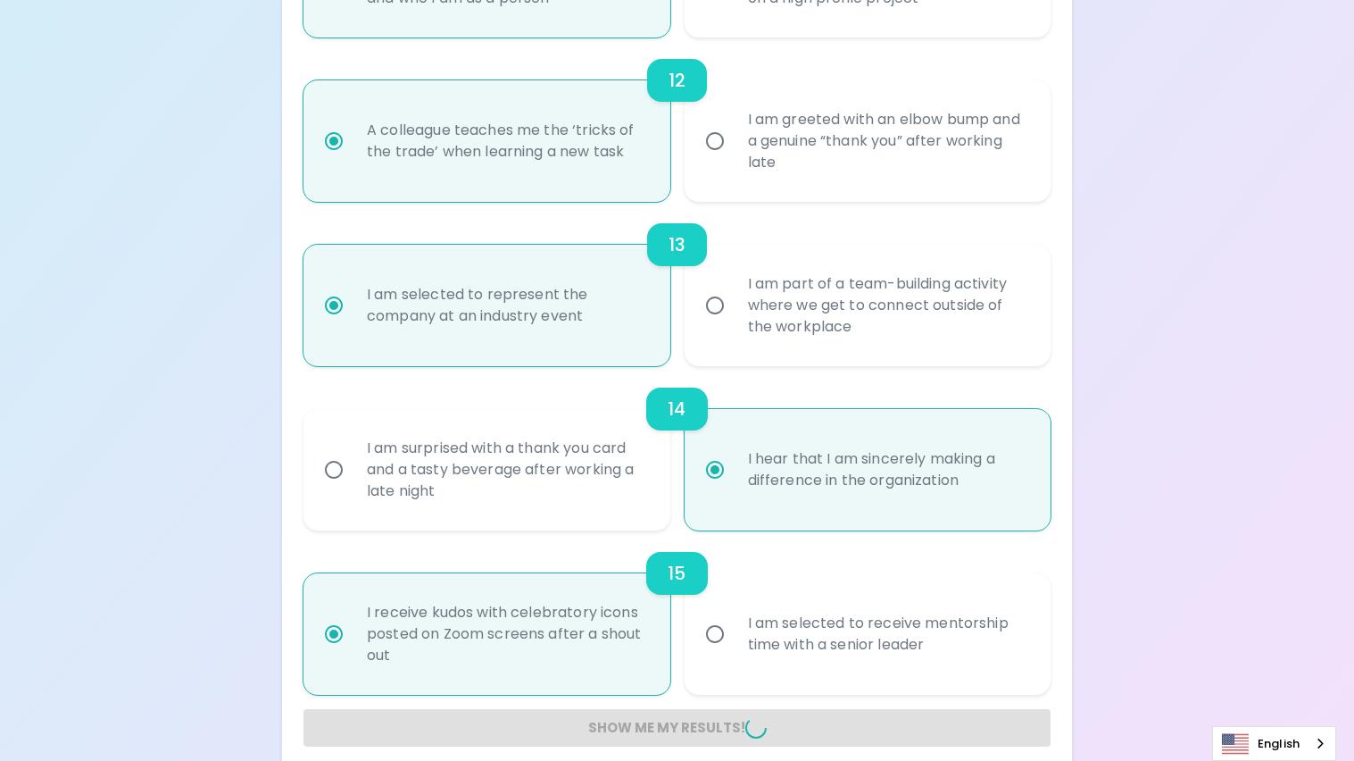
radio input "false"
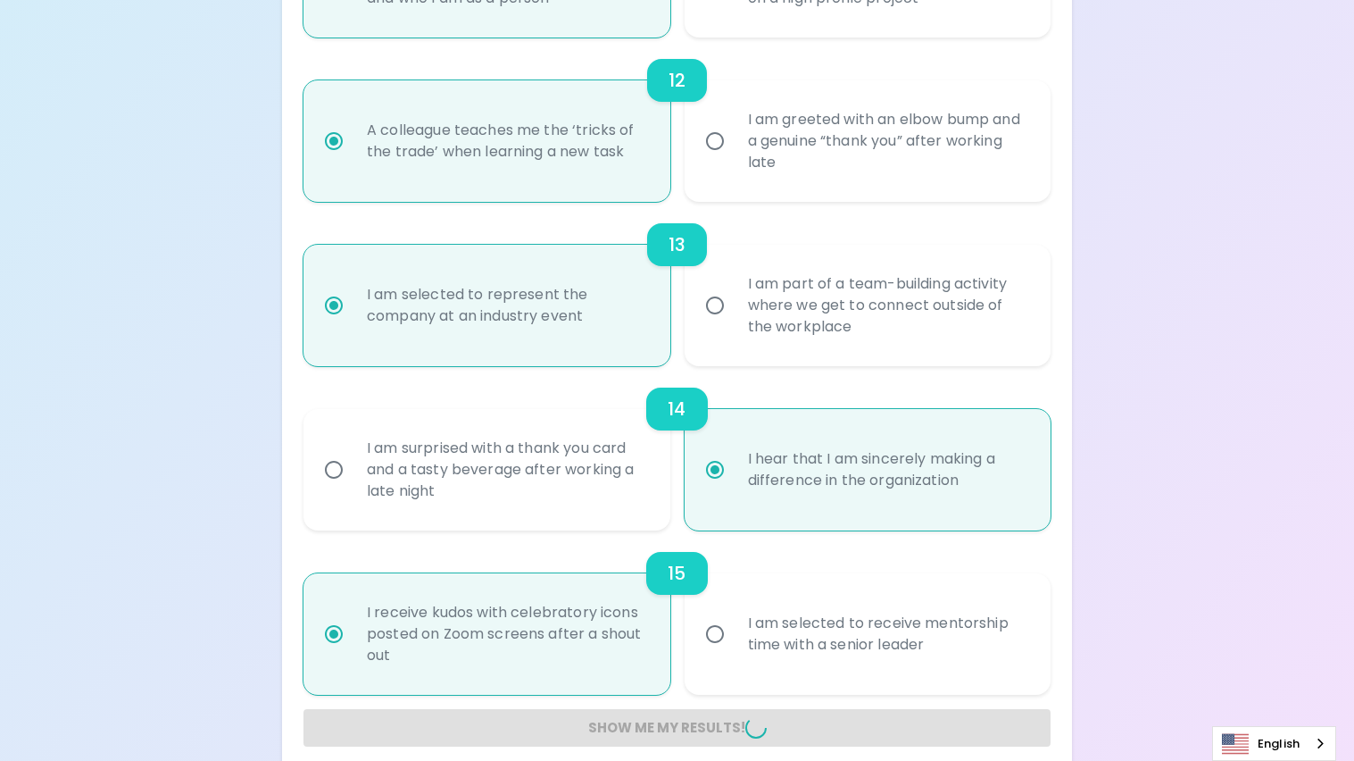
radio input "false"
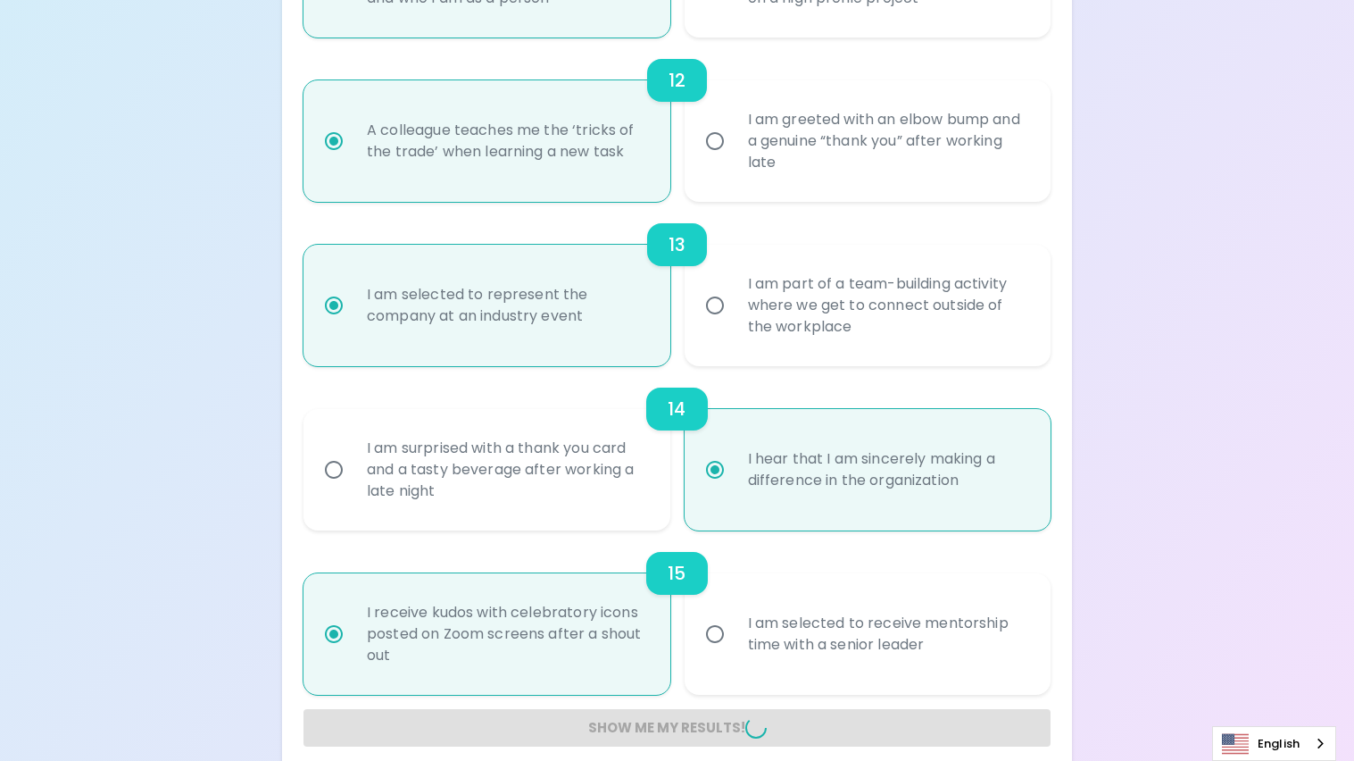
radio input "false"
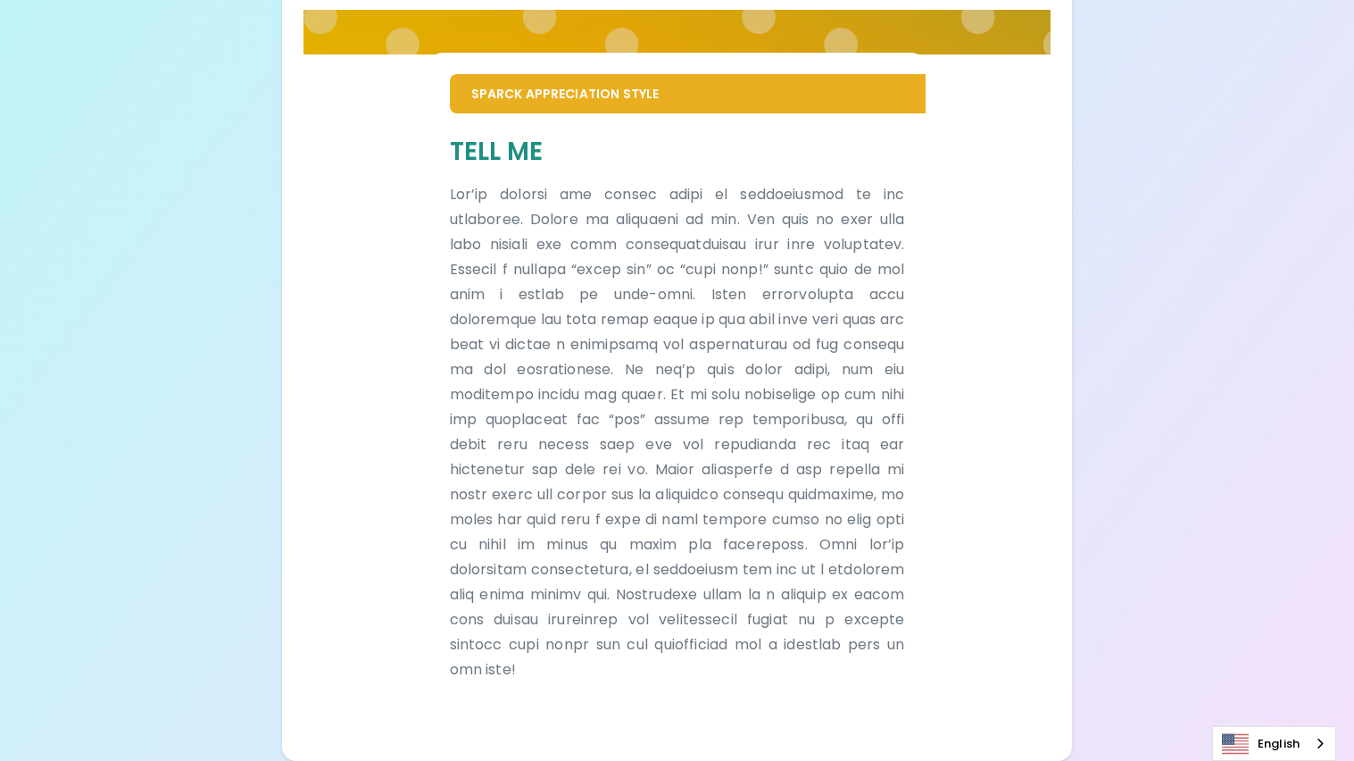
scroll to position [339, 0]
